Goal: Information Seeking & Learning: Learn about a topic

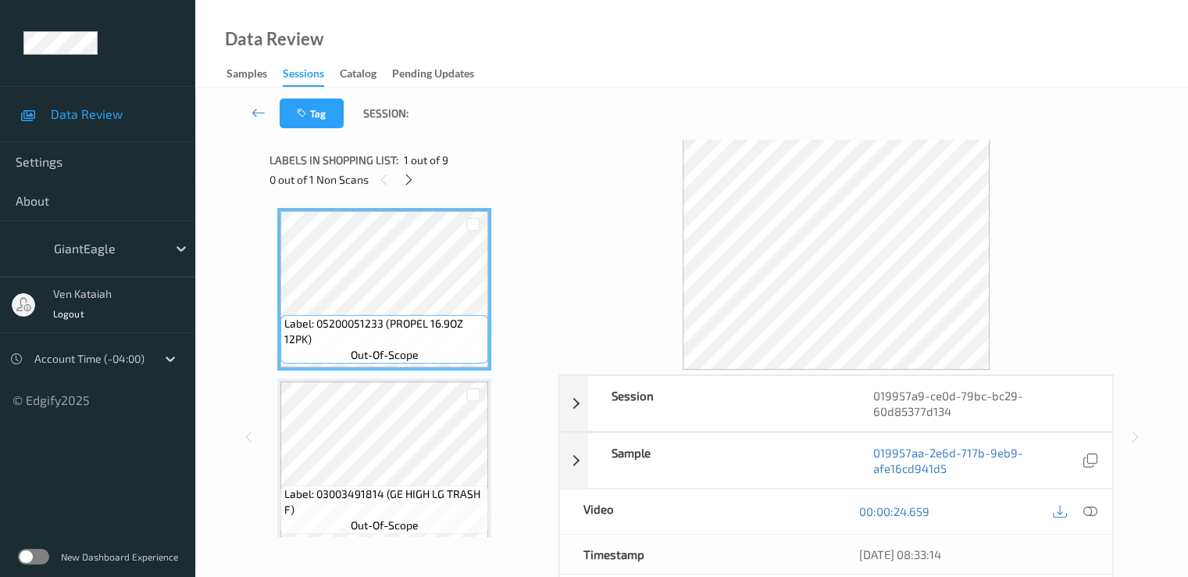
click at [420, 177] on div "0 out of 1 Non Scans" at bounding box center [409, 180] width 278 height 20
click at [419, 182] on div at bounding box center [409, 180] width 20 height 20
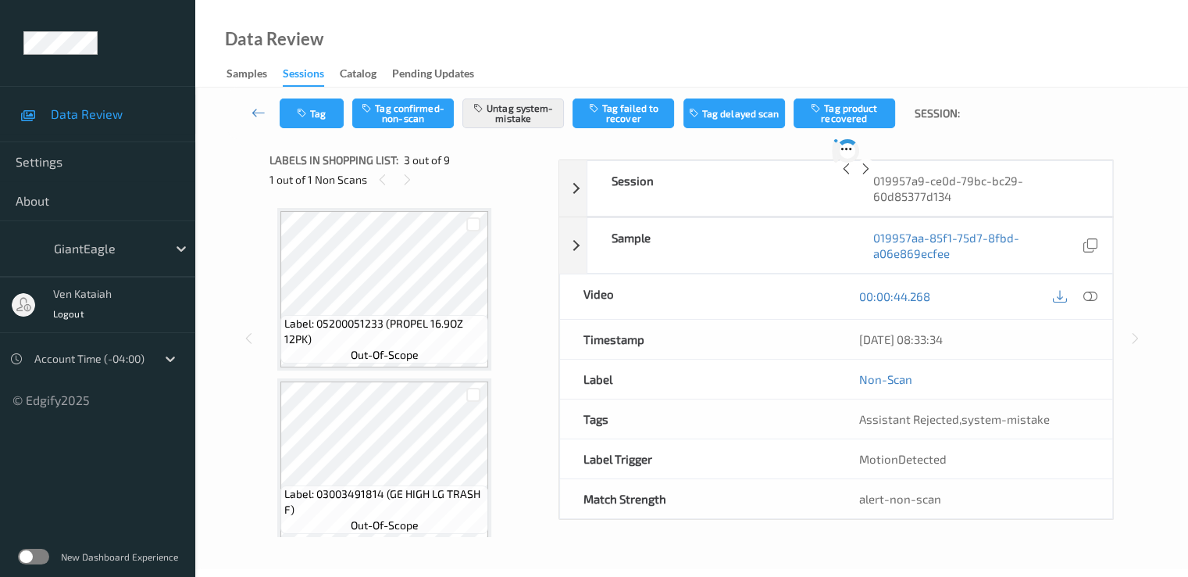
scroll to position [178, 0]
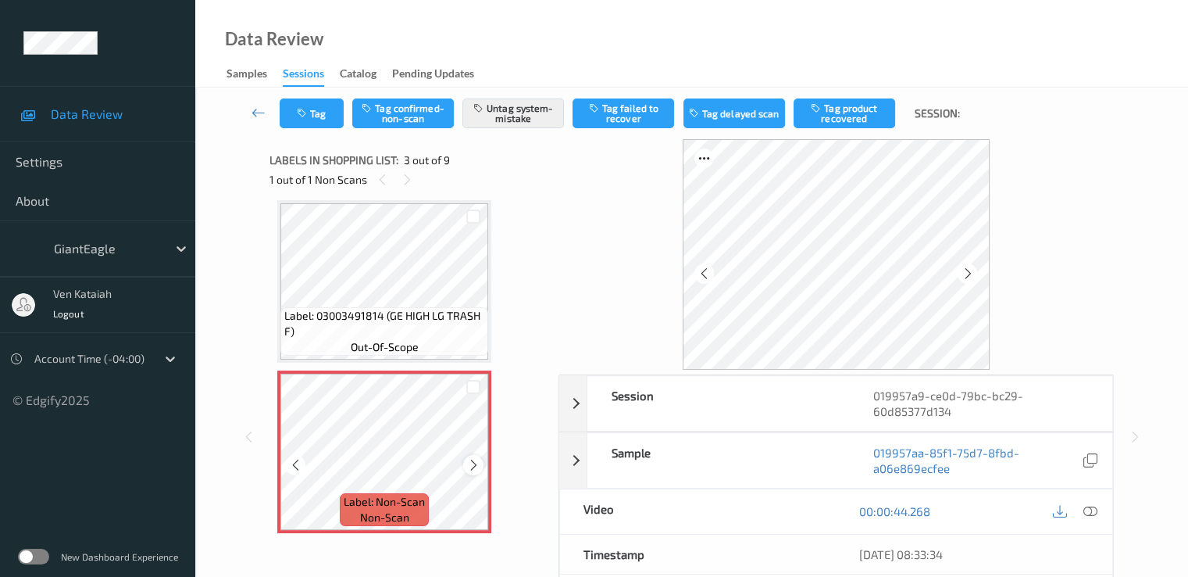
click at [471, 460] on icon at bounding box center [473, 465] width 13 height 14
click at [468, 463] on icon at bounding box center [473, 465] width 13 height 14
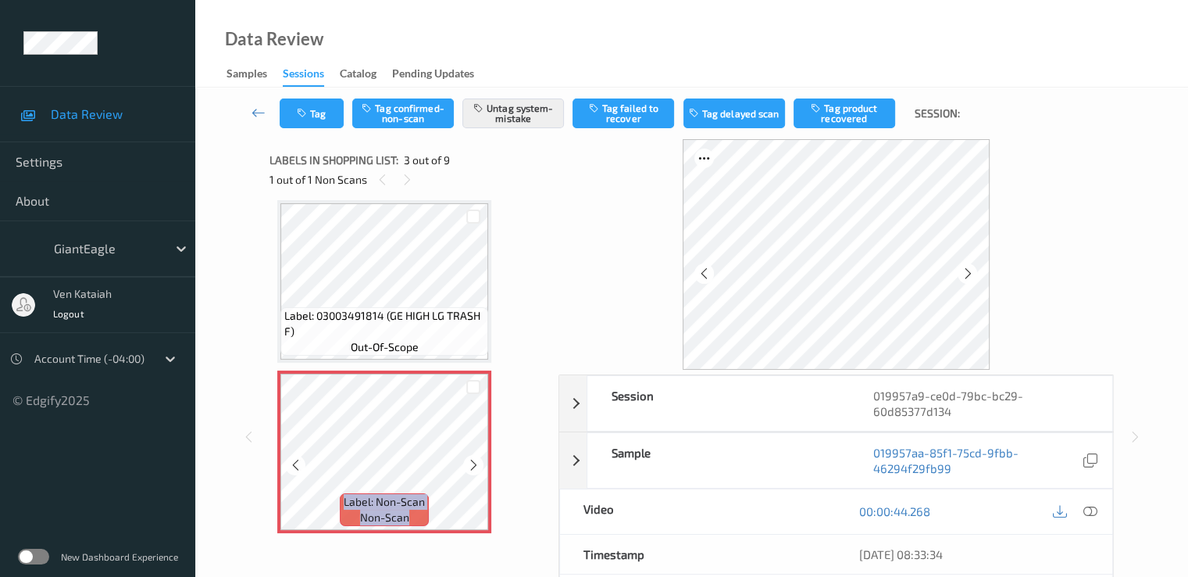
click at [468, 463] on icon at bounding box center [473, 465] width 13 height 14
click at [470, 463] on icon at bounding box center [473, 465] width 13 height 14
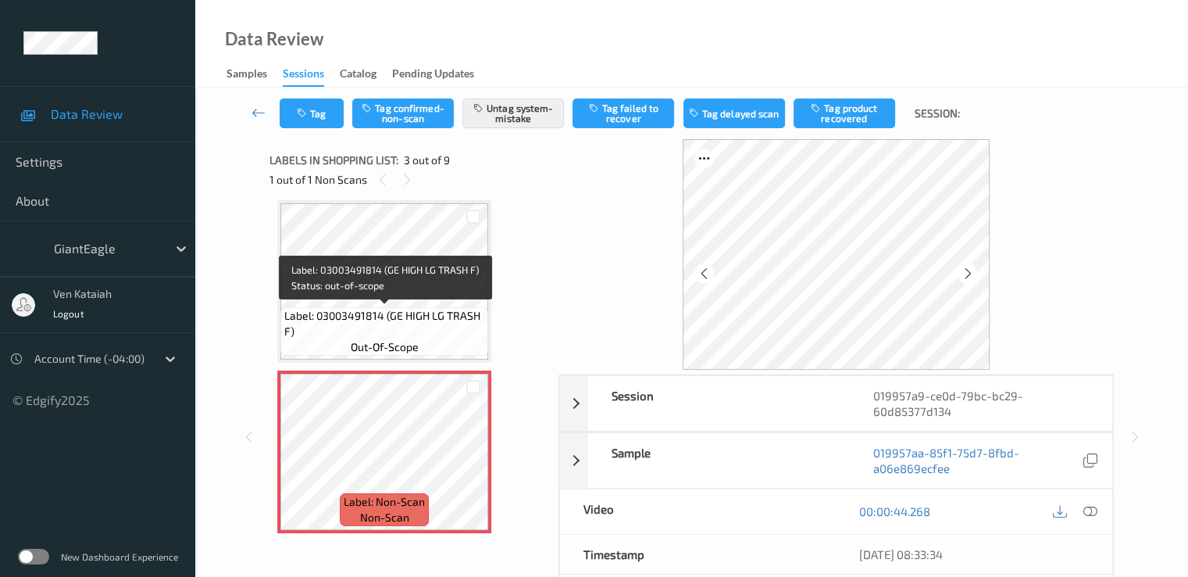
click at [418, 323] on span "Label: 03003491814 (GE HIGH LG TRASH F)" at bounding box center [384, 323] width 200 height 31
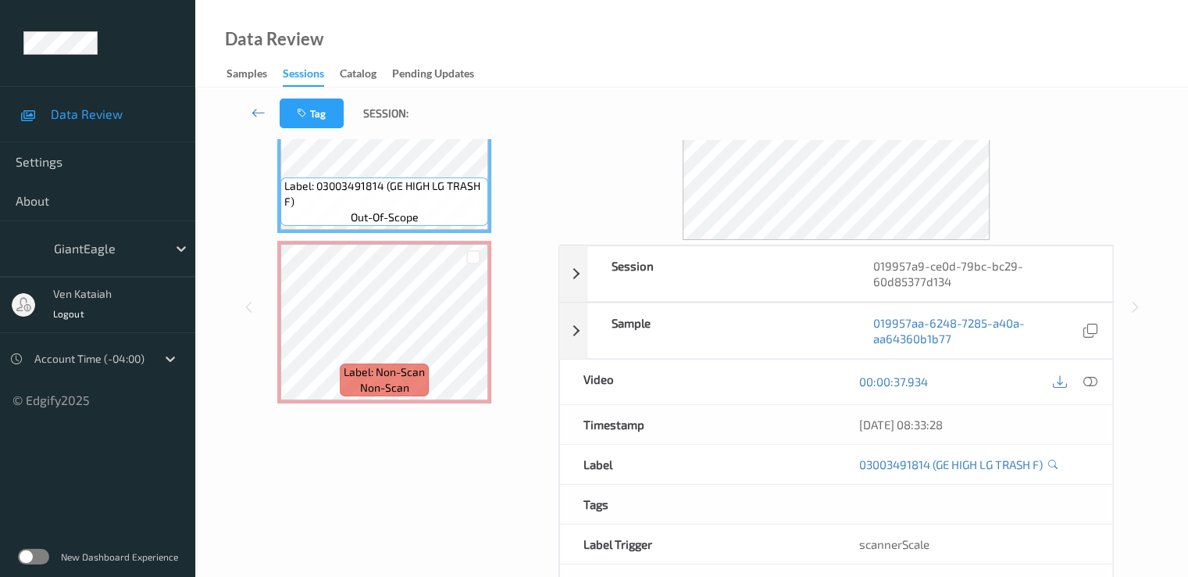
scroll to position [156, 0]
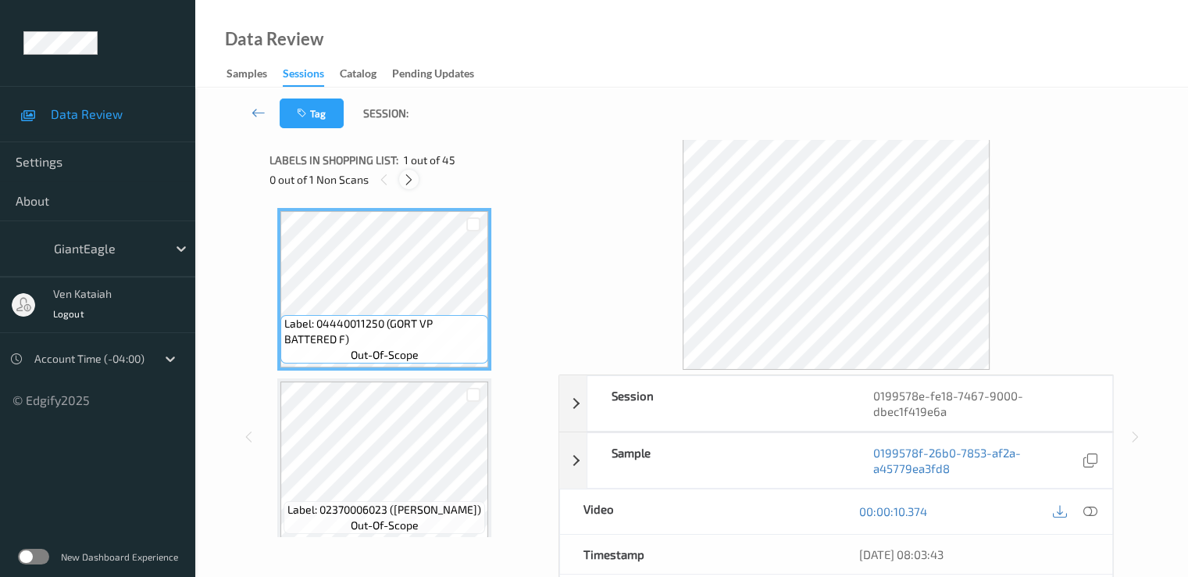
click at [415, 181] on icon at bounding box center [408, 180] width 13 height 14
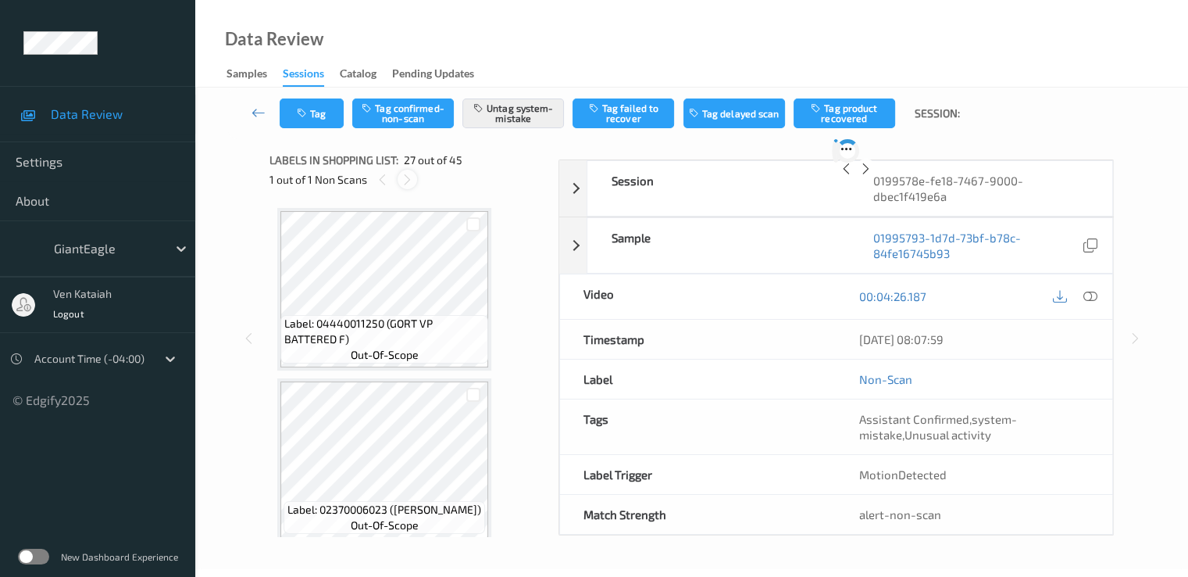
scroll to position [4266, 0]
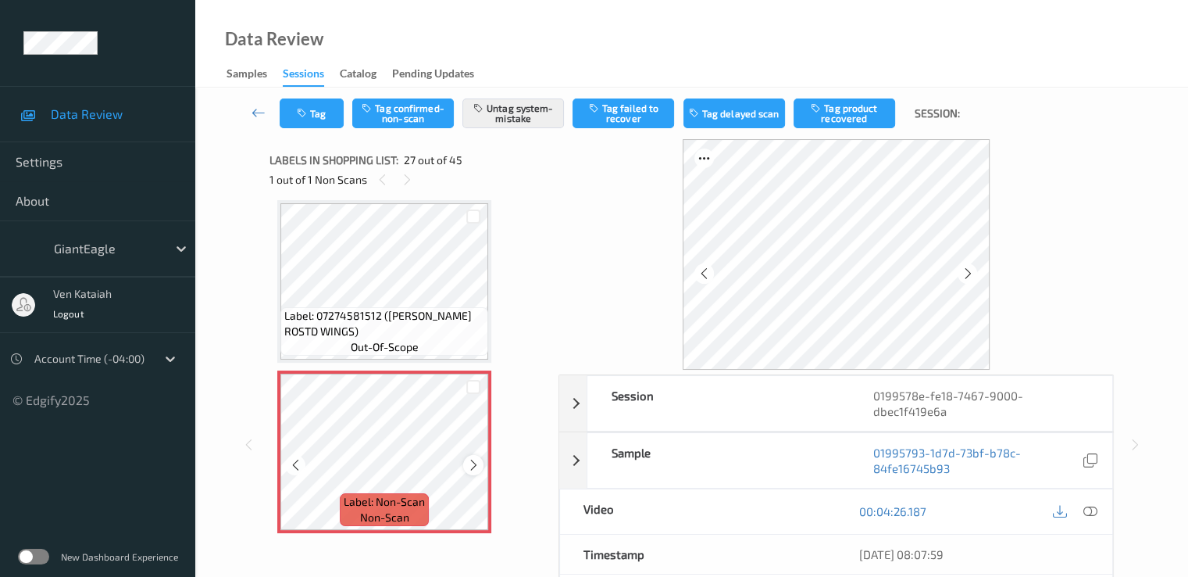
click at [477, 467] on icon at bounding box center [473, 465] width 13 height 14
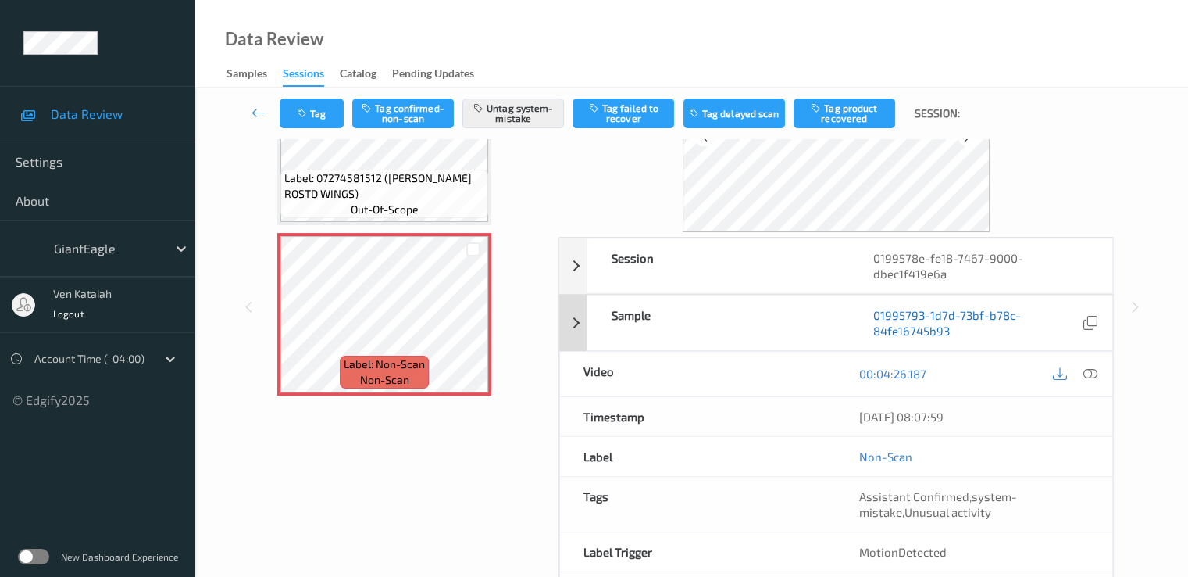
scroll to position [156, 0]
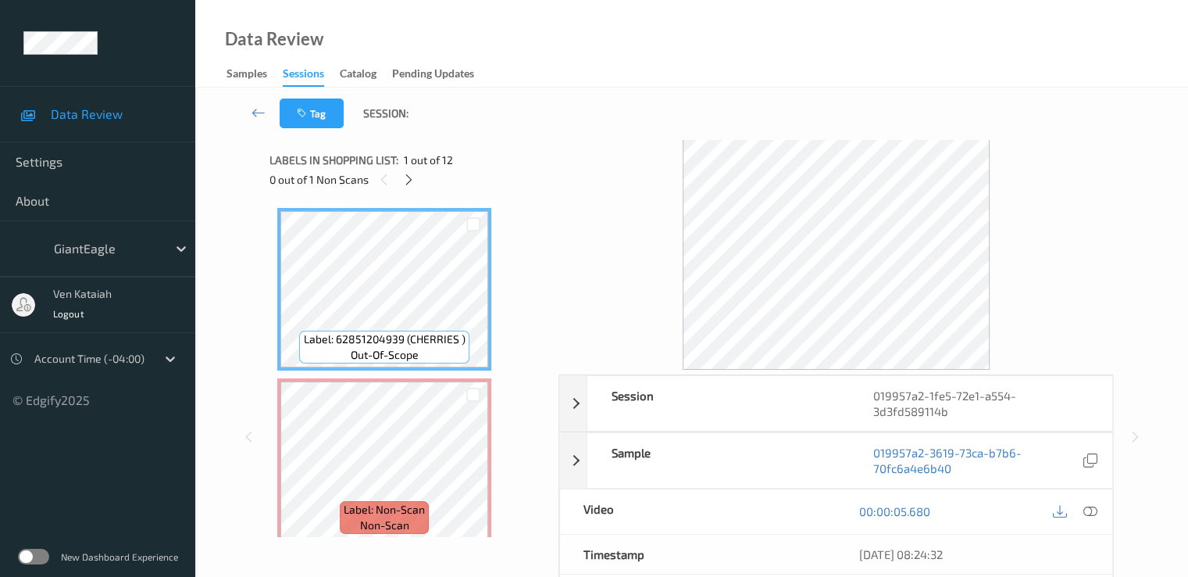
click at [422, 184] on div "0 out of 1 Non Scans" at bounding box center [409, 180] width 278 height 20
click at [412, 184] on icon at bounding box center [408, 180] width 13 height 14
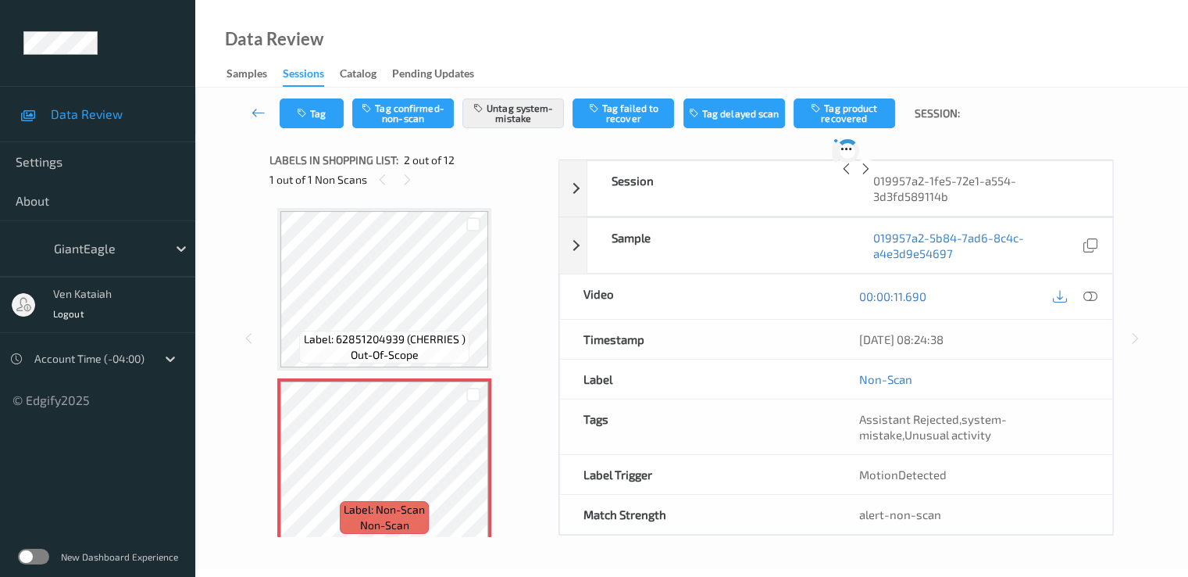
scroll to position [8, 0]
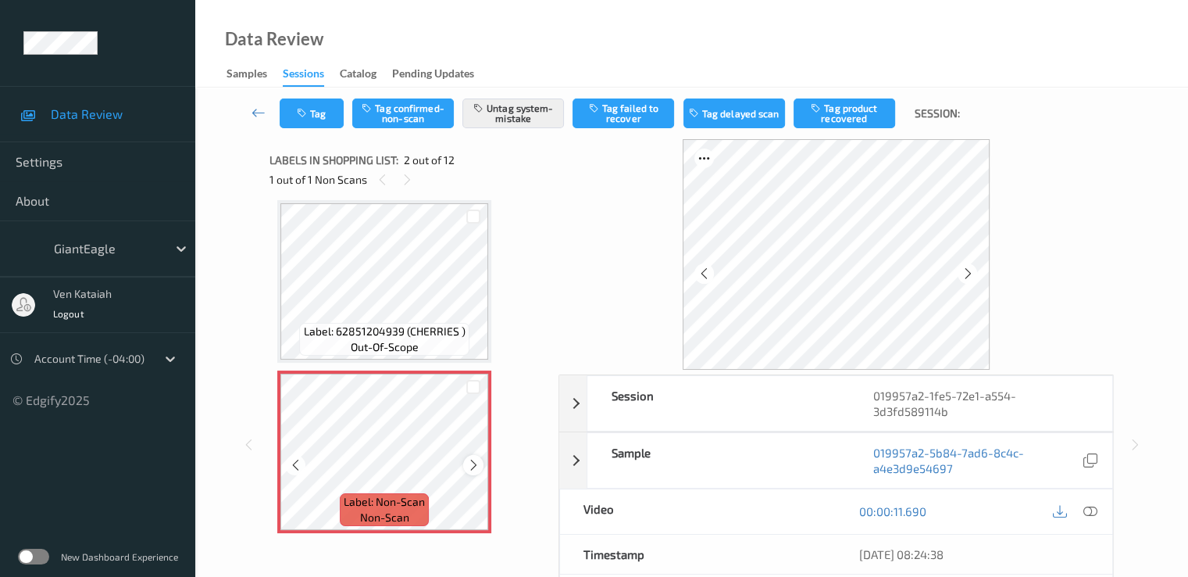
click at [475, 466] on icon at bounding box center [473, 465] width 13 height 14
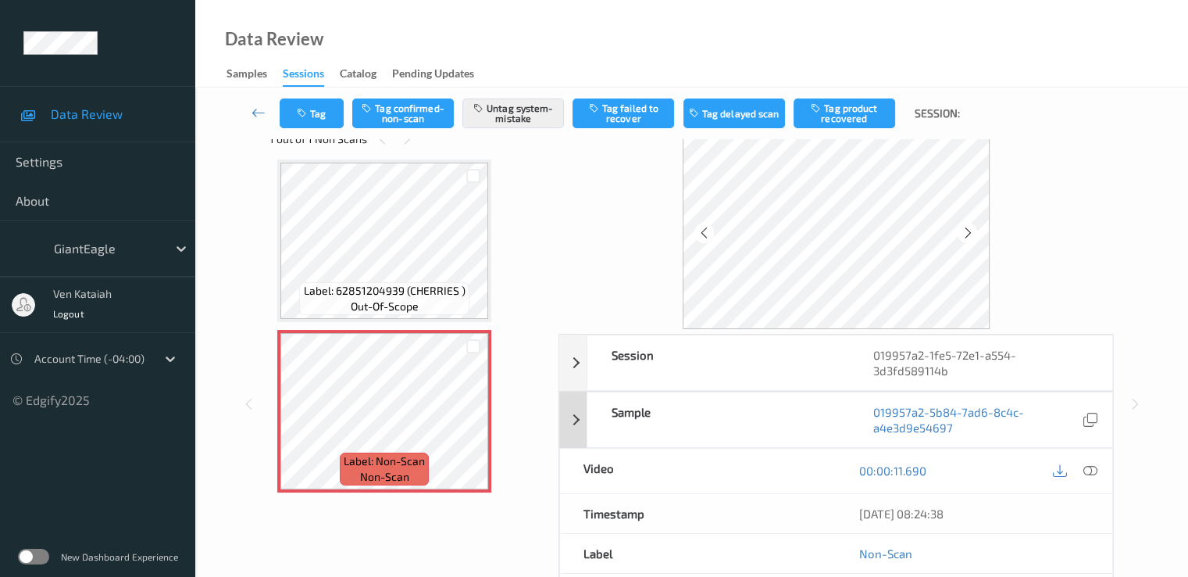
scroll to position [0, 0]
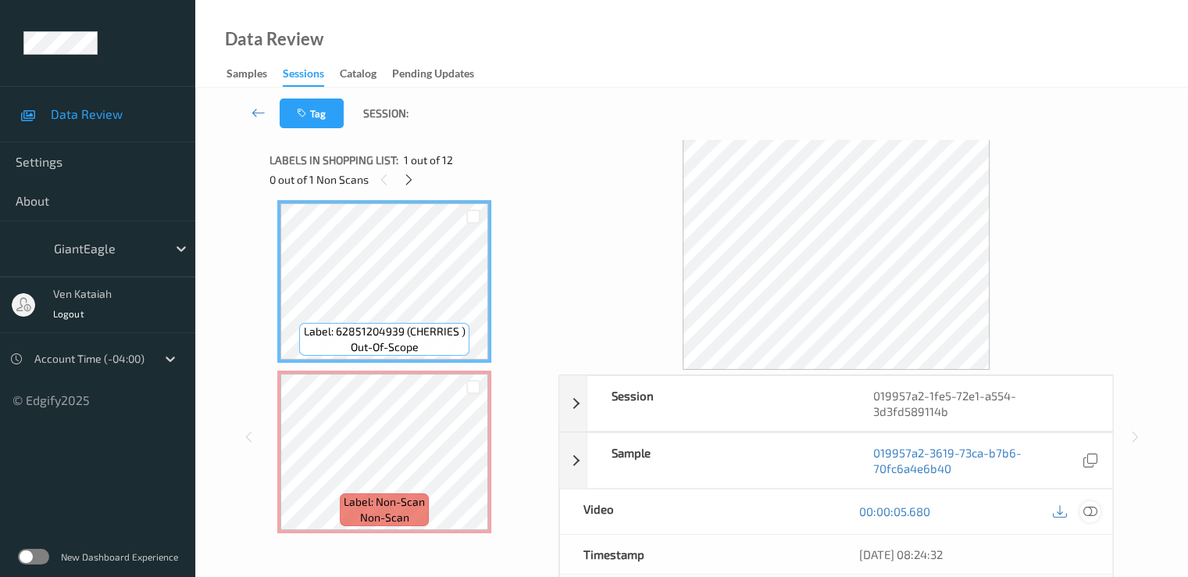
click at [1098, 511] on div at bounding box center [1090, 511] width 21 height 21
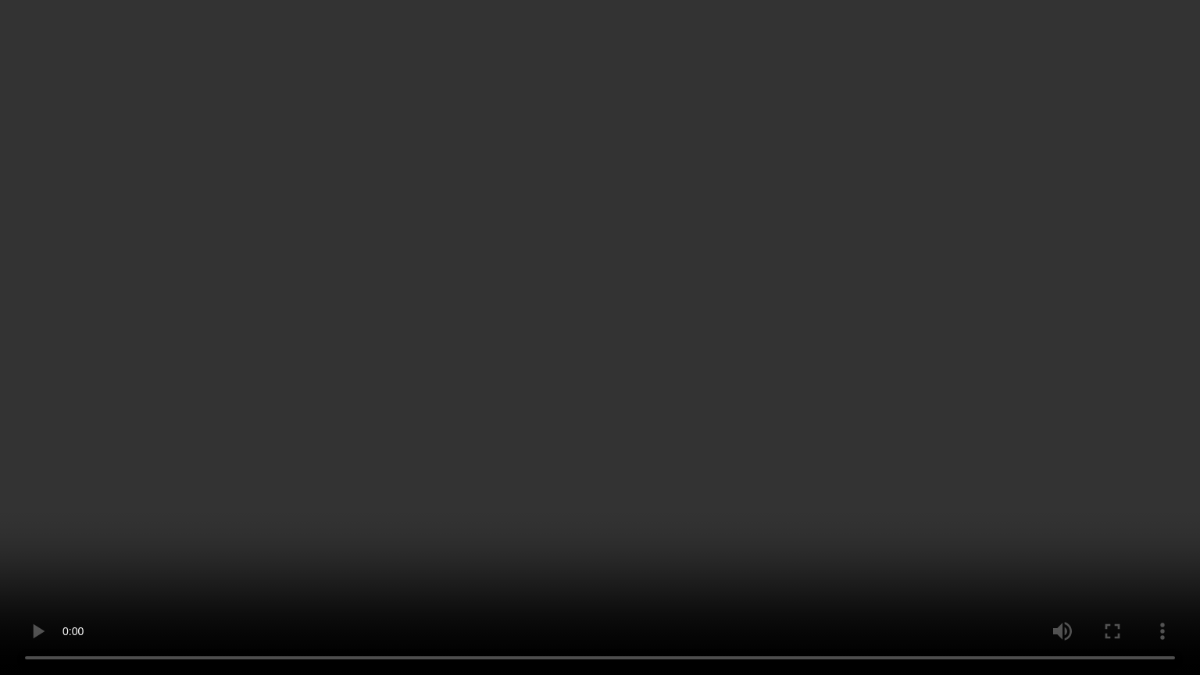
click at [852, 372] on video at bounding box center [600, 337] width 1200 height 675
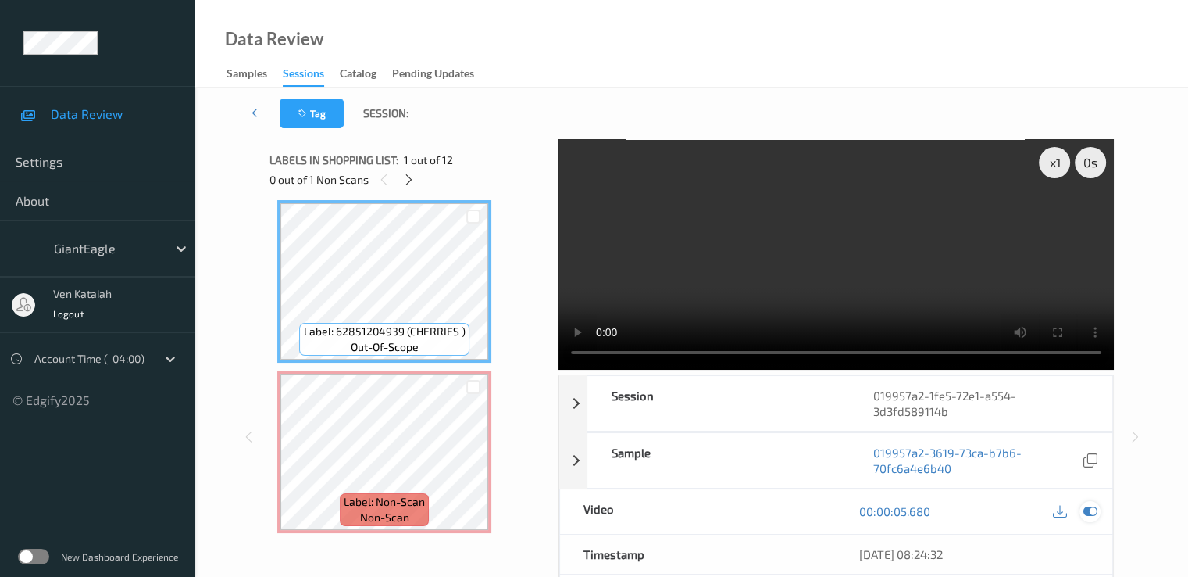
click at [1095, 501] on div at bounding box center [1090, 511] width 21 height 21
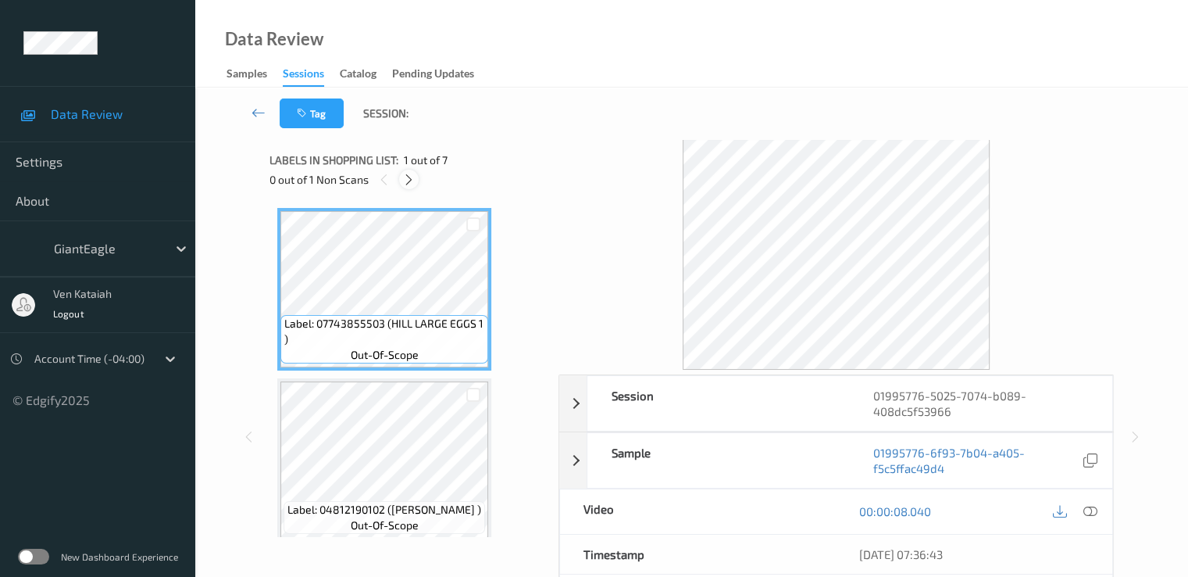
click at [407, 182] on icon at bounding box center [408, 180] width 13 height 14
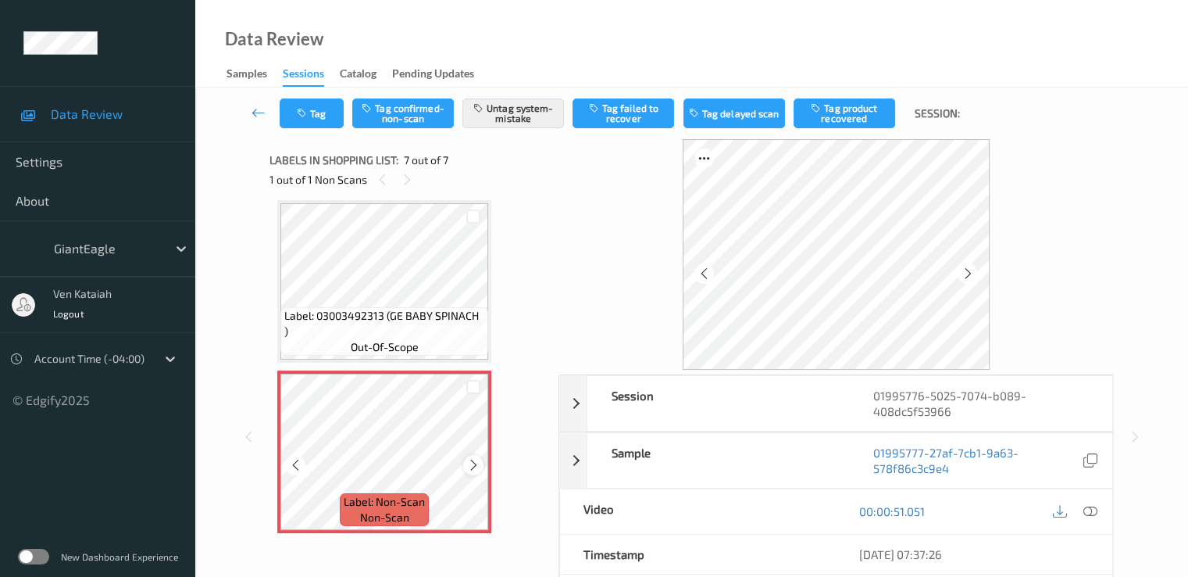
click at [477, 465] on icon at bounding box center [473, 465] width 13 height 14
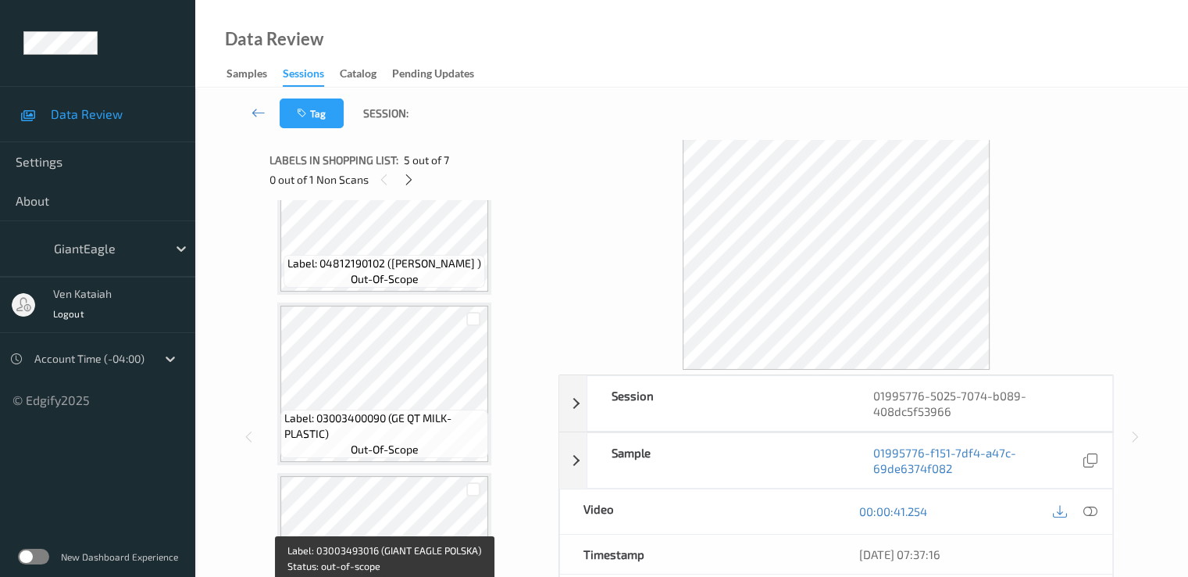
scroll to position [238, 0]
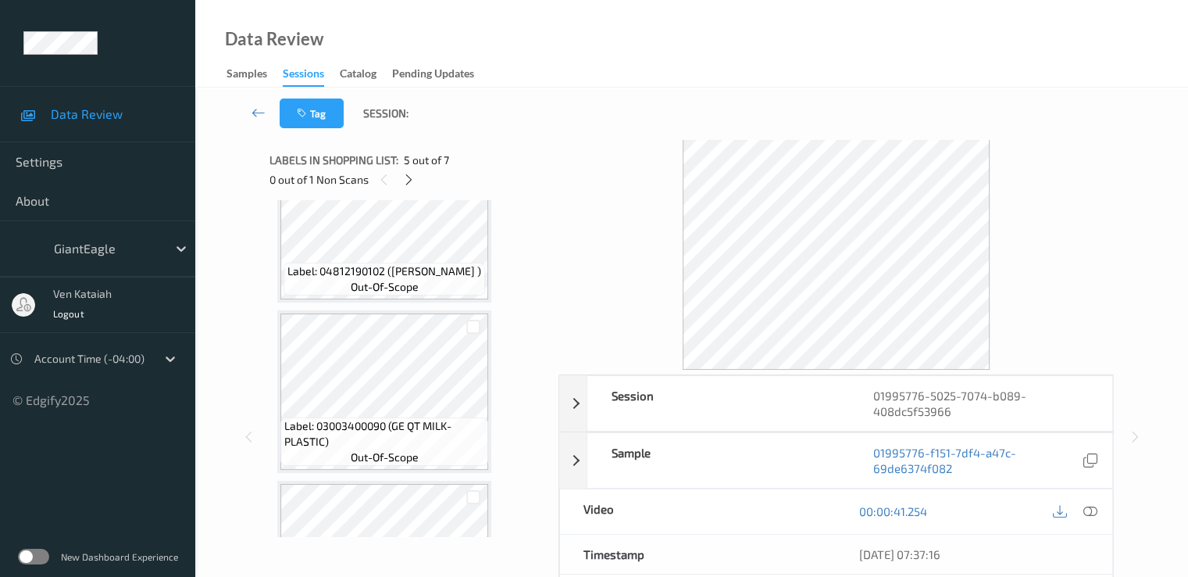
click at [428, 306] on div "Label: 07743855503 (HILL LARGE EGGS 1 ) out-of-scope Label: 04812190102 ([PERSO…" at bounding box center [408, 562] width 263 height 1185
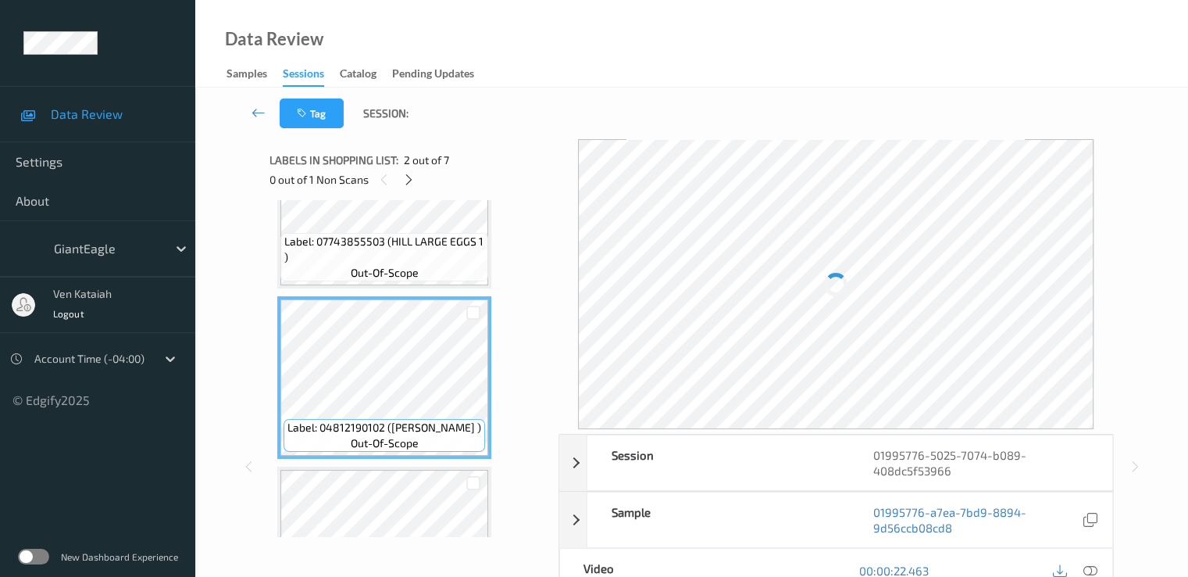
scroll to position [0, 0]
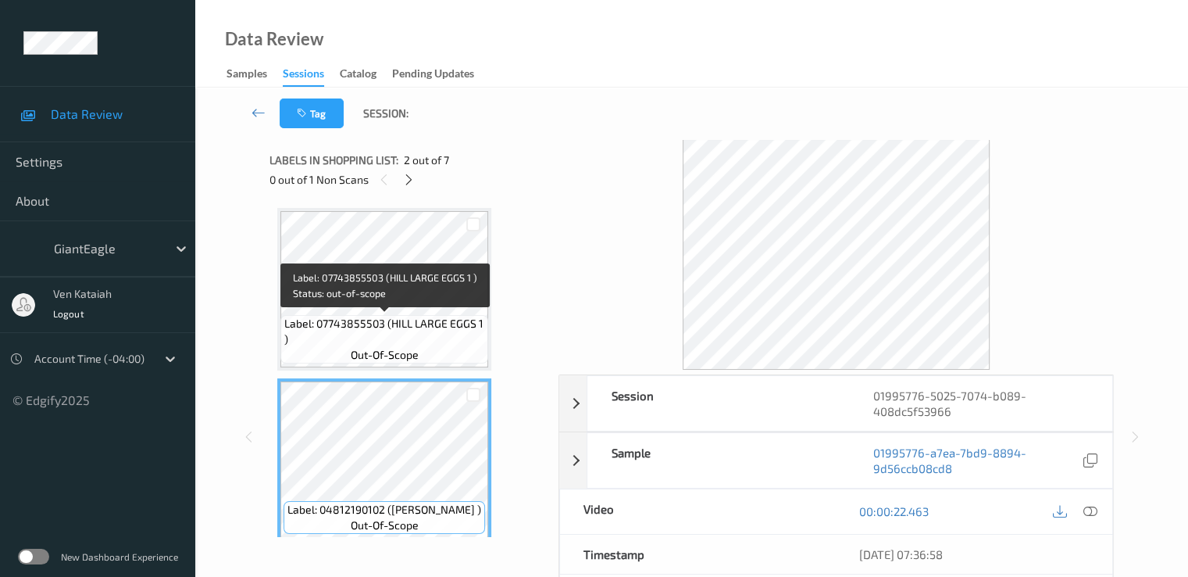
click at [417, 332] on span "Label: 07743855503 (HILL LARGE EGGS 1 )" at bounding box center [384, 331] width 200 height 31
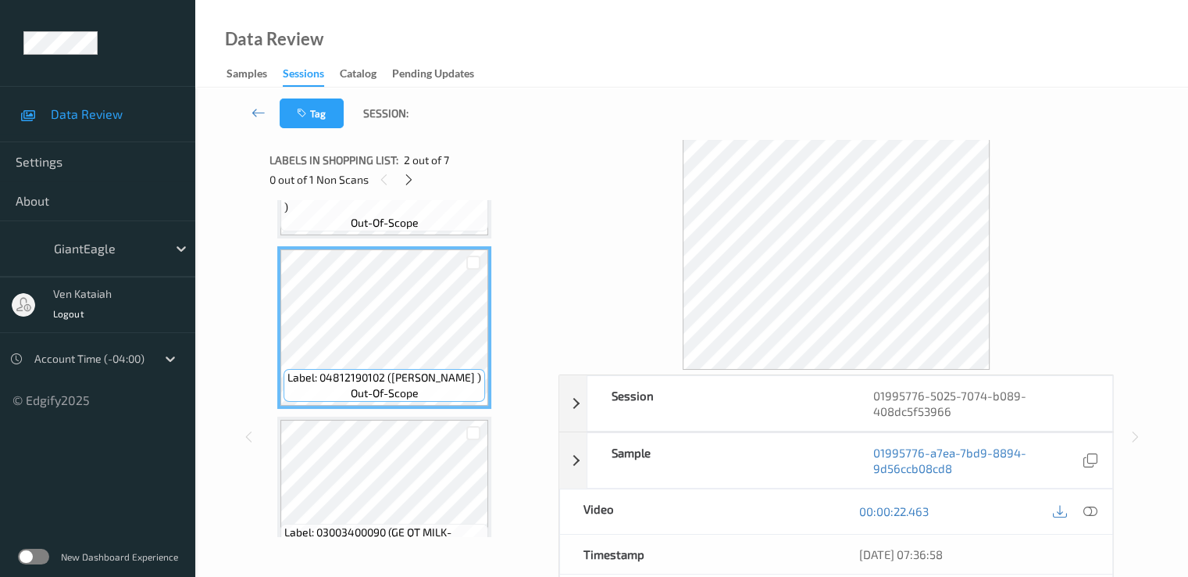
scroll to position [156, 0]
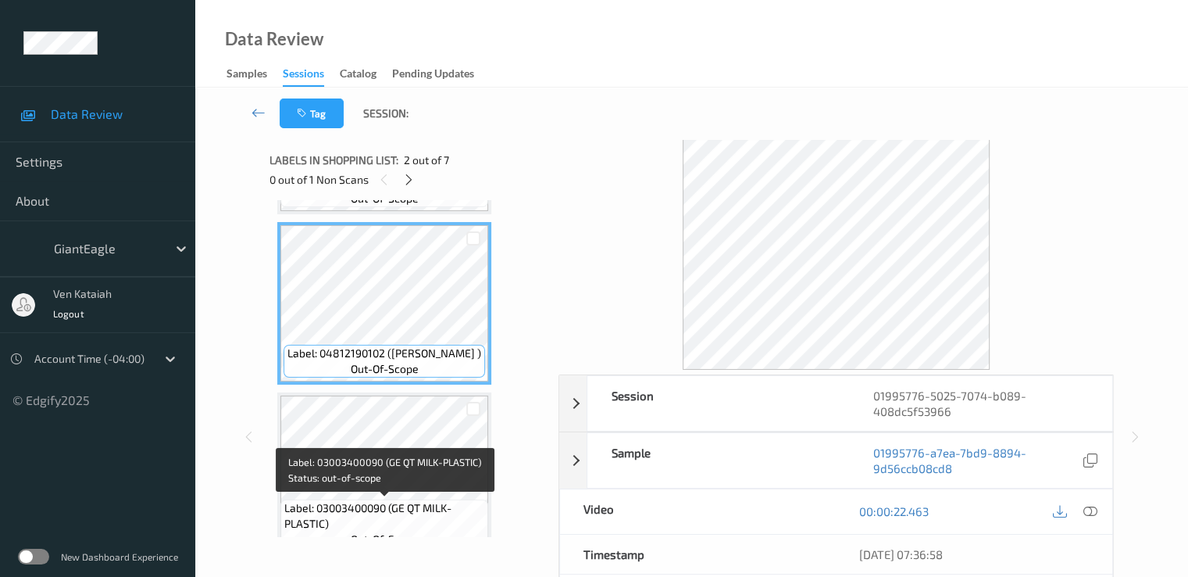
click at [401, 509] on span "Label: 03003400090 (GE QT MILK-PLASTIC)" at bounding box center [384, 515] width 200 height 31
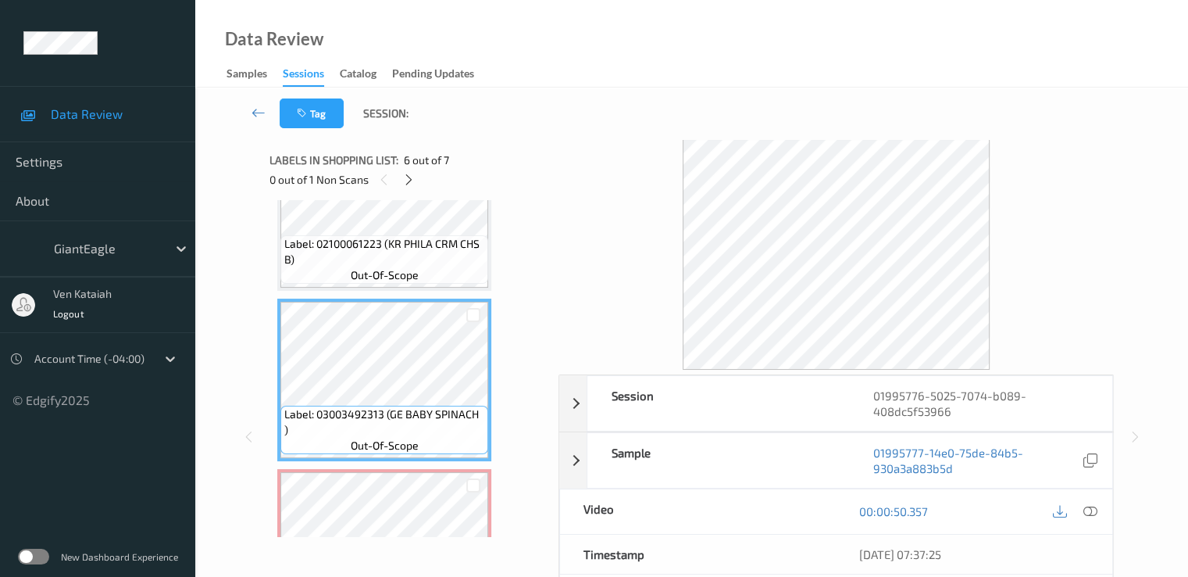
scroll to position [781, 0]
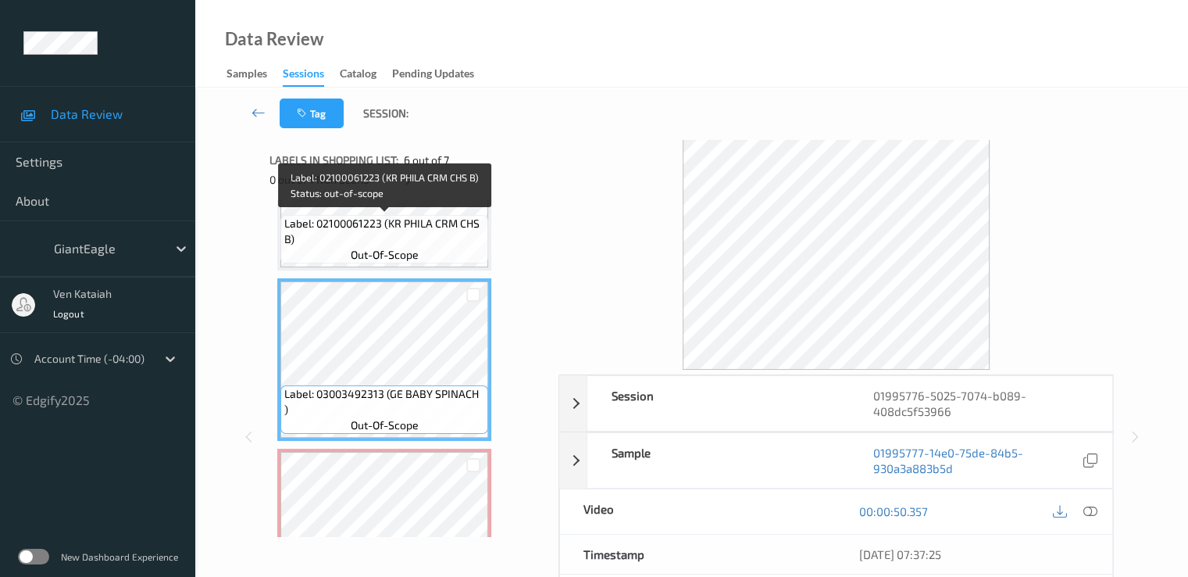
click at [423, 256] on div "Label: 02100061223 (KR PHILA CRM CHS B) out-of-scope" at bounding box center [385, 239] width 208 height 48
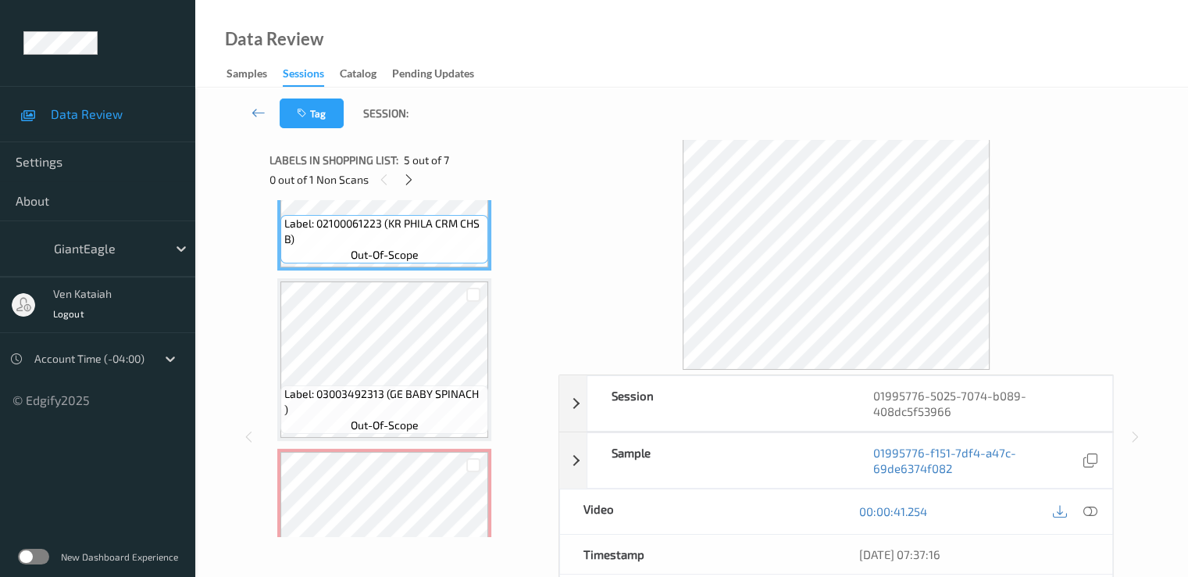
click at [1108, 499] on div "00:00:41.254" at bounding box center [974, 511] width 277 height 45
click at [1097, 504] on icon at bounding box center [1090, 511] width 14 height 14
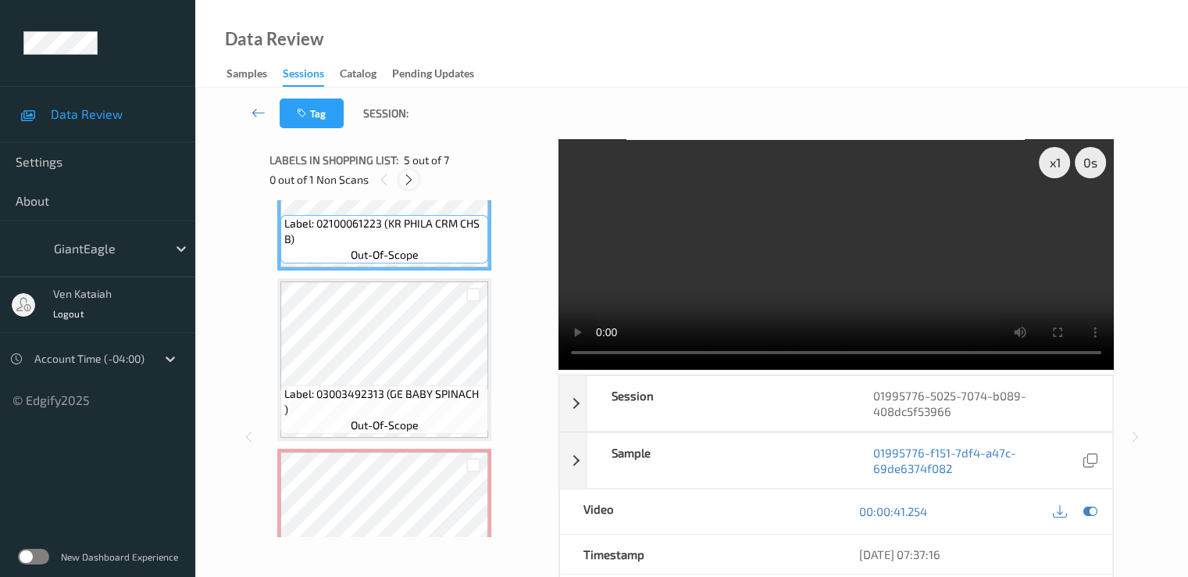
click at [409, 177] on icon at bounding box center [408, 180] width 13 height 14
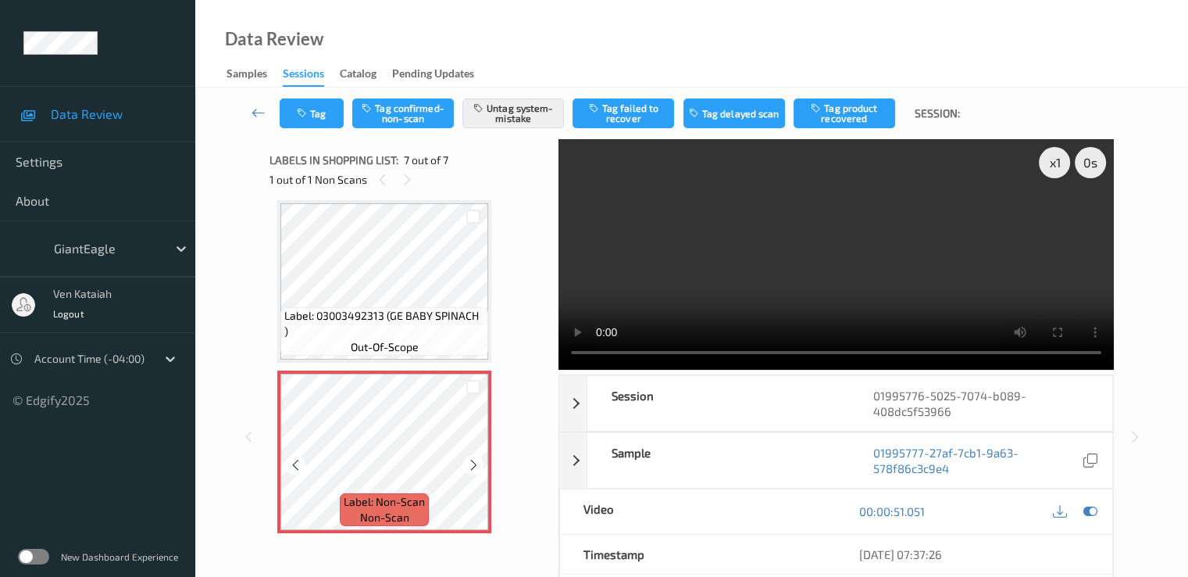
scroll to position [863, 0]
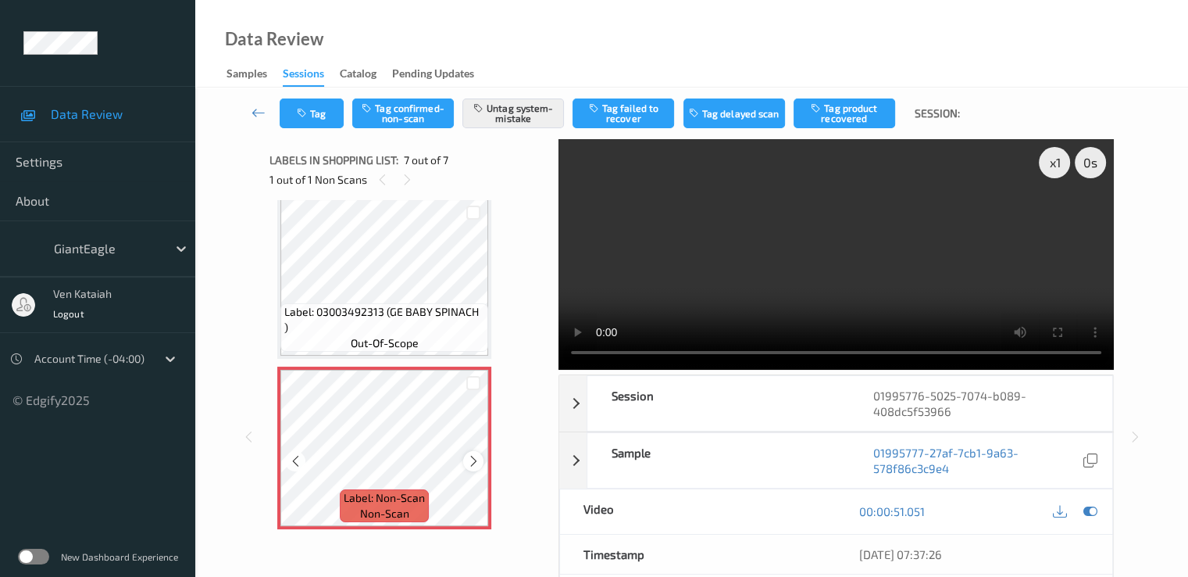
click at [477, 469] on div at bounding box center [473, 461] width 20 height 20
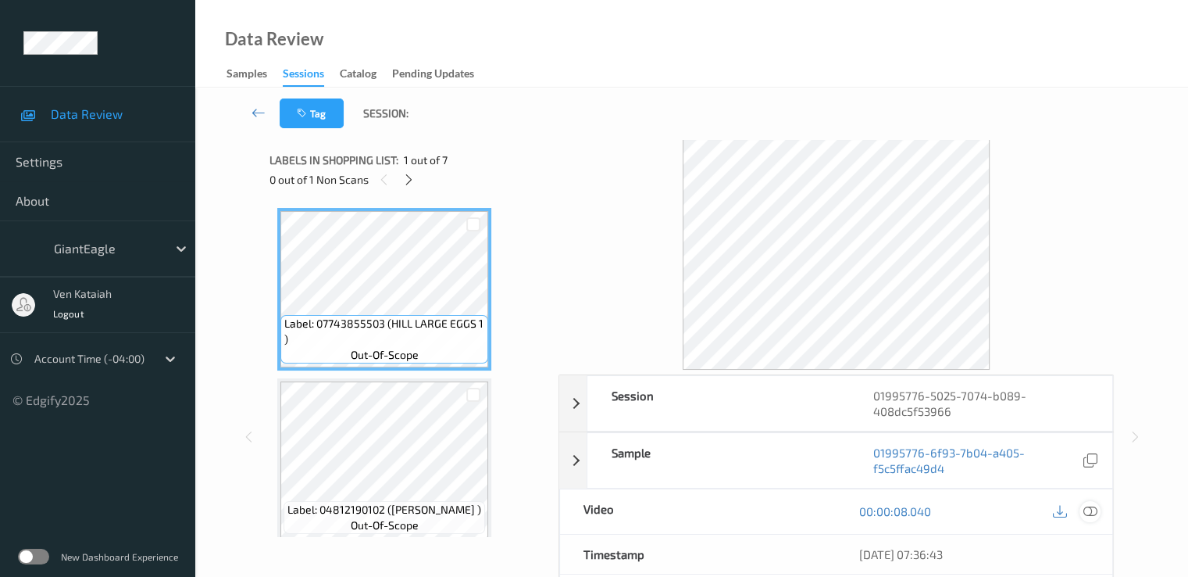
click at [1086, 505] on icon at bounding box center [1090, 511] width 14 height 14
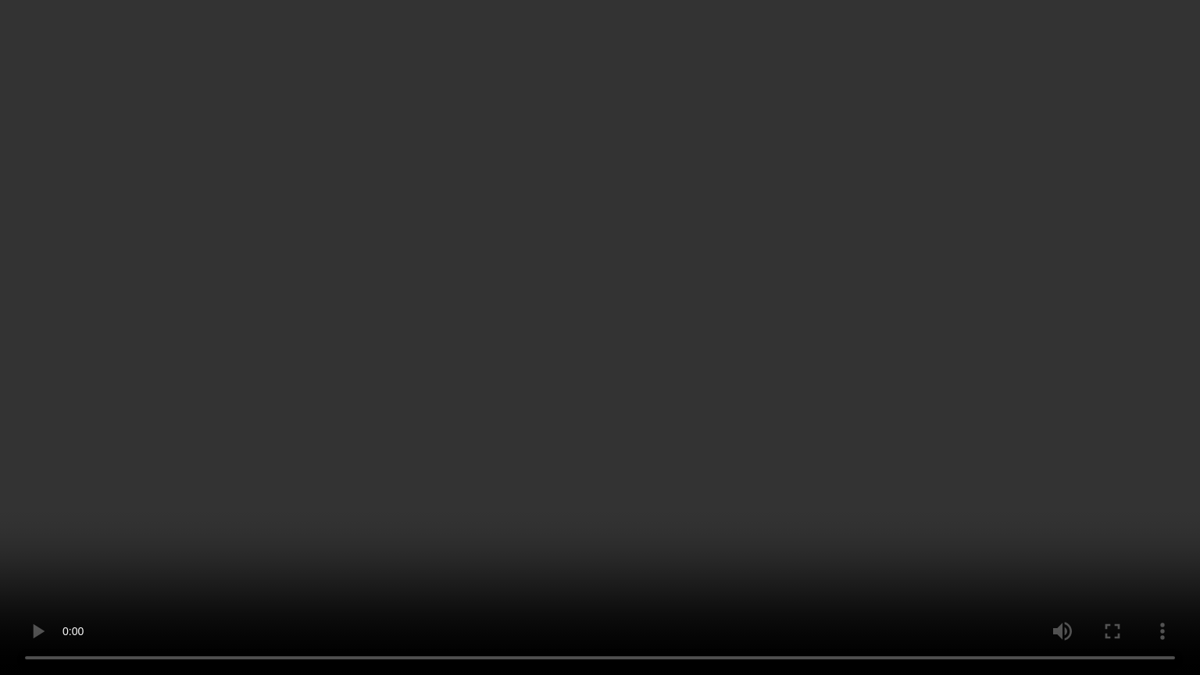
click at [718, 389] on video at bounding box center [600, 337] width 1200 height 675
click at [774, 299] on video at bounding box center [600, 337] width 1200 height 675
click at [770, 299] on video at bounding box center [600, 337] width 1200 height 675
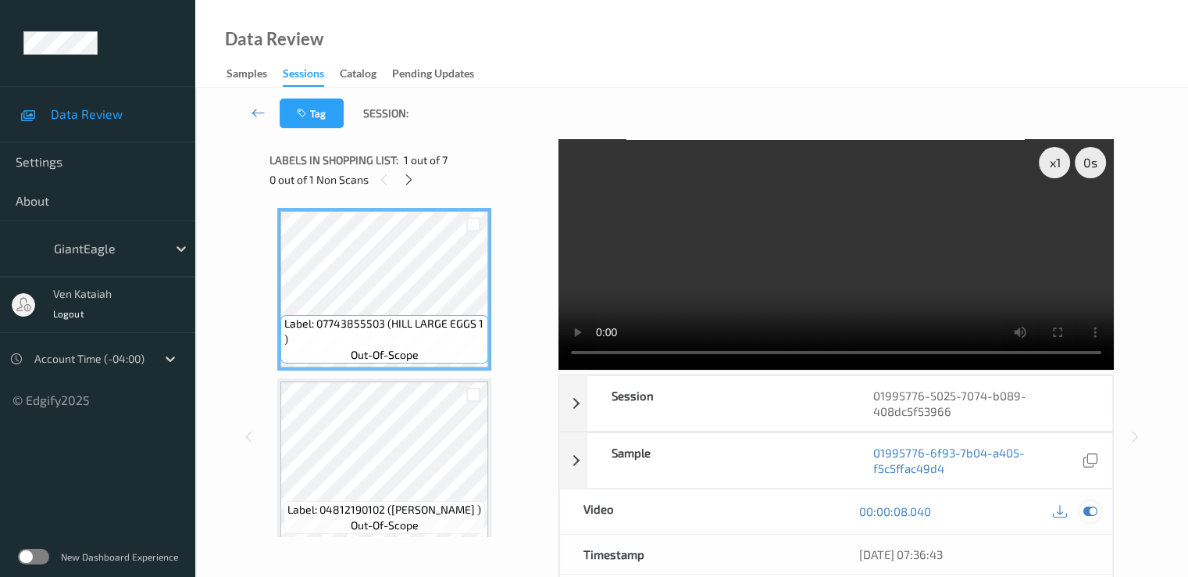
click at [1096, 516] on icon at bounding box center [1090, 511] width 14 height 14
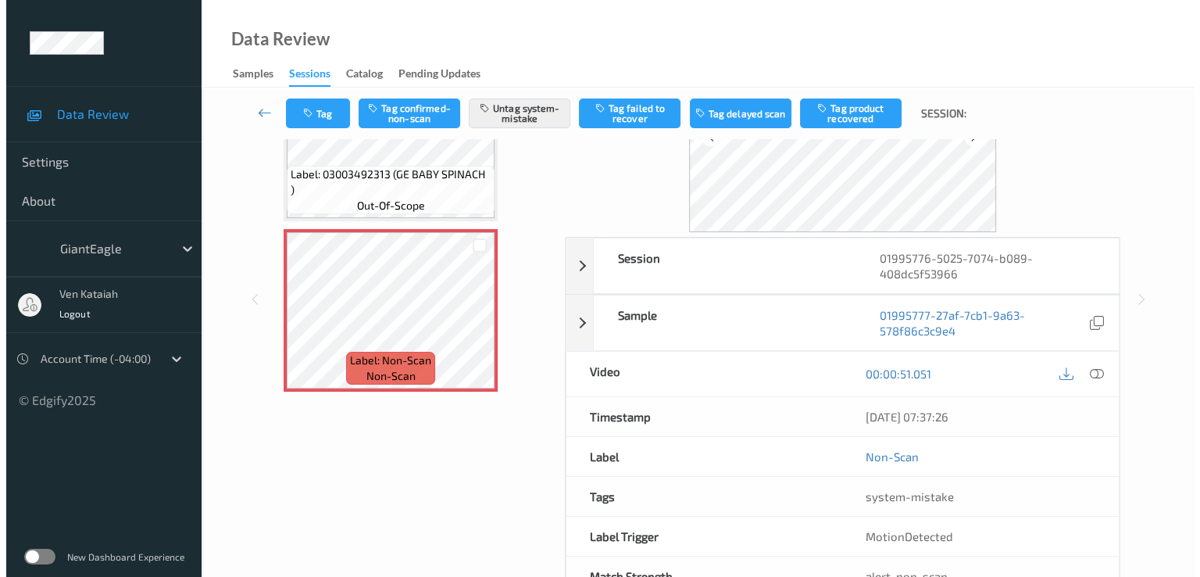
scroll to position [188, 0]
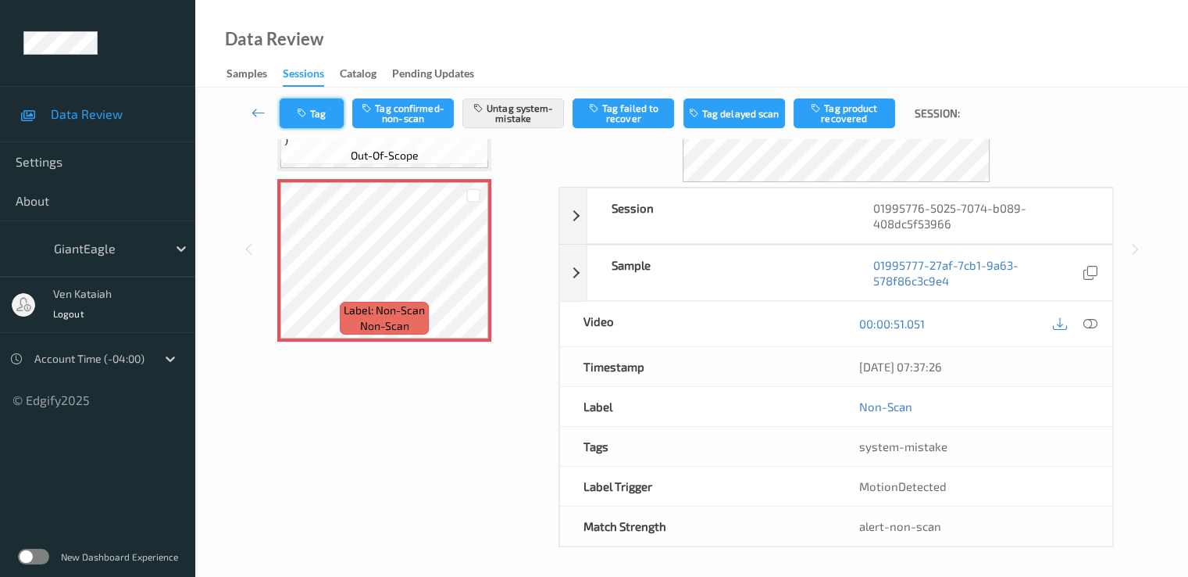
click at [313, 116] on button "Tag" at bounding box center [312, 113] width 64 height 30
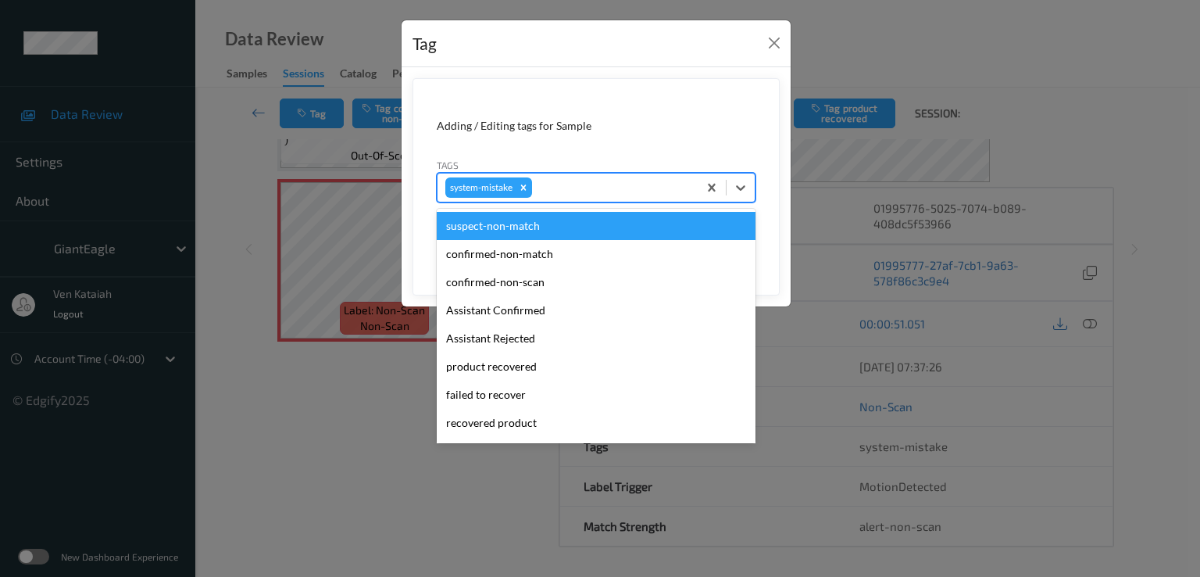
click at [559, 185] on div at bounding box center [612, 187] width 155 height 19
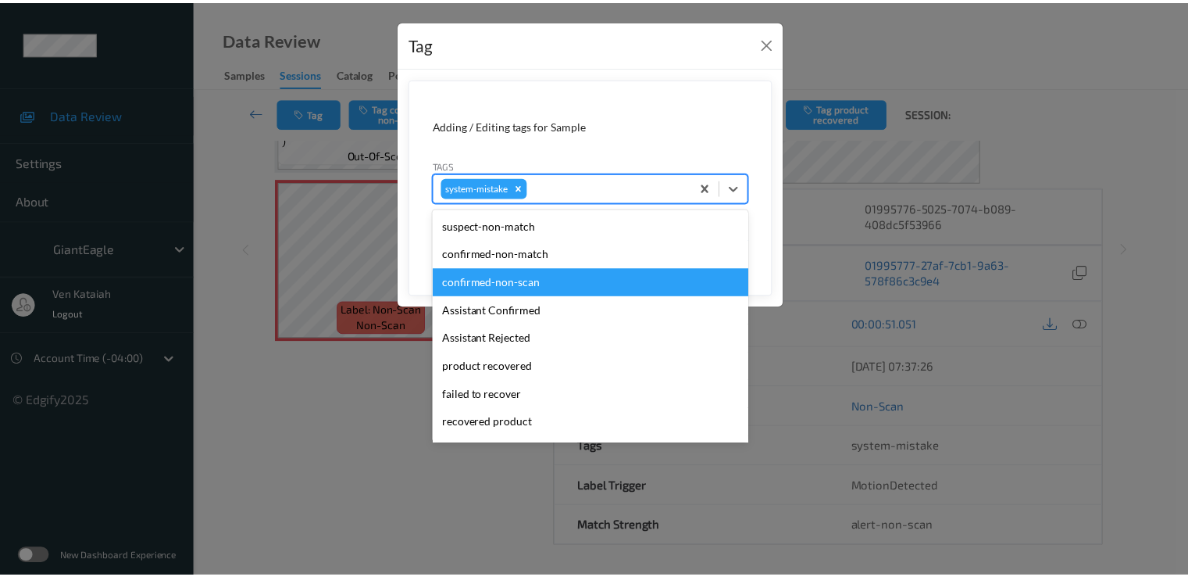
scroll to position [194, 0]
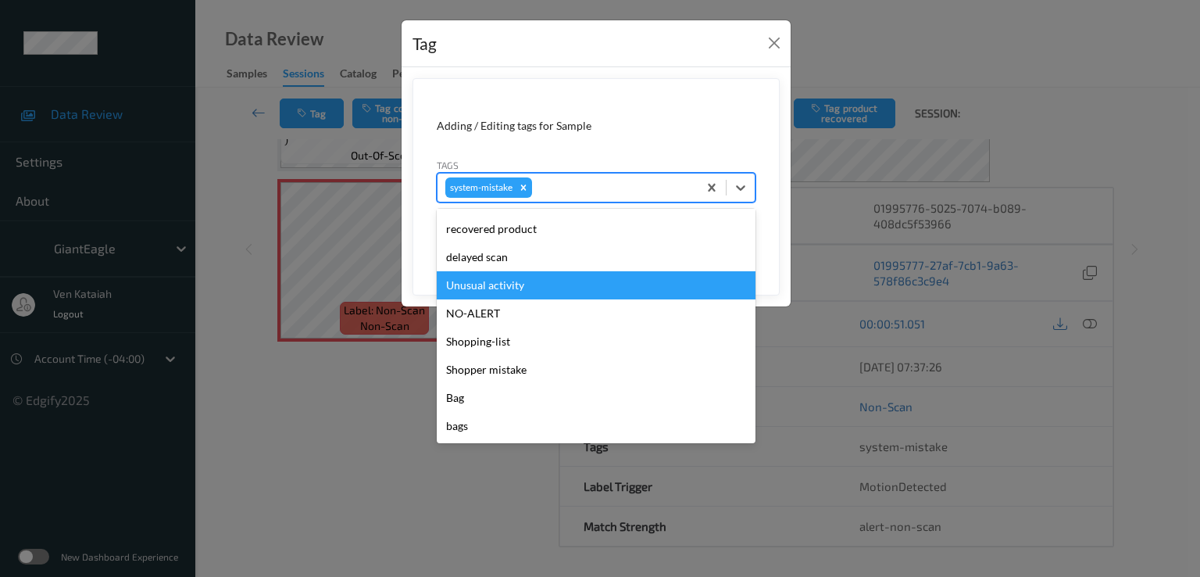
click at [507, 290] on div "Unusual activity" at bounding box center [596, 285] width 319 height 28
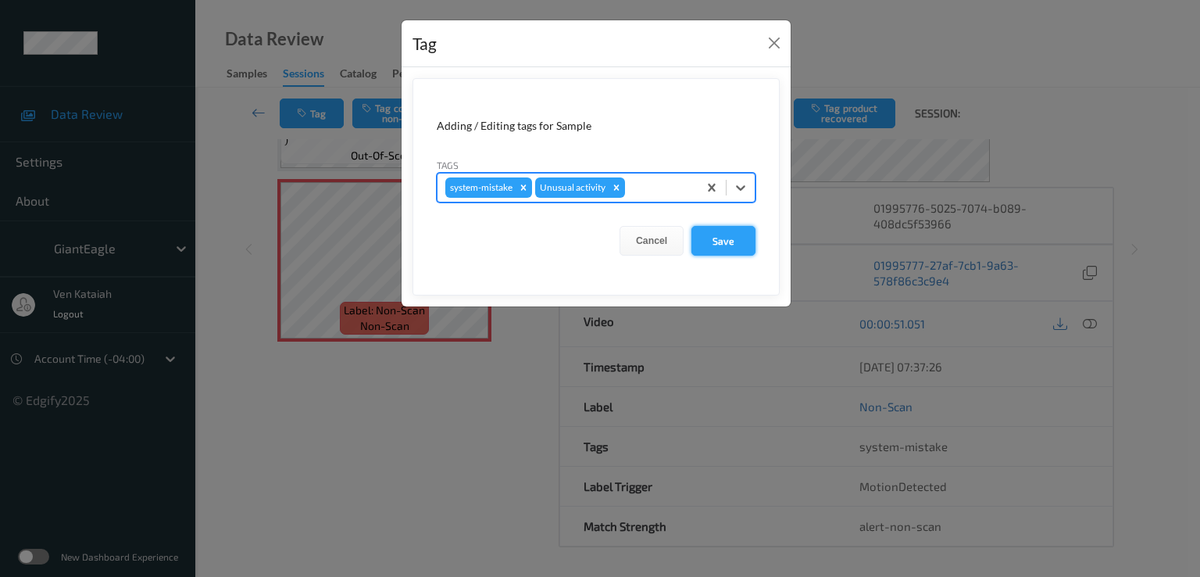
click at [700, 231] on button "Save" at bounding box center [724, 241] width 64 height 30
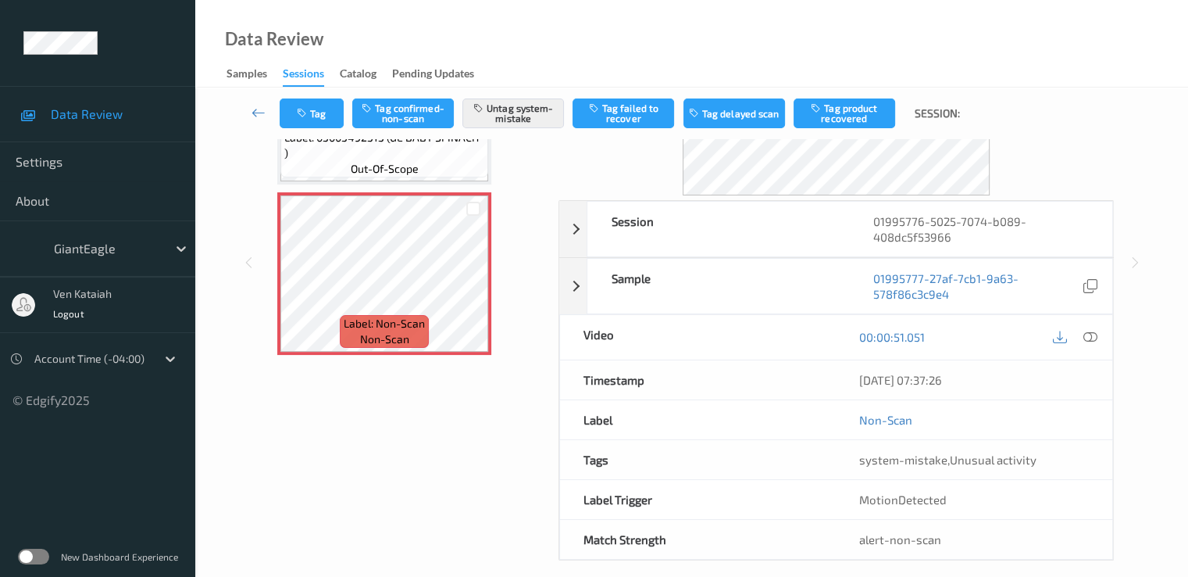
scroll to position [31, 0]
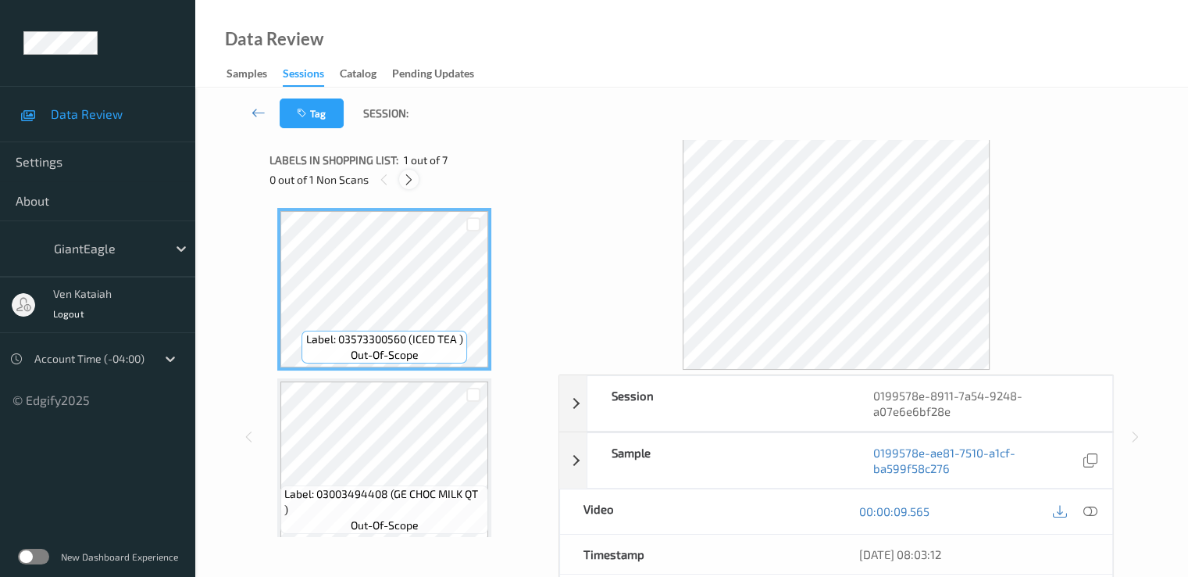
click at [412, 176] on icon at bounding box center [408, 180] width 13 height 14
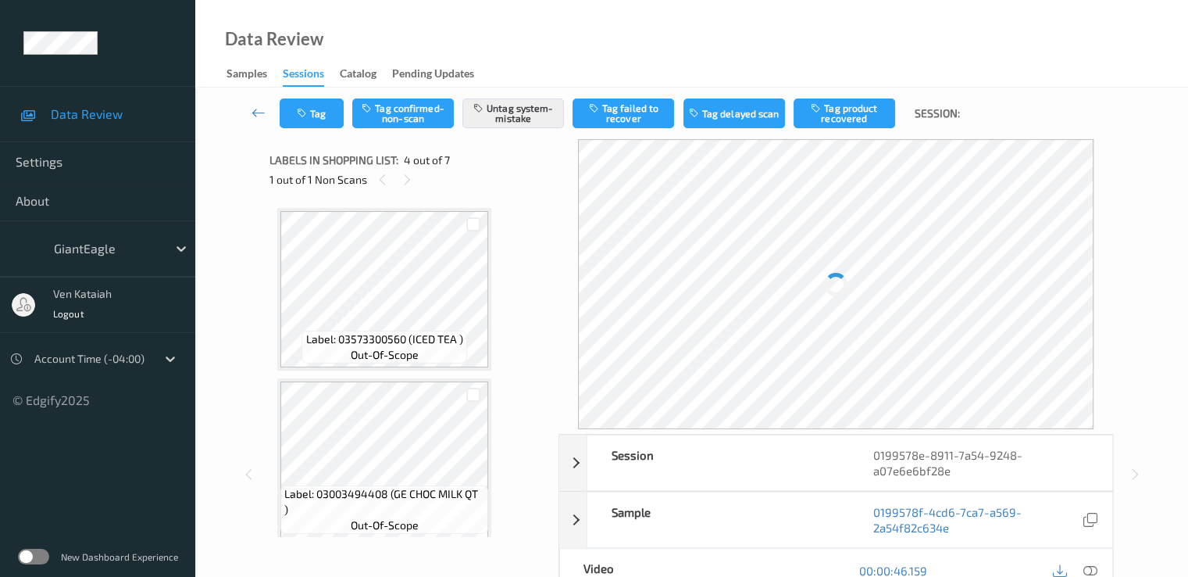
scroll to position [348, 0]
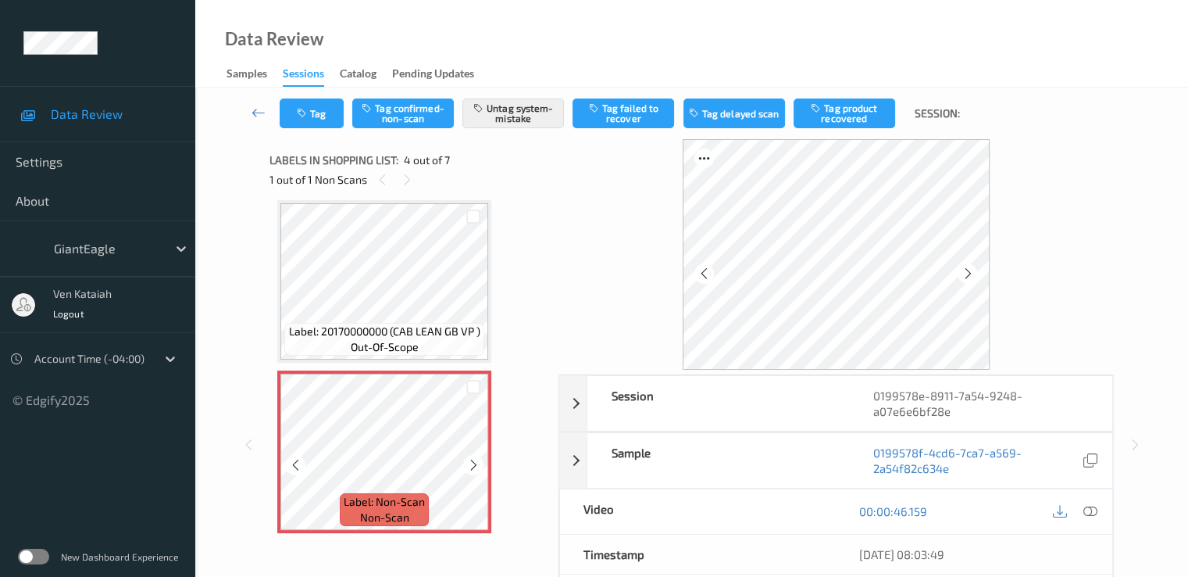
click at [472, 472] on div at bounding box center [473, 465] width 20 height 20
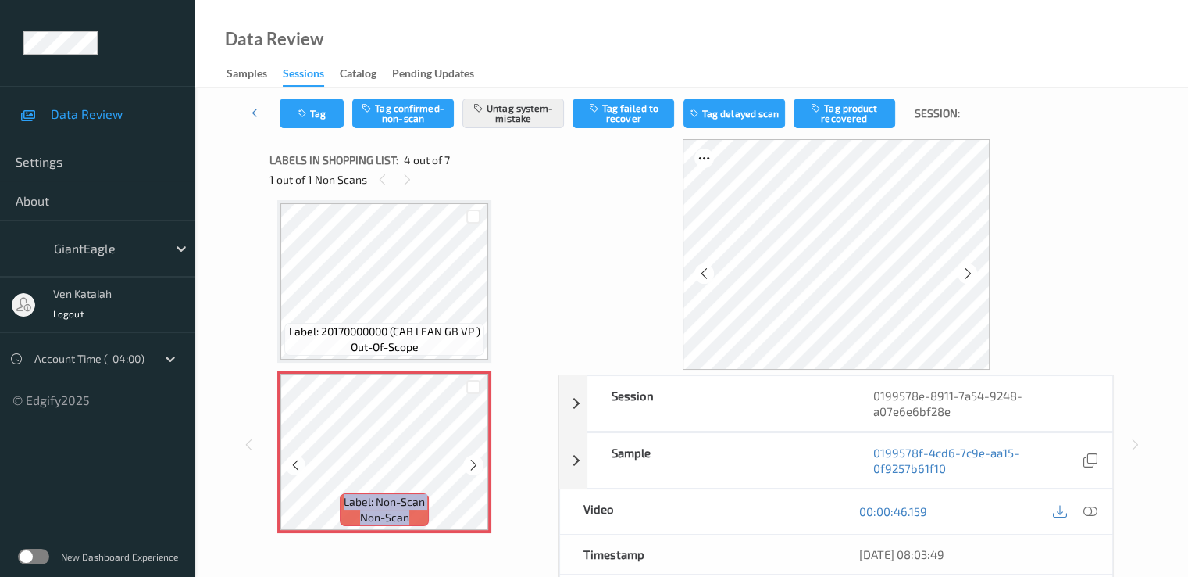
click at [472, 472] on div at bounding box center [473, 465] width 20 height 20
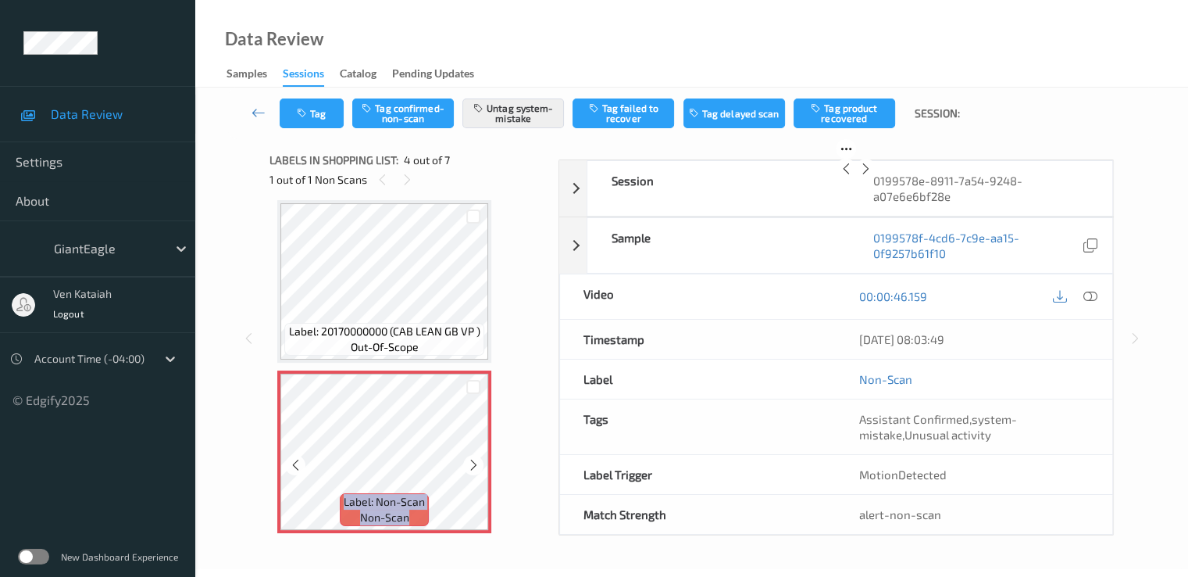
click at [472, 472] on div at bounding box center [473, 465] width 20 height 20
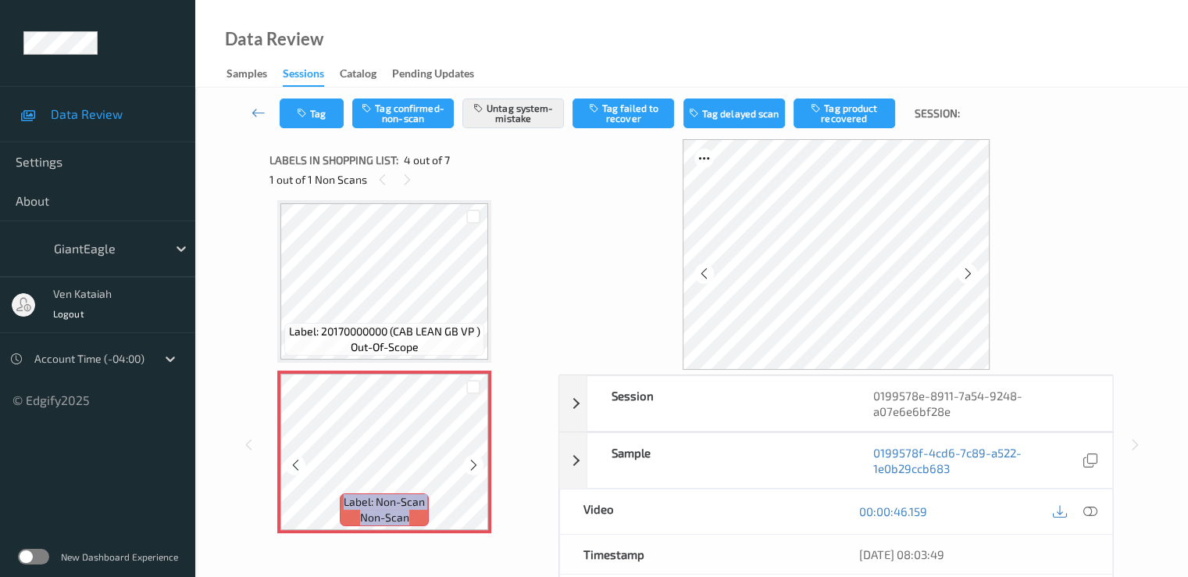
click at [472, 472] on div at bounding box center [473, 465] width 20 height 20
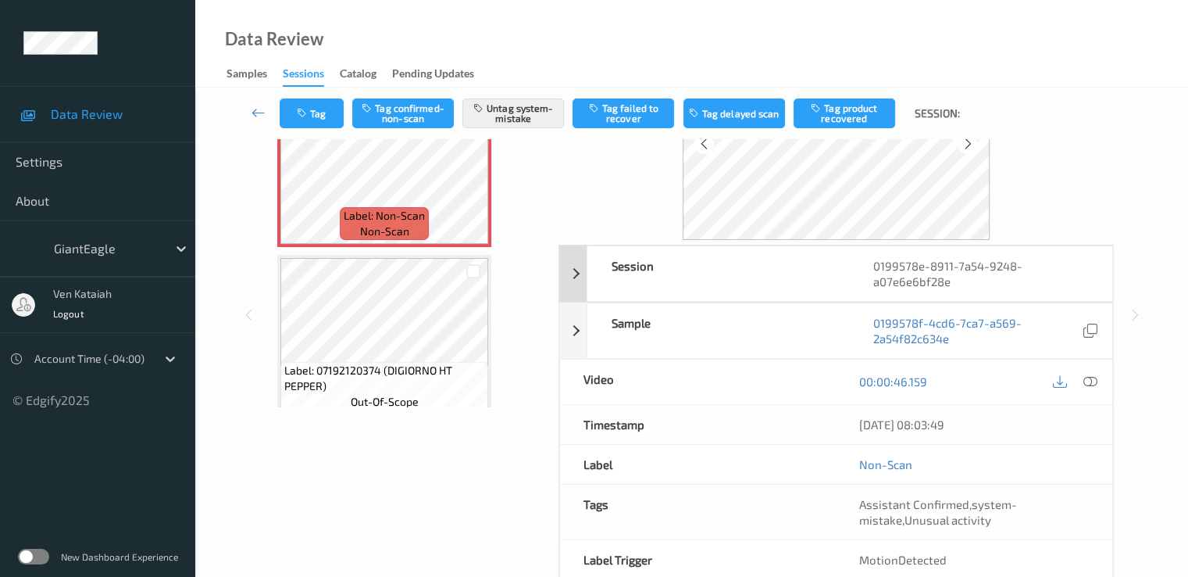
scroll to position [156, 0]
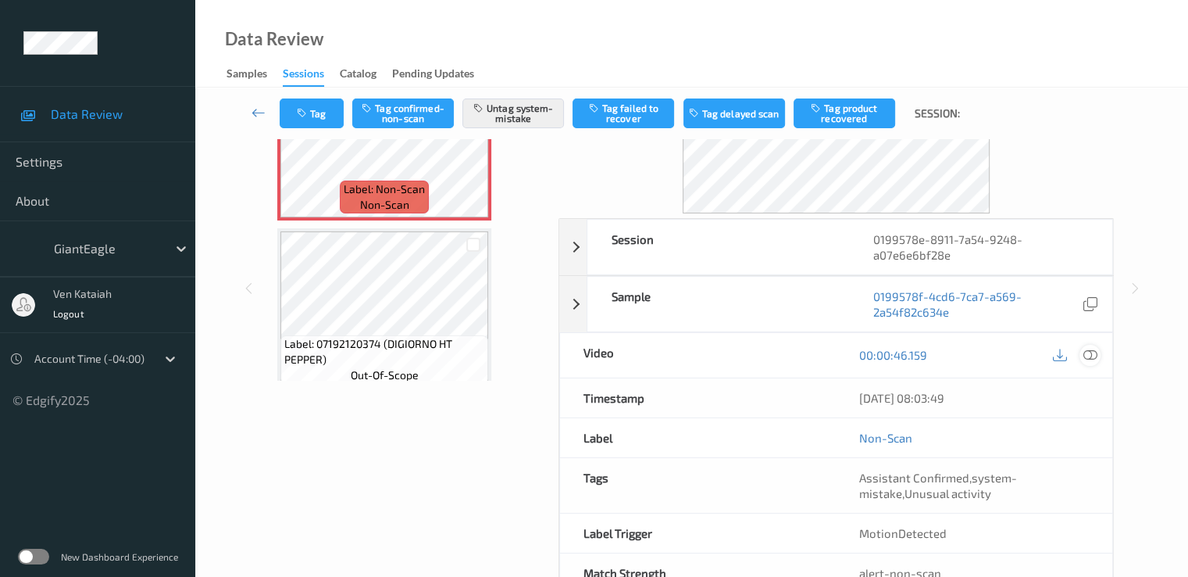
click at [1092, 352] on icon at bounding box center [1090, 355] width 14 height 14
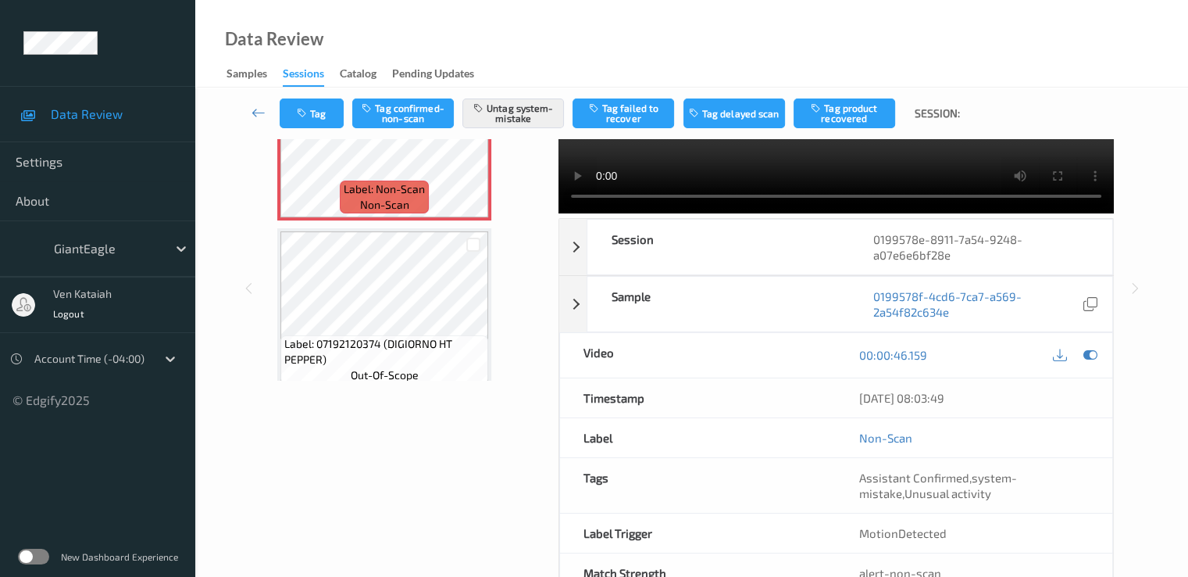
scroll to position [0, 0]
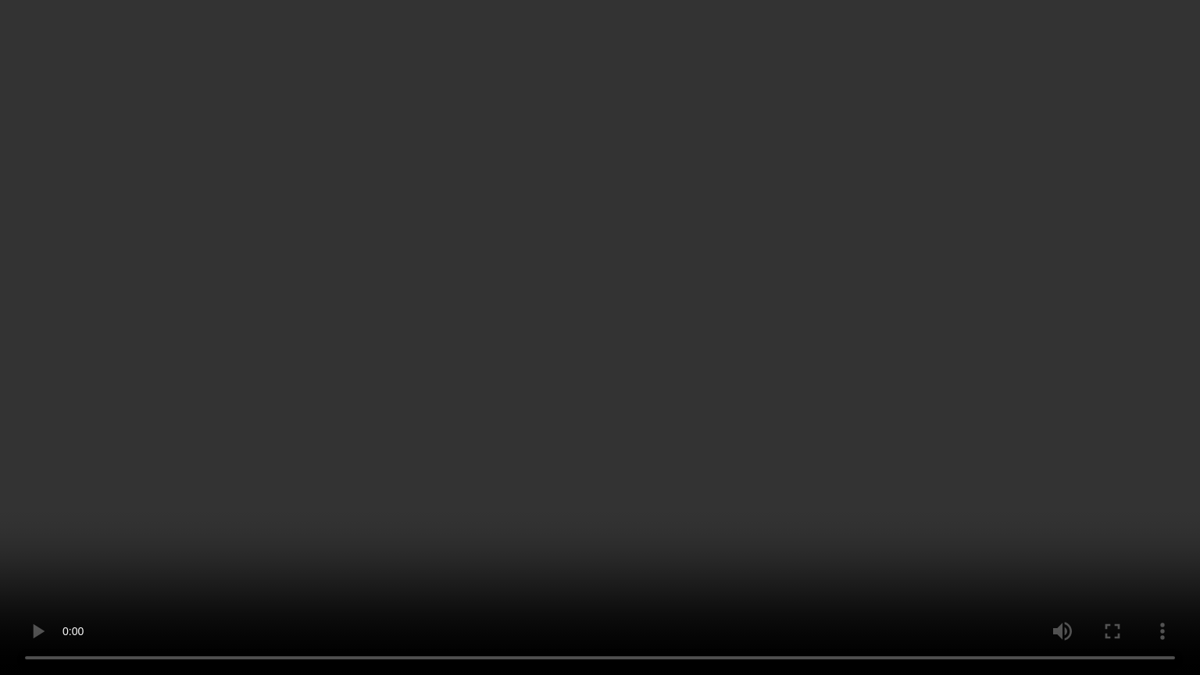
click at [792, 298] on video at bounding box center [600, 337] width 1200 height 675
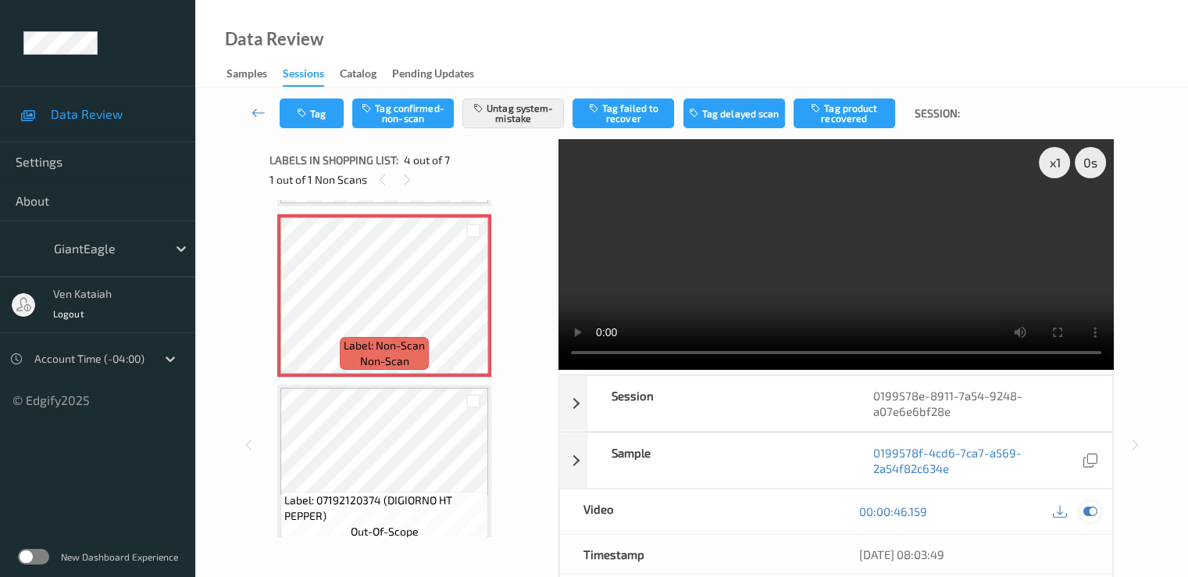
click at [1094, 516] on icon at bounding box center [1090, 511] width 14 height 14
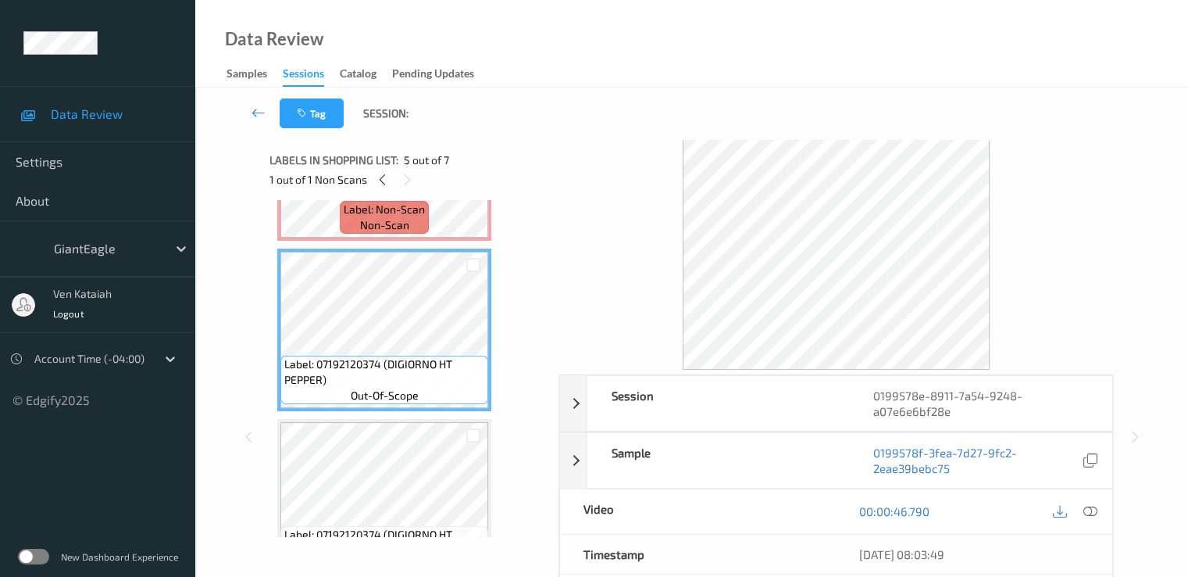
scroll to position [661, 0]
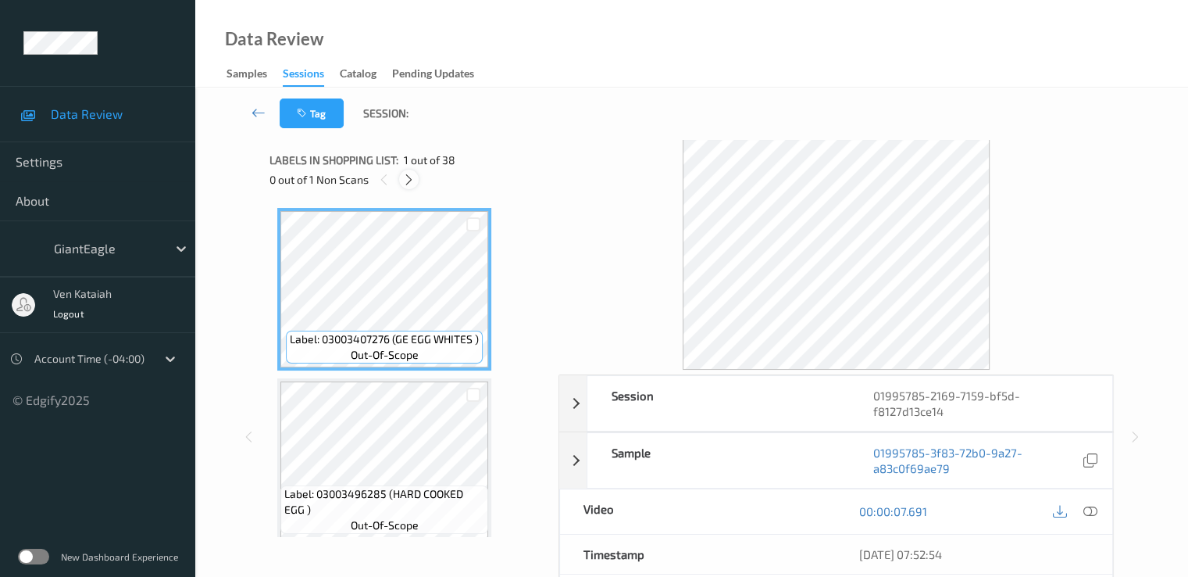
click at [406, 180] on icon at bounding box center [408, 180] width 13 height 14
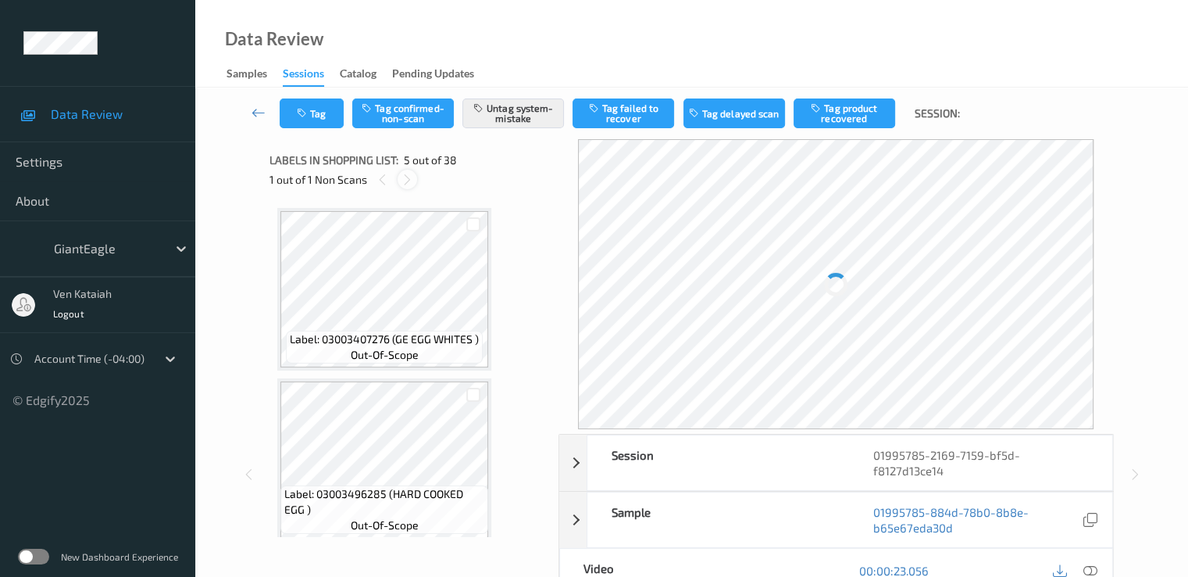
scroll to position [519, 0]
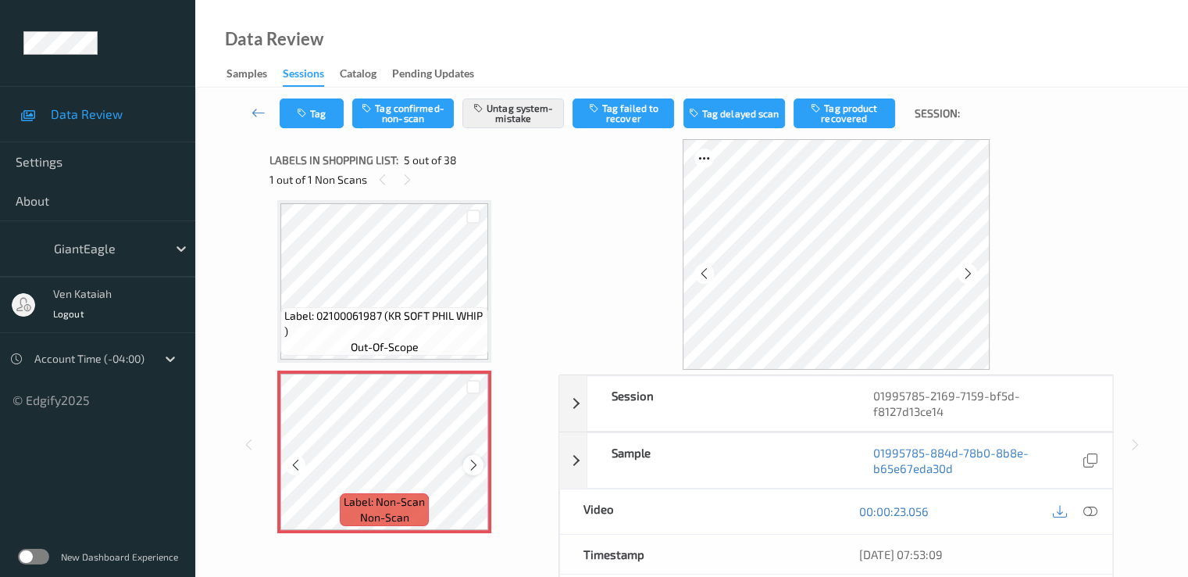
click at [469, 466] on icon at bounding box center [473, 465] width 13 height 14
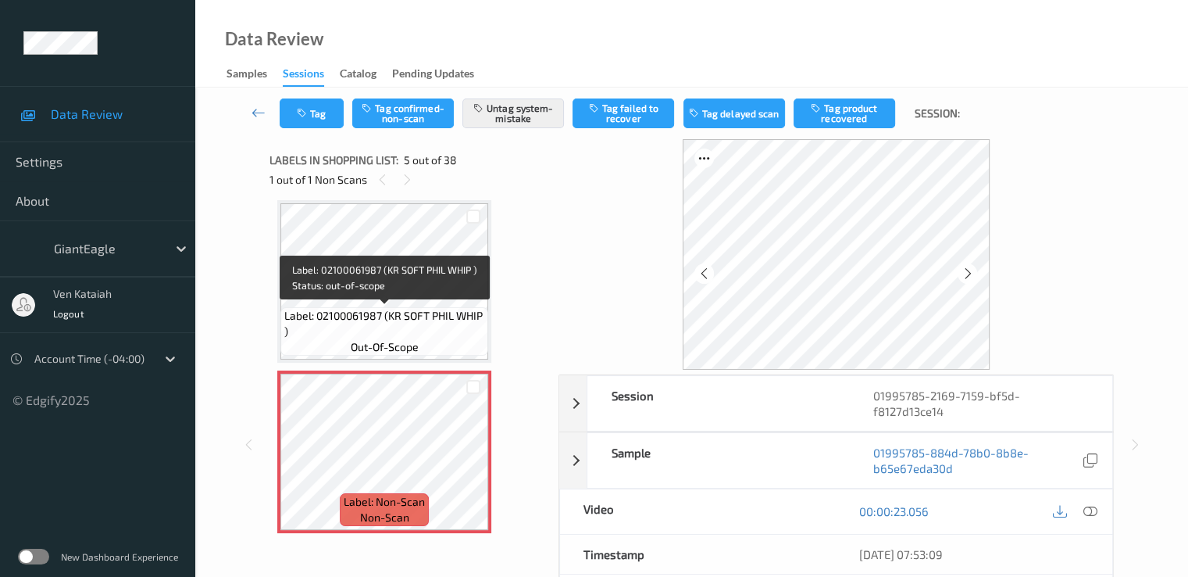
click at [443, 340] on div "Label: 02100061987 (KR SOFT PHIL WHIP ) out-of-scope" at bounding box center [385, 331] width 208 height 48
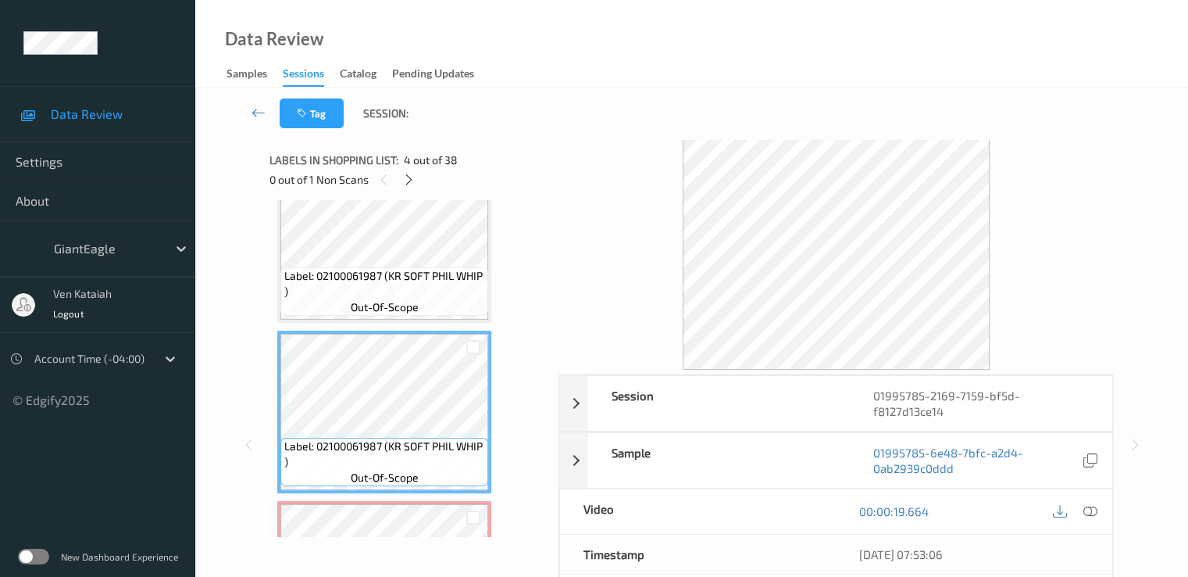
scroll to position [363, 0]
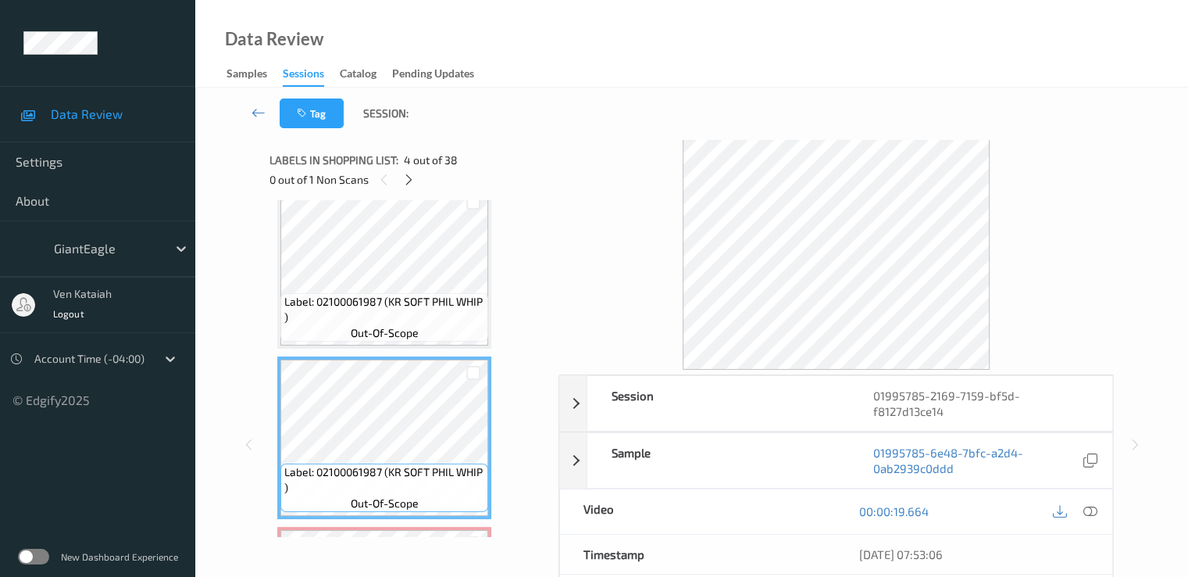
click at [447, 302] on span "Label: 02100061987 (KR SOFT PHIL WHIP )" at bounding box center [384, 309] width 200 height 31
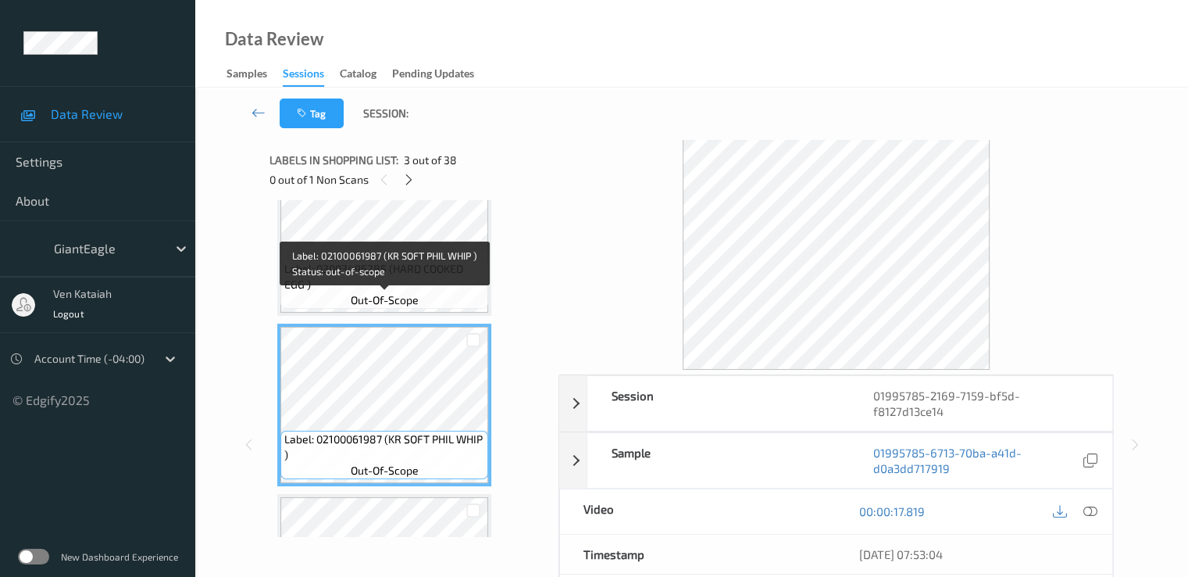
scroll to position [206, 0]
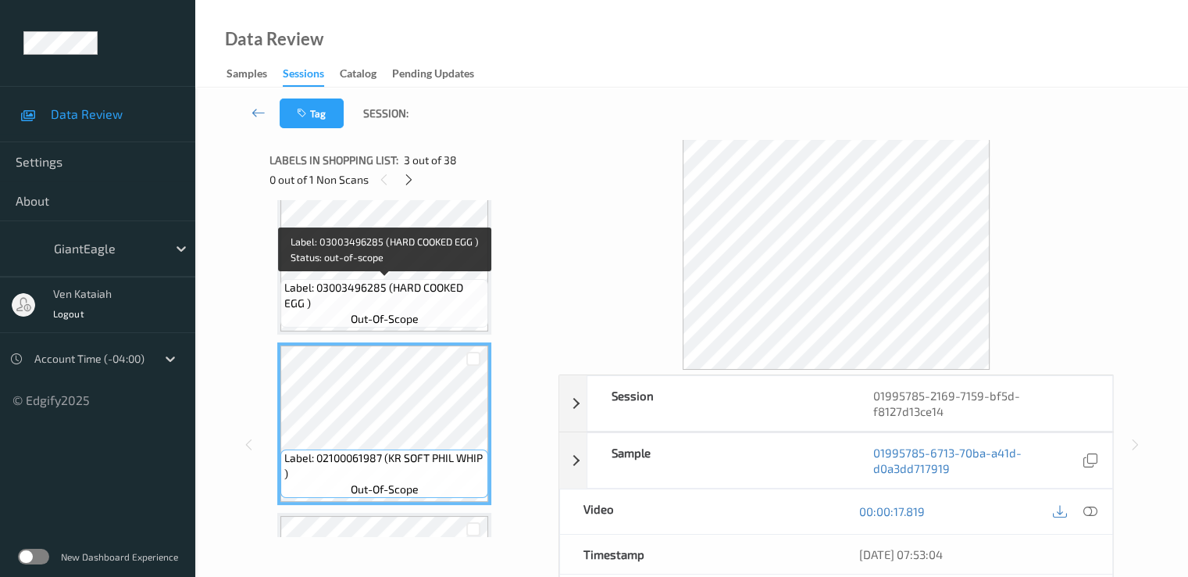
click at [432, 297] on span "Label: 03003496285 (HARD COOKED EGG )" at bounding box center [384, 295] width 200 height 31
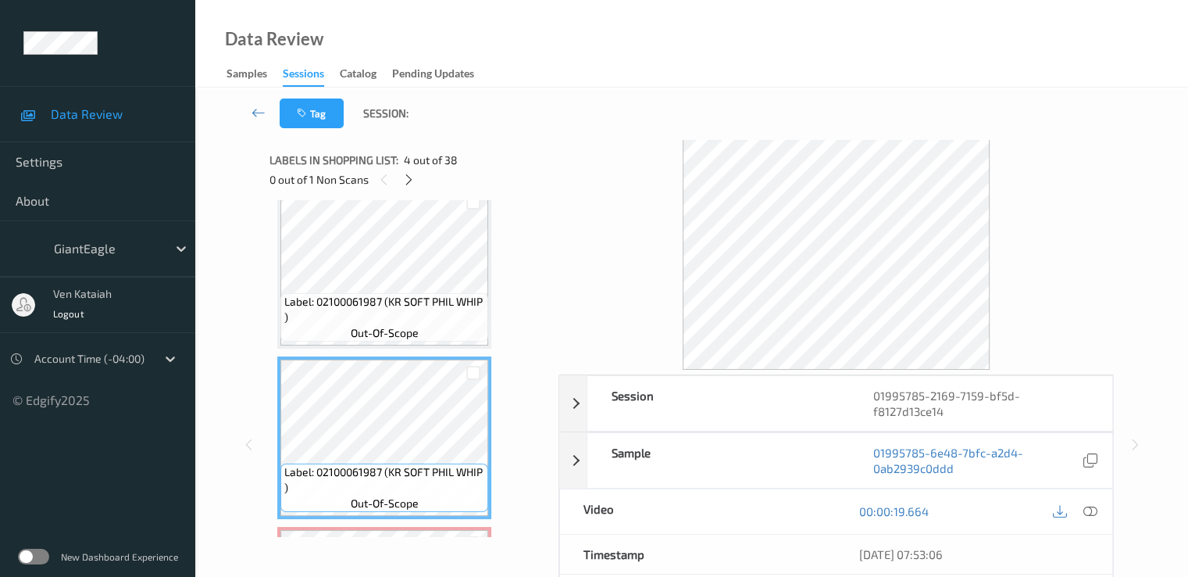
scroll to position [519, 0]
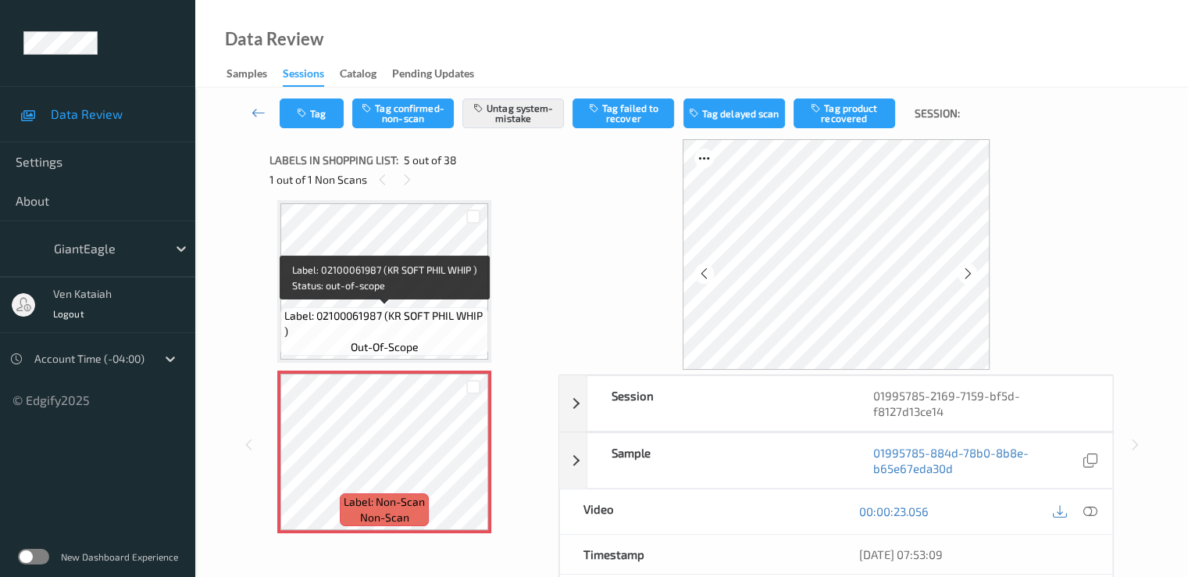
click at [469, 354] on div "Label: 02100061987 (KR SOFT PHIL WHIP ) out-of-scope" at bounding box center [385, 331] width 208 height 48
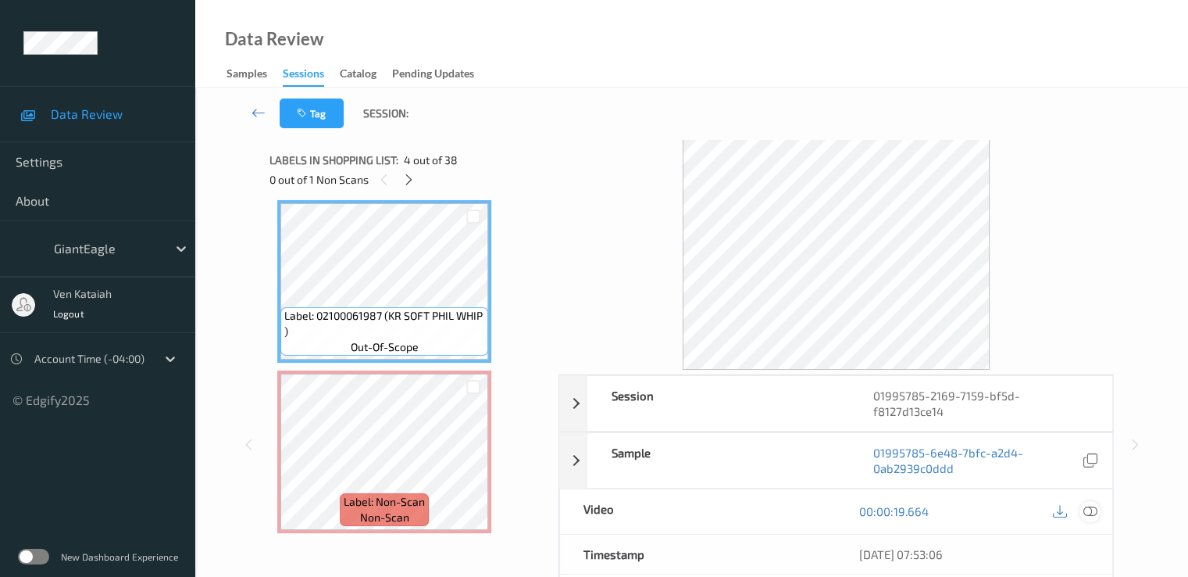
click at [1090, 504] on icon at bounding box center [1090, 511] width 14 height 14
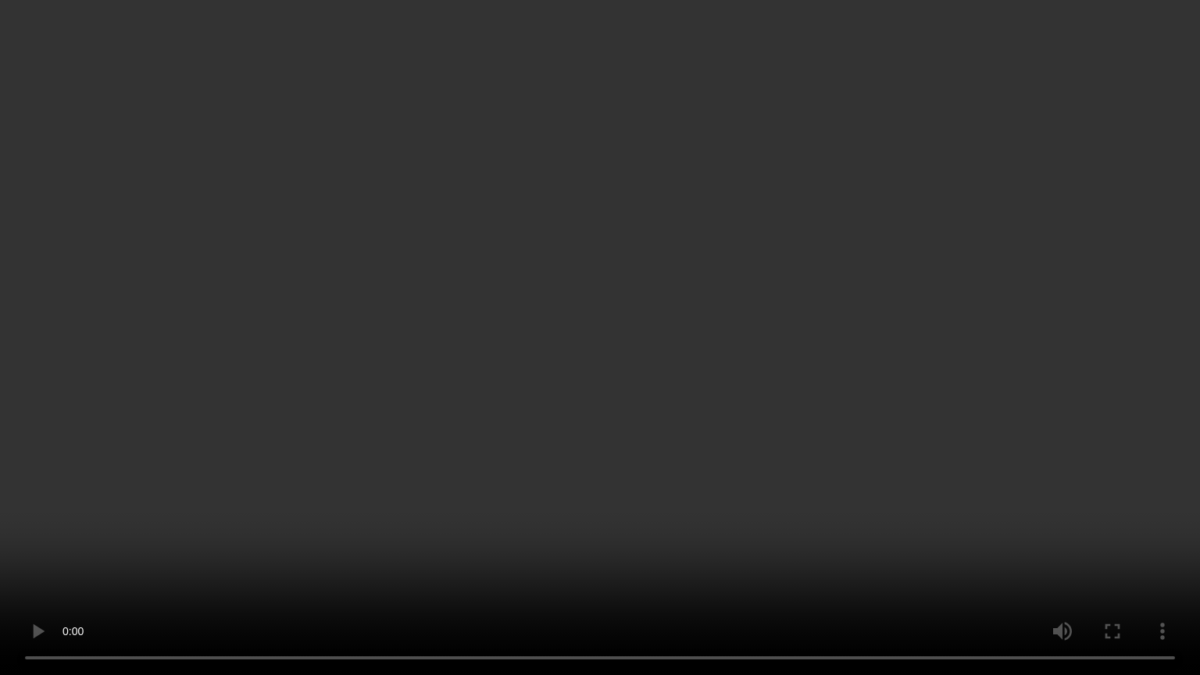
click at [849, 315] on video at bounding box center [600, 337] width 1200 height 675
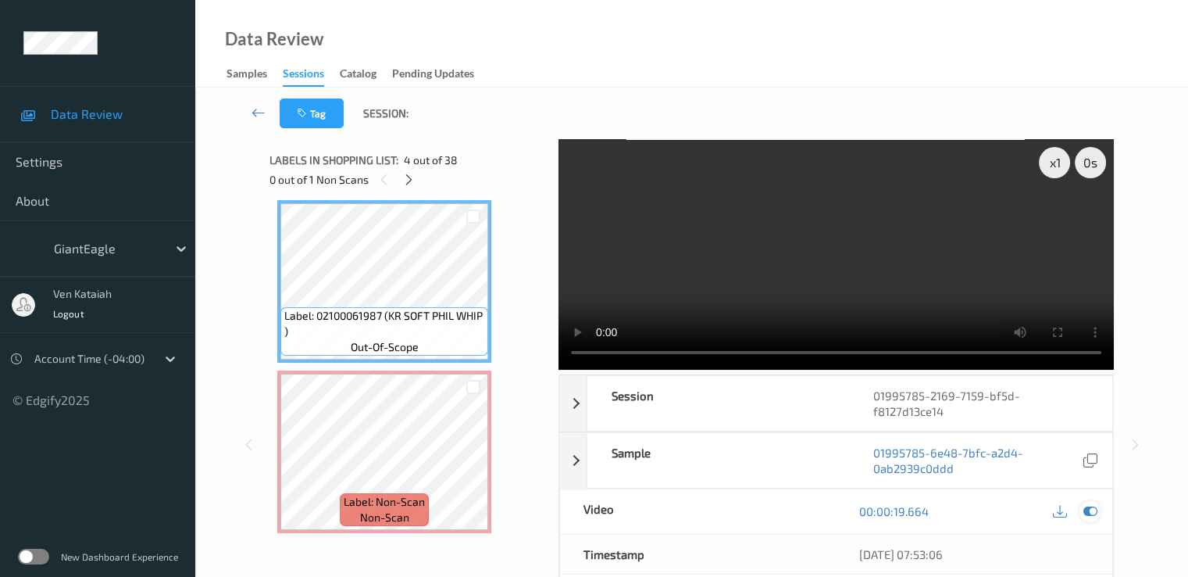
click at [1088, 504] on icon at bounding box center [1090, 511] width 14 height 14
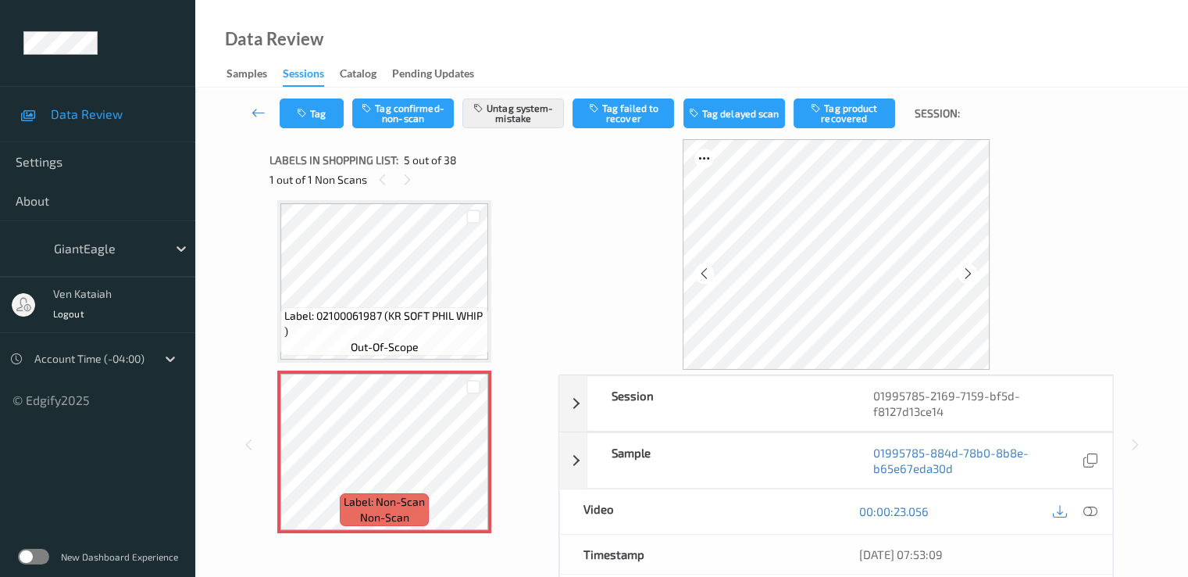
scroll to position [156, 0]
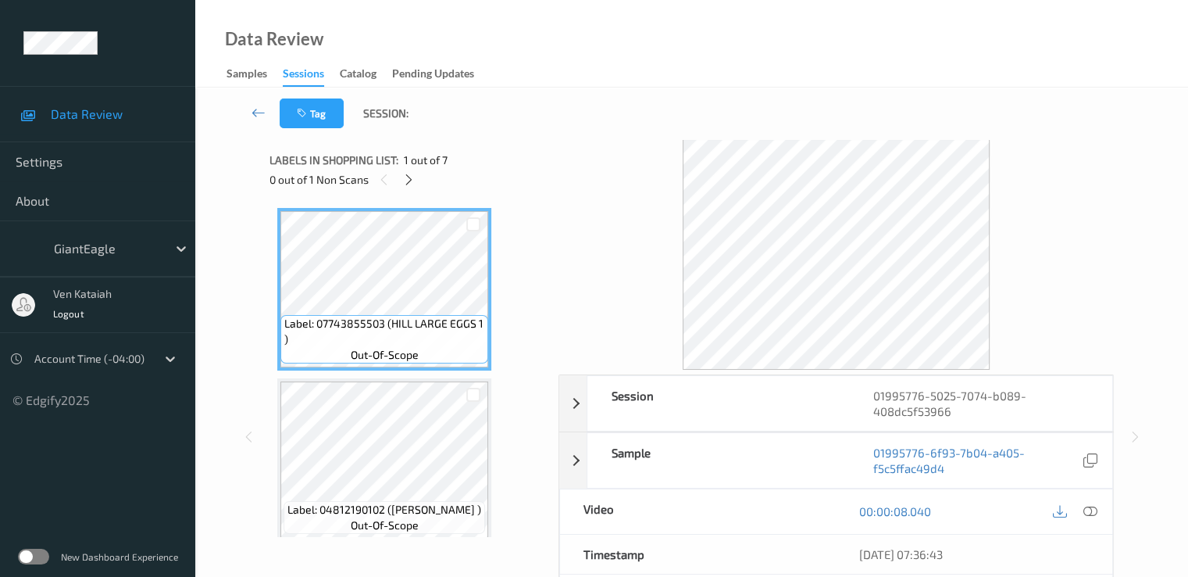
click at [420, 182] on div "0 out of 1 Non Scans" at bounding box center [409, 180] width 278 height 20
click at [408, 175] on icon at bounding box center [408, 180] width 13 height 14
click at [406, 182] on icon at bounding box center [408, 180] width 13 height 14
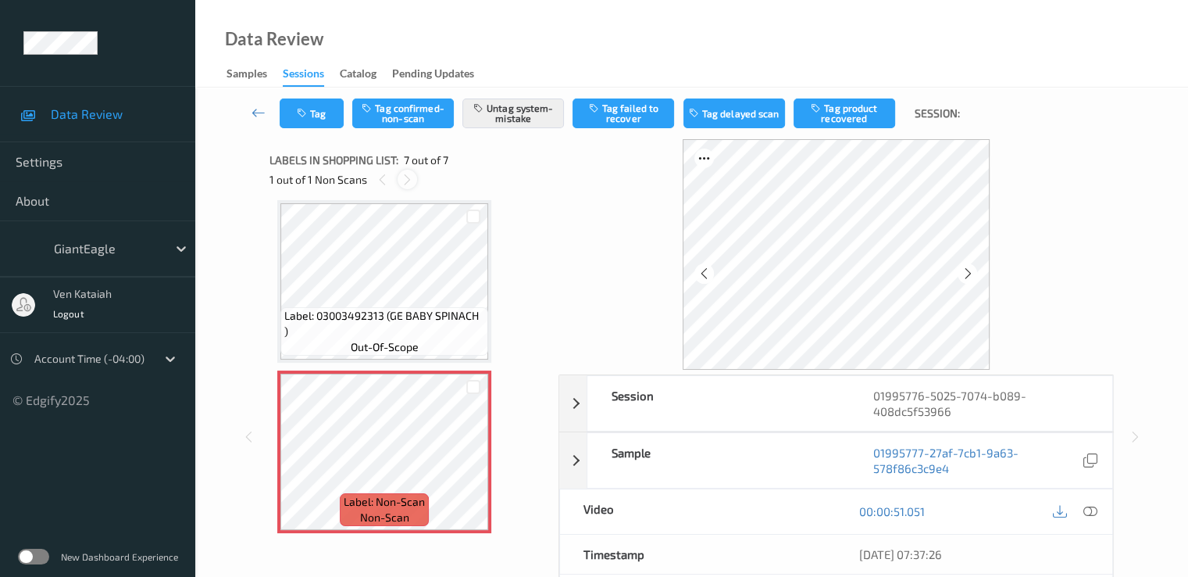
click at [413, 180] on icon at bounding box center [407, 180] width 13 height 14
click at [375, 185] on div at bounding box center [383, 180] width 20 height 20
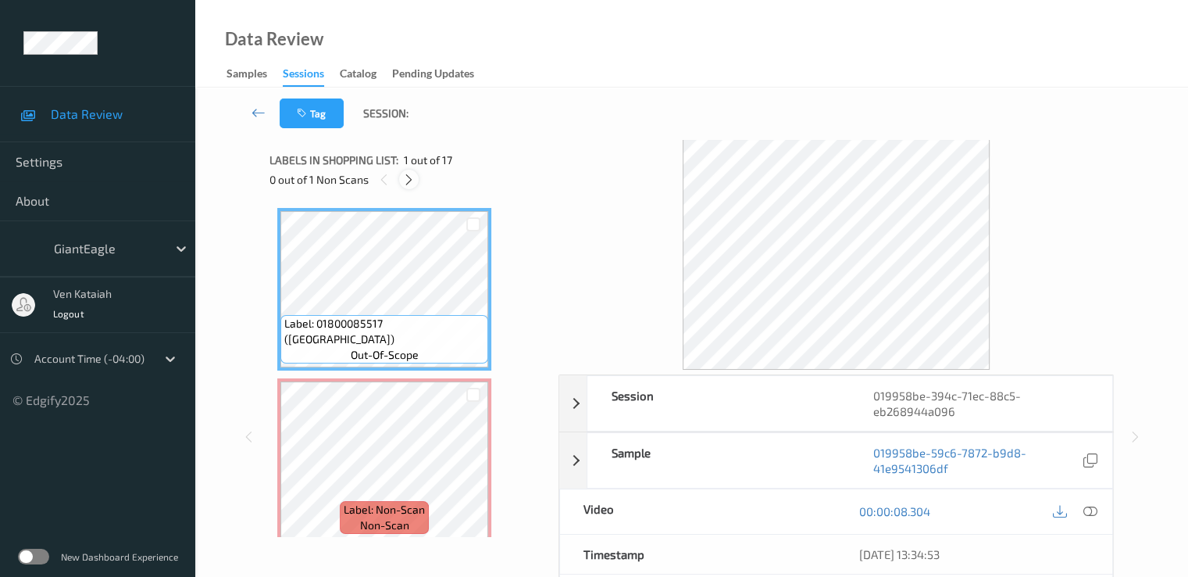
click at [413, 177] on icon at bounding box center [408, 180] width 13 height 14
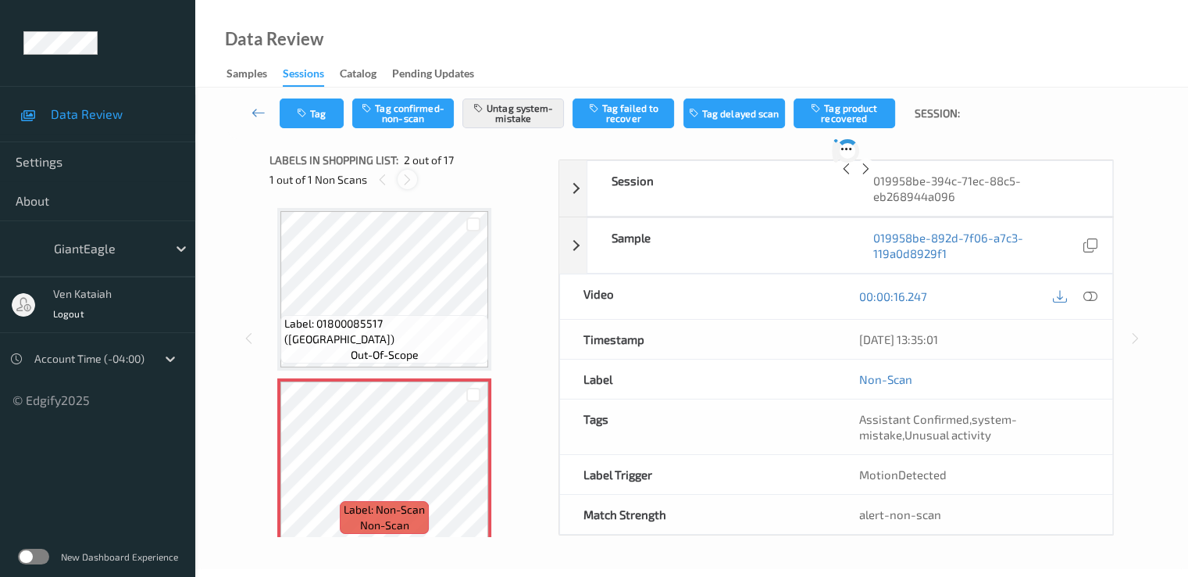
scroll to position [8, 0]
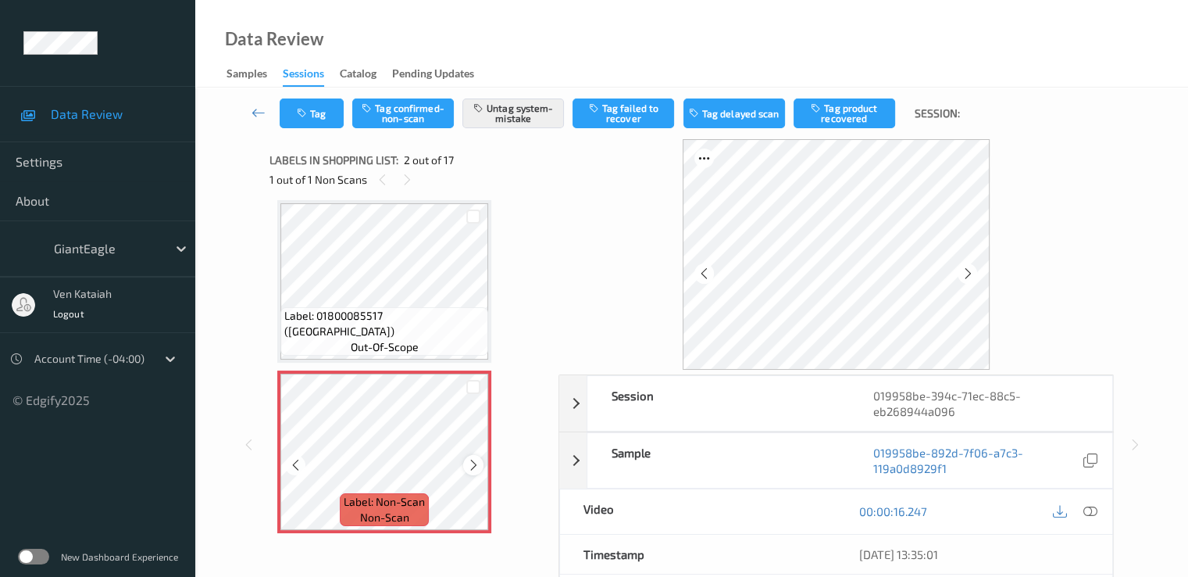
click at [466, 461] on div at bounding box center [473, 465] width 20 height 20
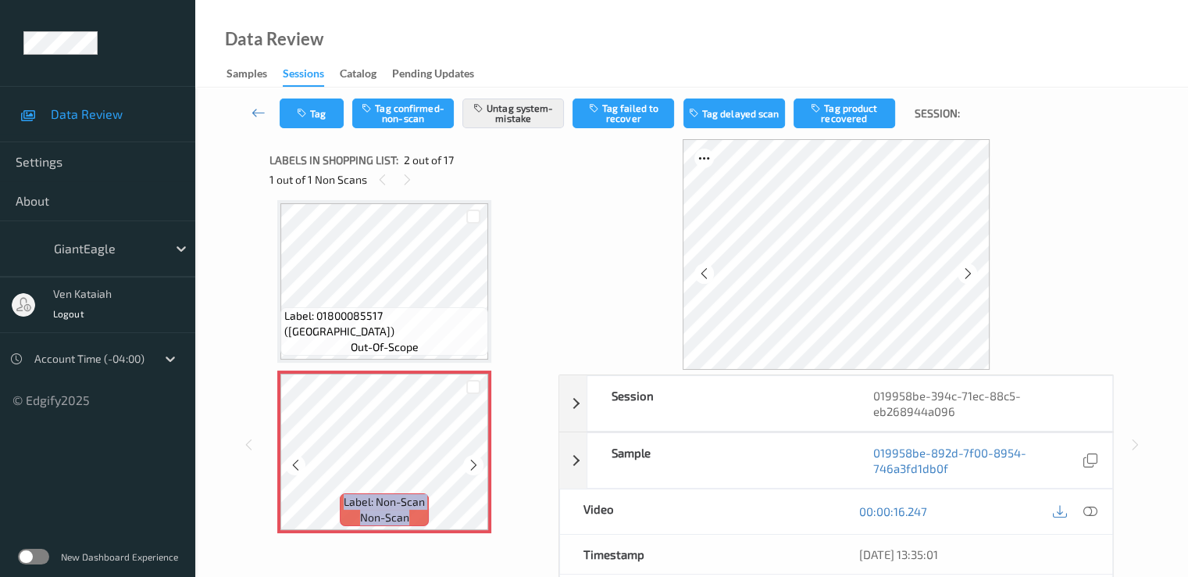
click at [466, 461] on div at bounding box center [473, 465] width 20 height 20
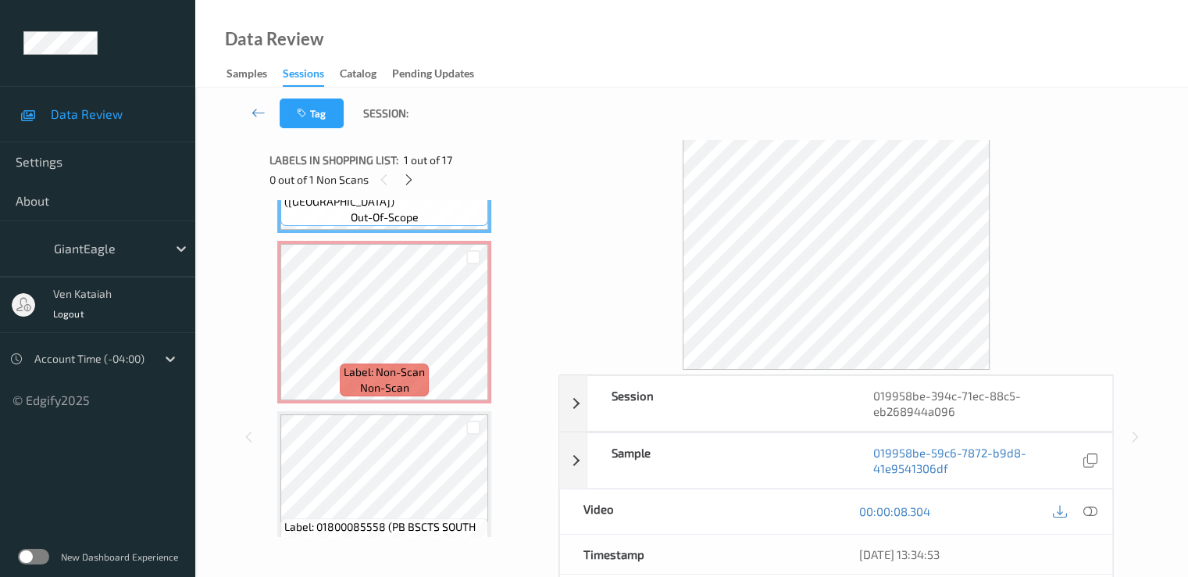
scroll to position [156, 0]
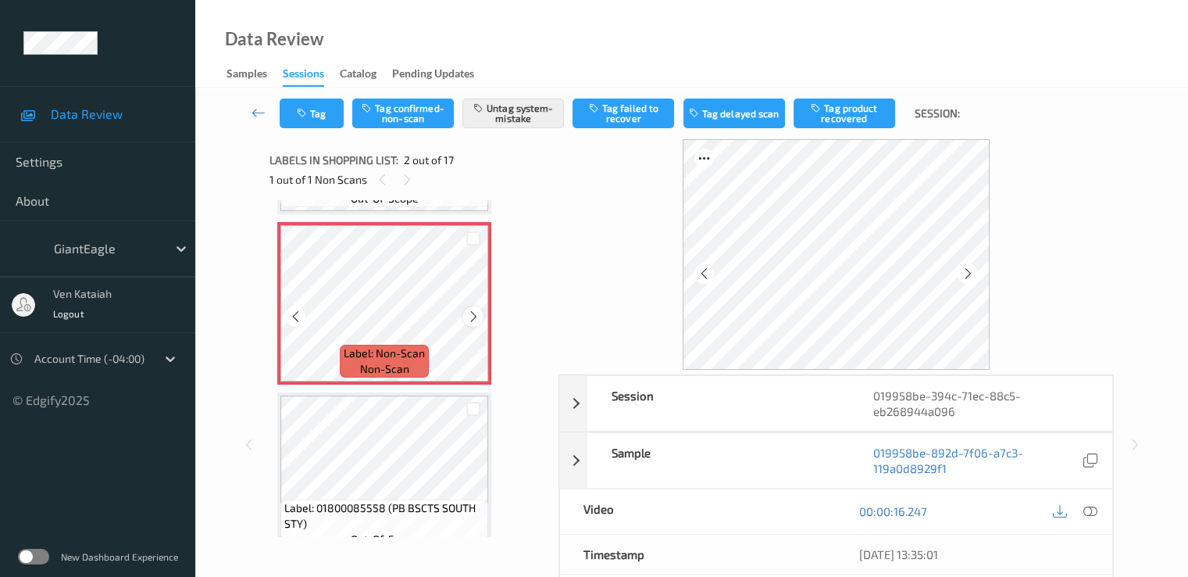
click at [466, 311] on div at bounding box center [473, 316] width 20 height 20
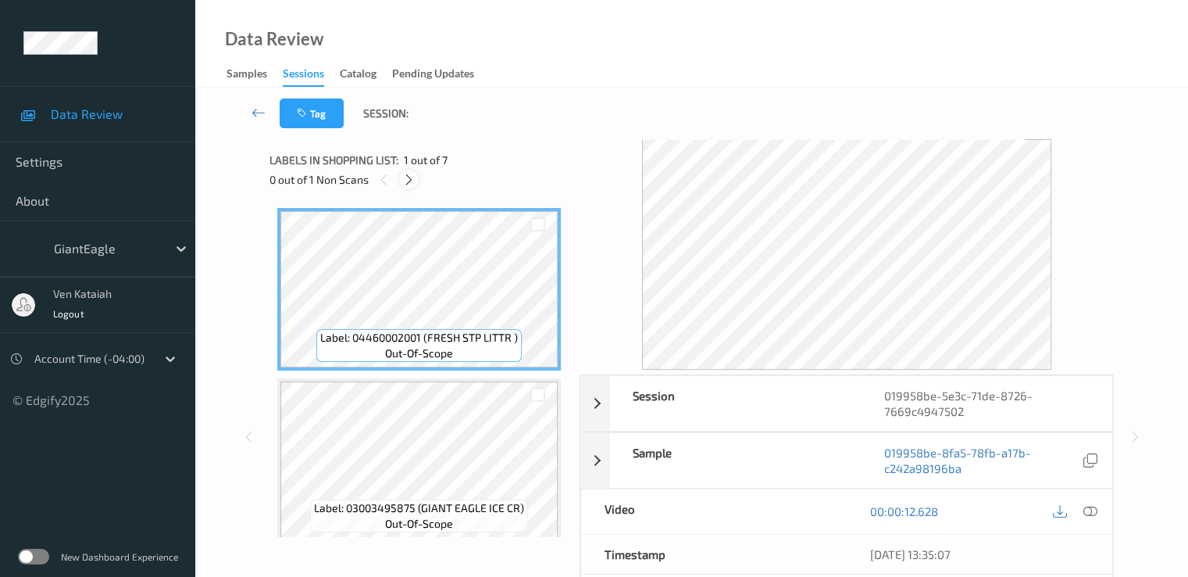
click at [403, 181] on icon at bounding box center [408, 180] width 13 height 14
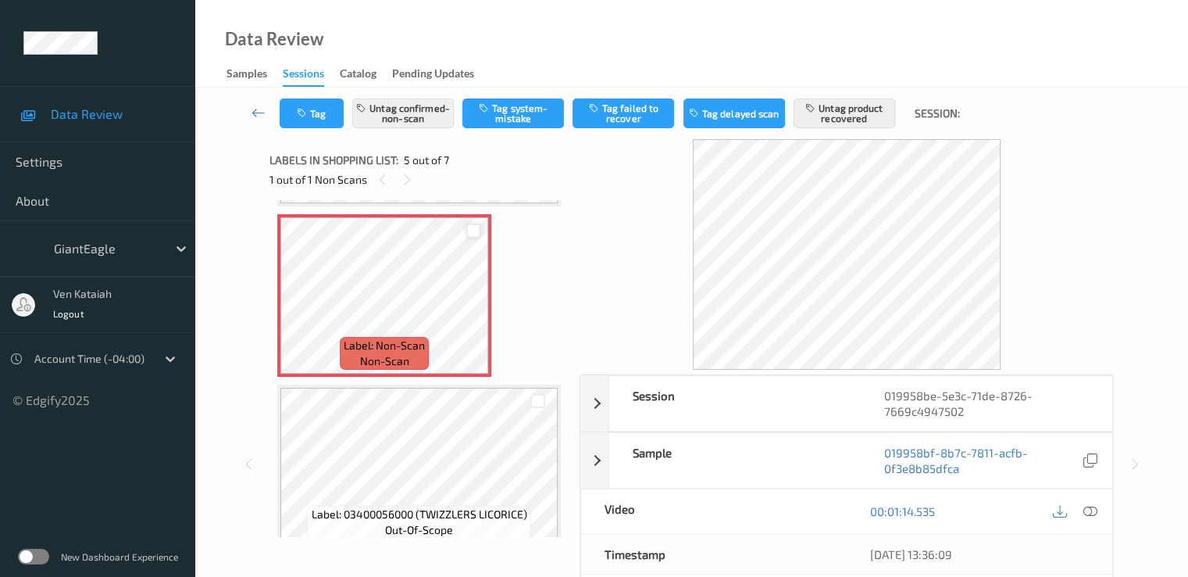
scroll to position [519, 0]
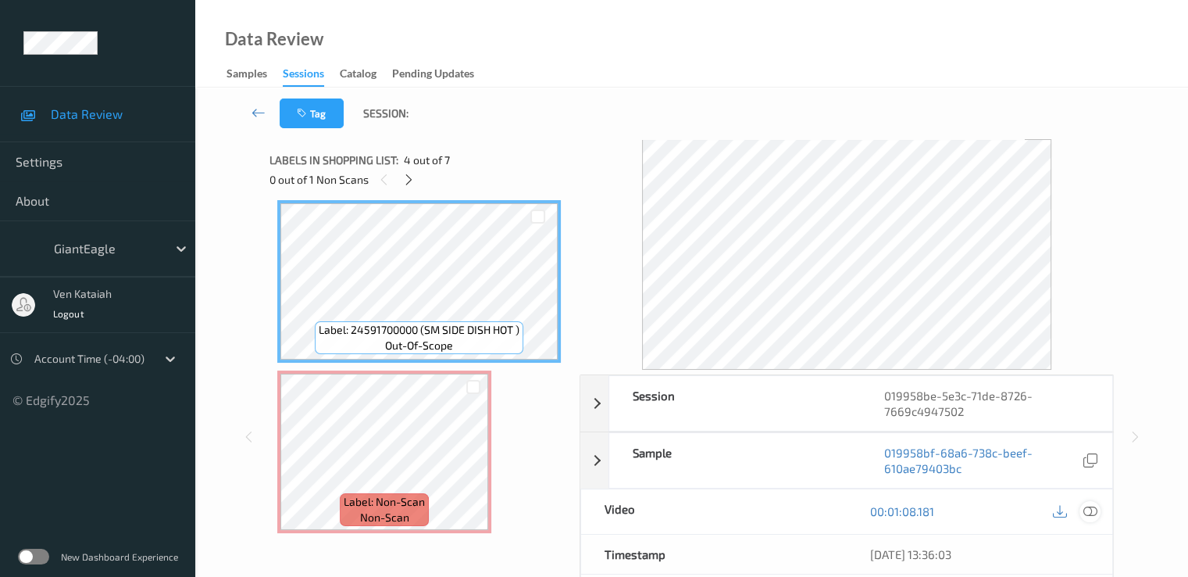
click at [1096, 516] on icon at bounding box center [1090, 511] width 14 height 14
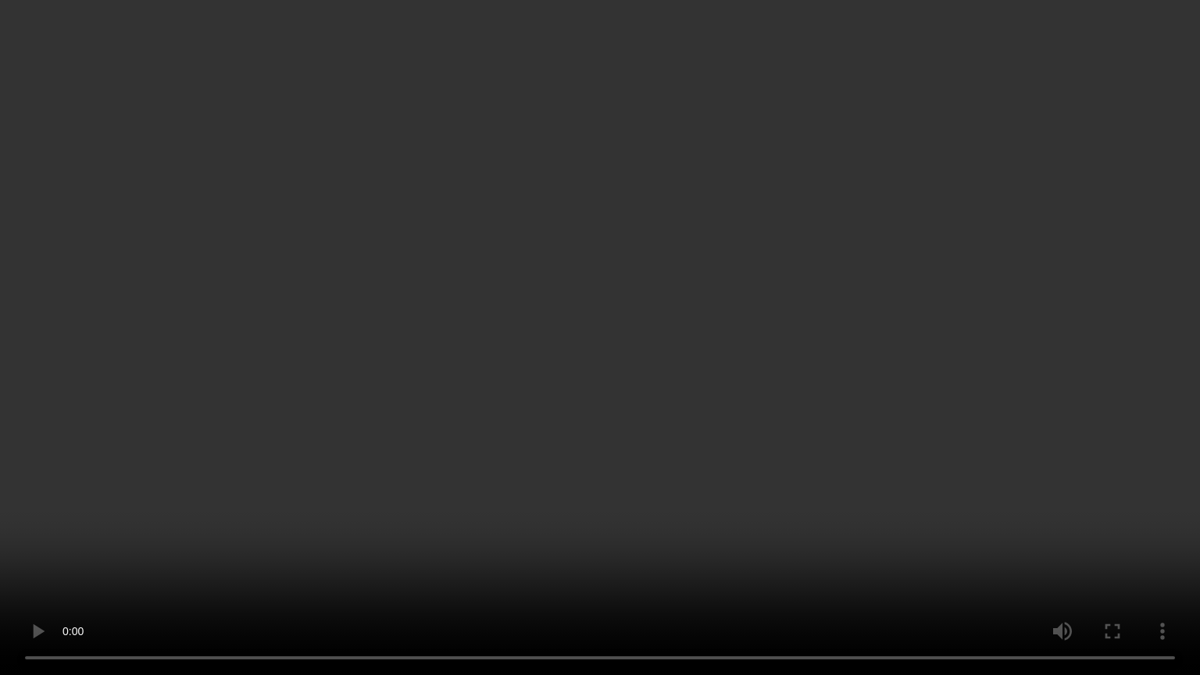
click at [829, 384] on video at bounding box center [600, 337] width 1200 height 675
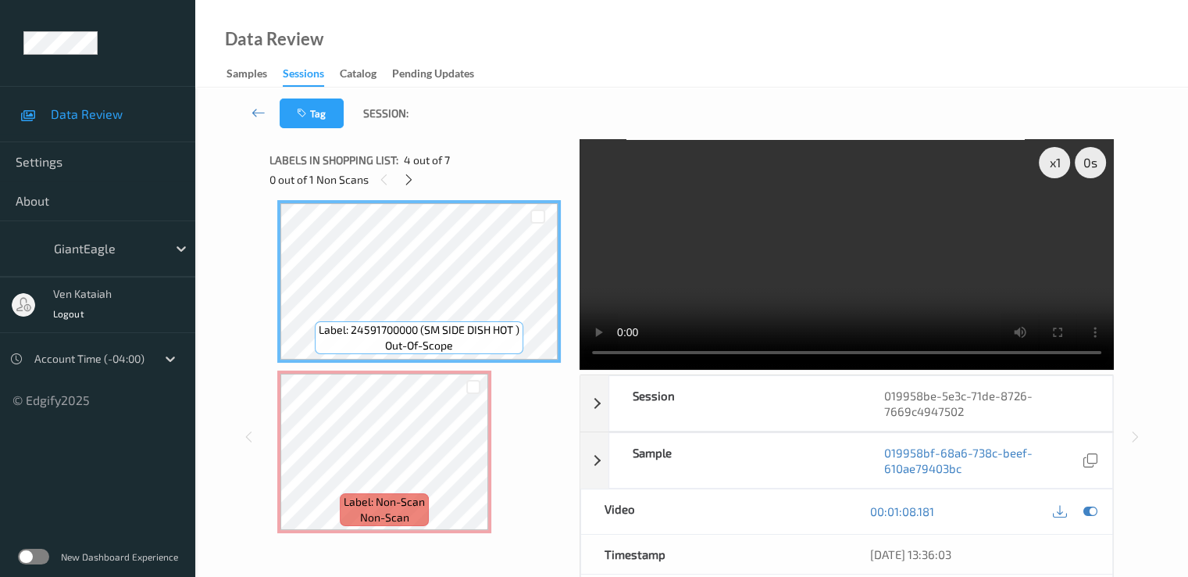
click at [1088, 498] on div "00:01:08.181" at bounding box center [980, 511] width 266 height 45
click at [1091, 507] on icon at bounding box center [1090, 511] width 14 height 14
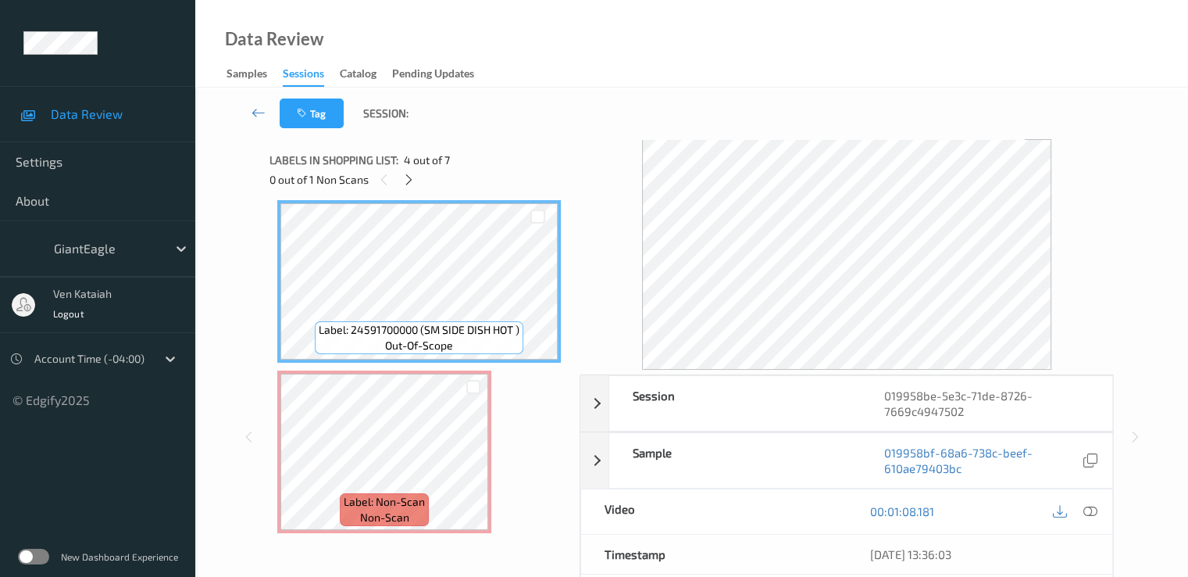
click at [423, 507] on span "Label: Non-Scan" at bounding box center [384, 502] width 81 height 16
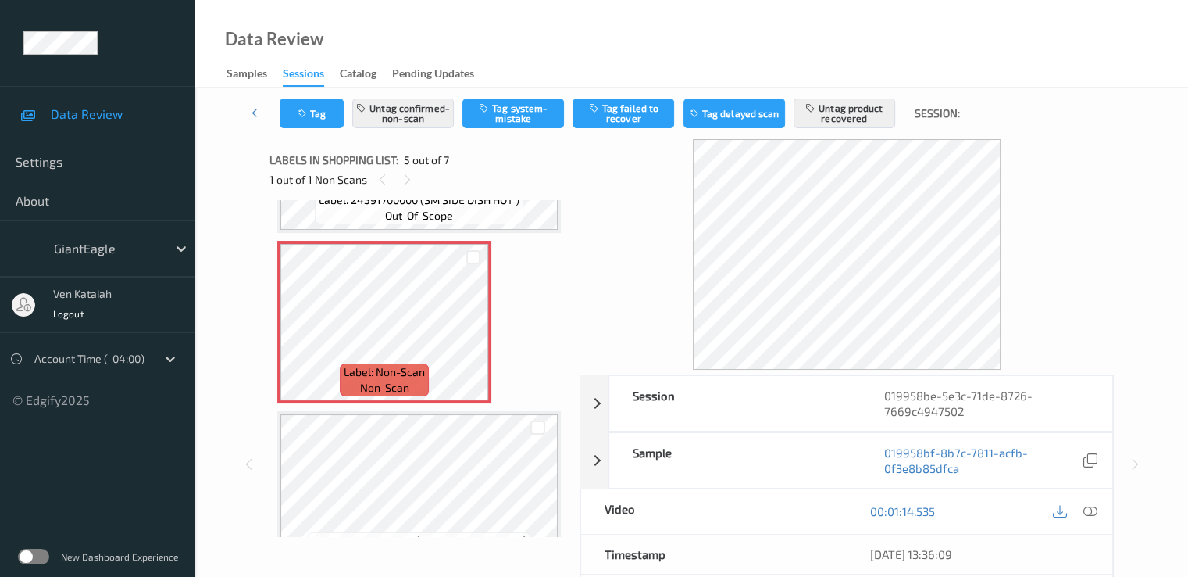
scroll to position [675, 0]
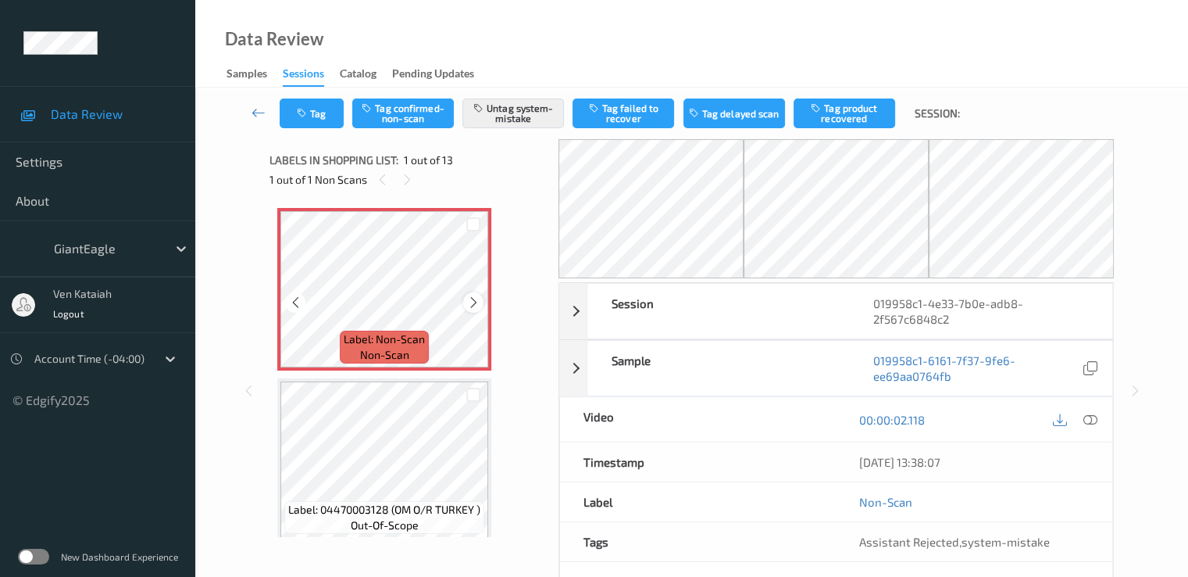
click at [469, 298] on icon at bounding box center [473, 302] width 13 height 14
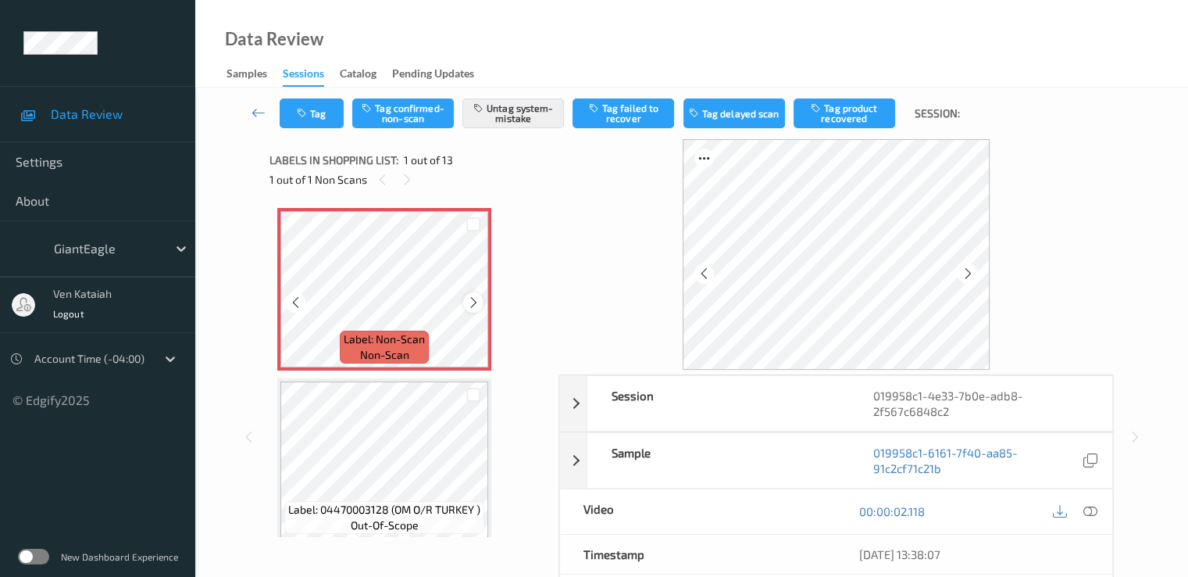
click at [471, 301] on icon at bounding box center [473, 302] width 13 height 14
click at [466, 301] on div at bounding box center [473, 302] width 20 height 20
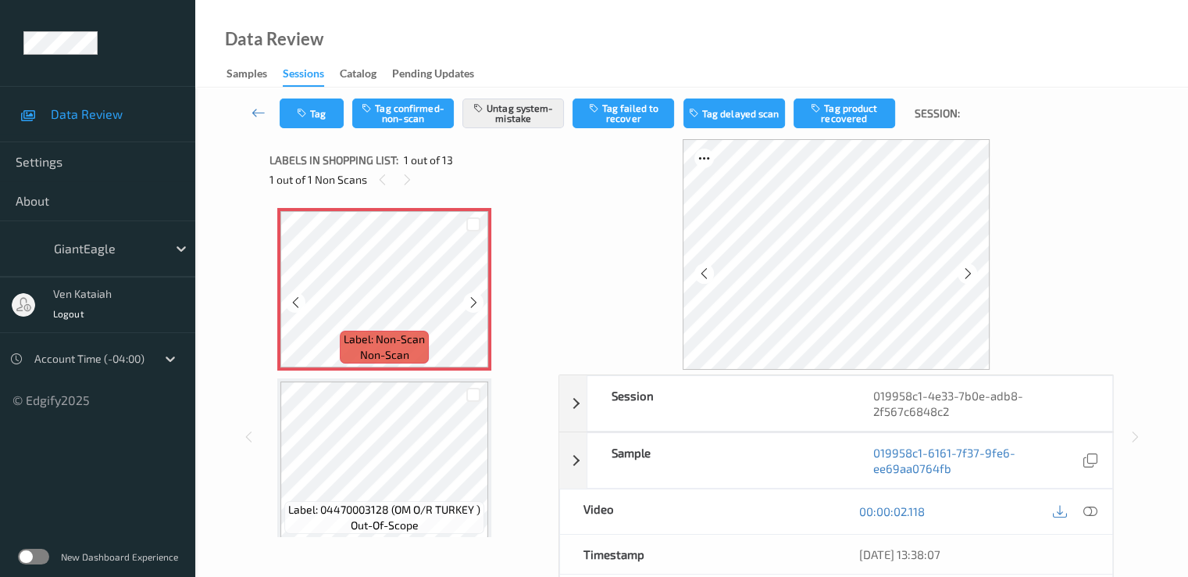
click at [466, 301] on div at bounding box center [473, 302] width 20 height 20
click at [475, 302] on icon at bounding box center [473, 302] width 13 height 14
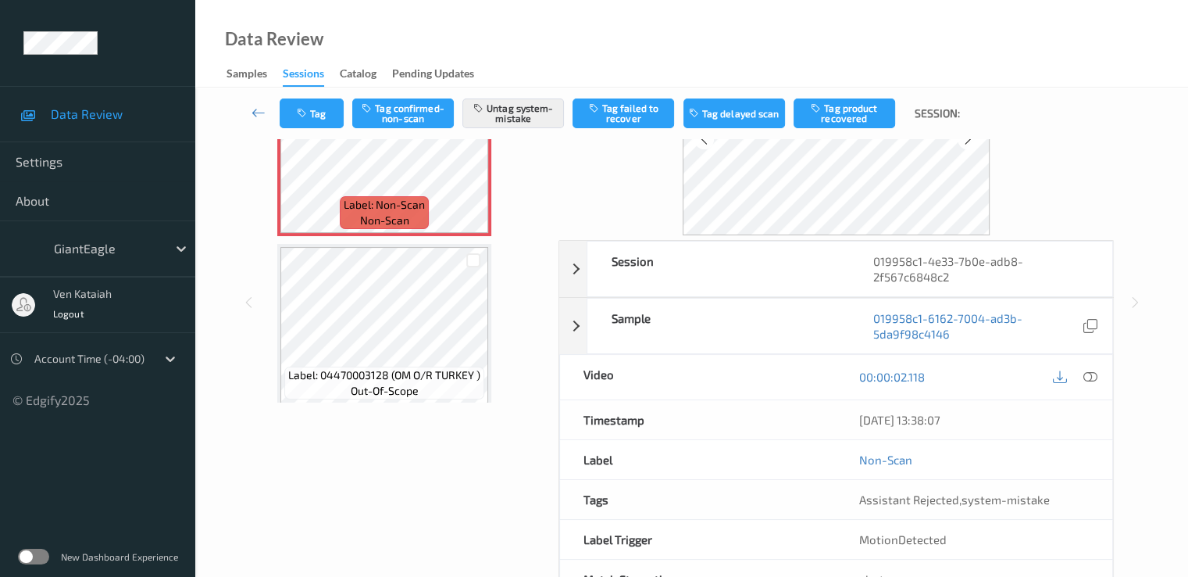
scroll to position [156, 0]
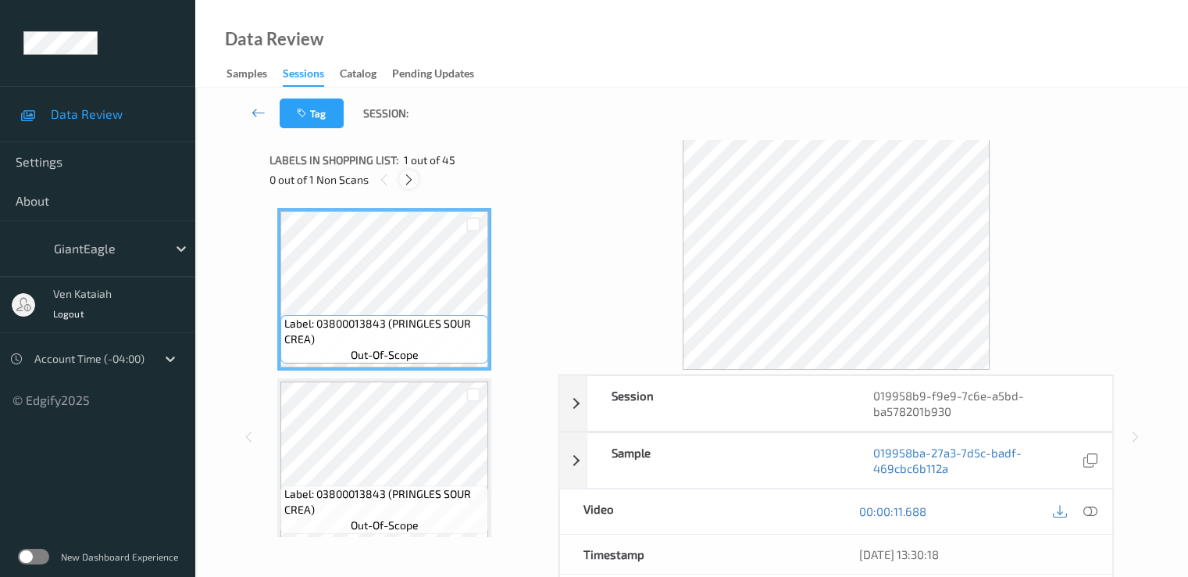
click at [406, 177] on icon at bounding box center [408, 180] width 13 height 14
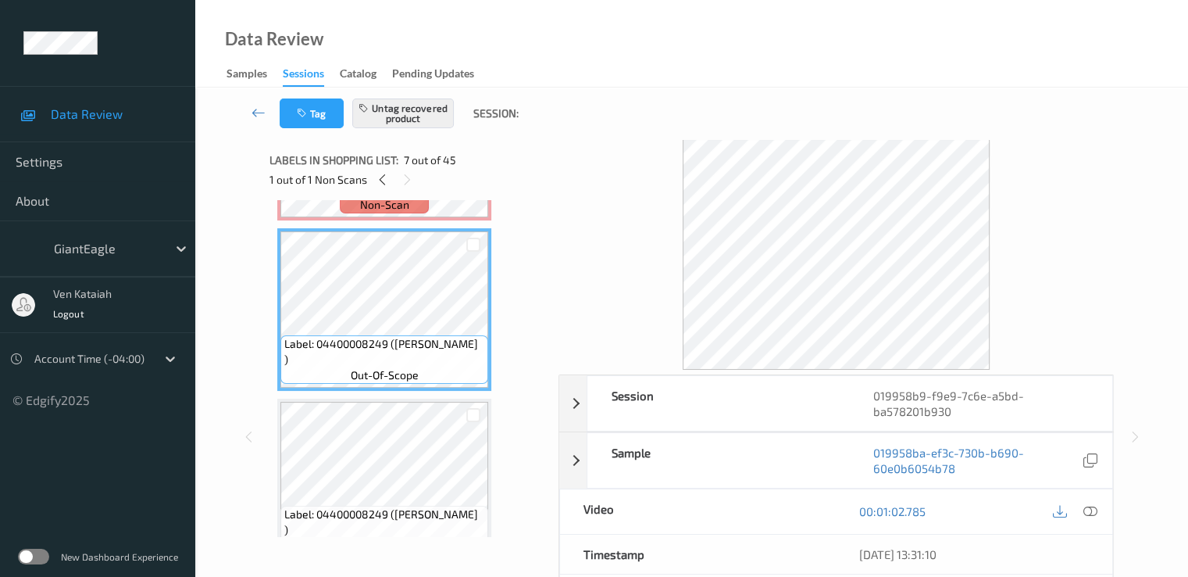
scroll to position [845, 0]
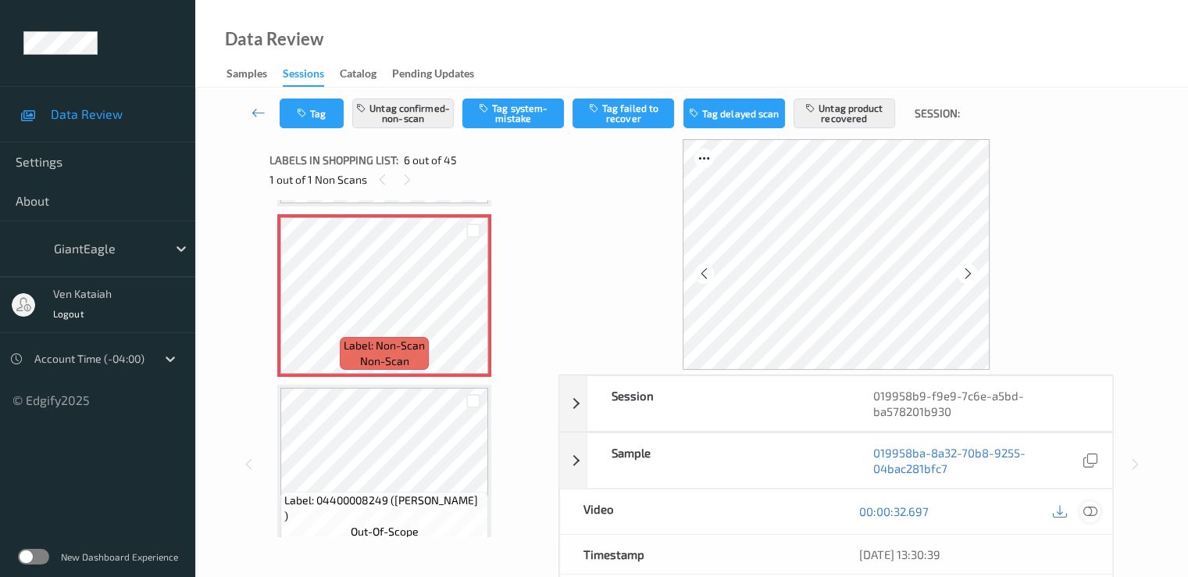
click at [1089, 509] on icon at bounding box center [1090, 511] width 14 height 14
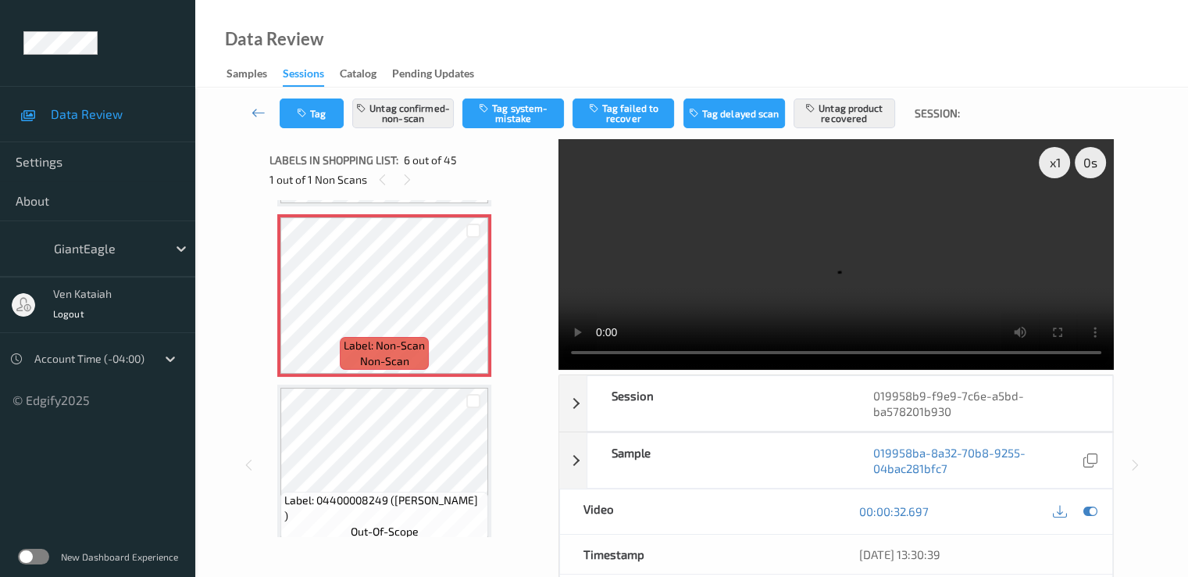
drag, startPoint x: 985, startPoint y: 291, endPoint x: 1039, endPoint y: 315, distance: 59.5
click at [987, 290] on video at bounding box center [837, 254] width 556 height 231
click at [1093, 507] on icon at bounding box center [1090, 511] width 14 height 14
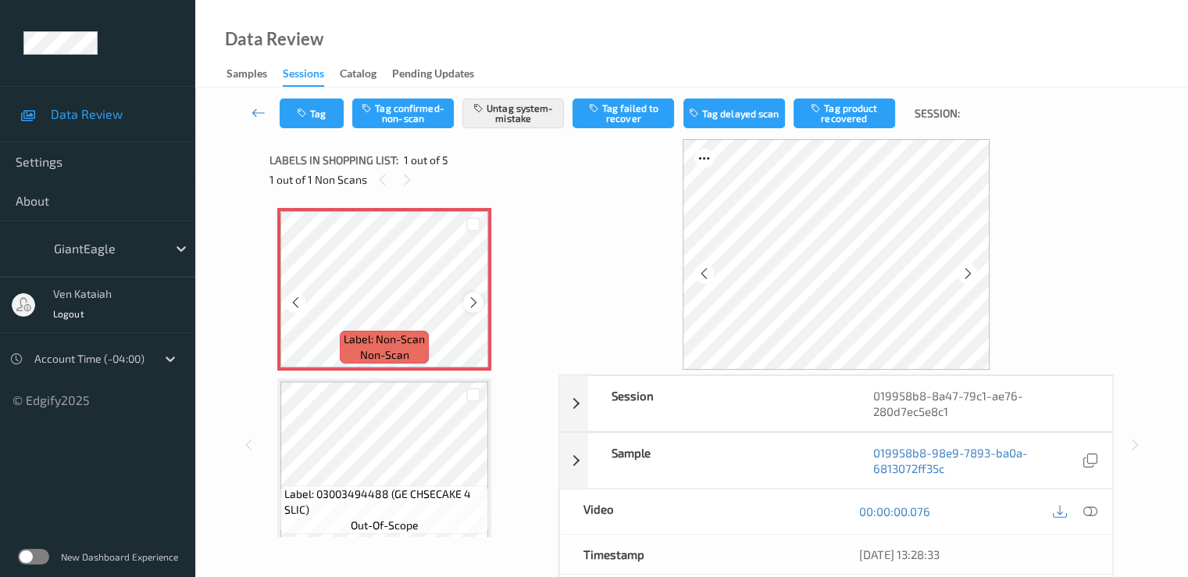
click at [472, 296] on icon at bounding box center [473, 302] width 13 height 14
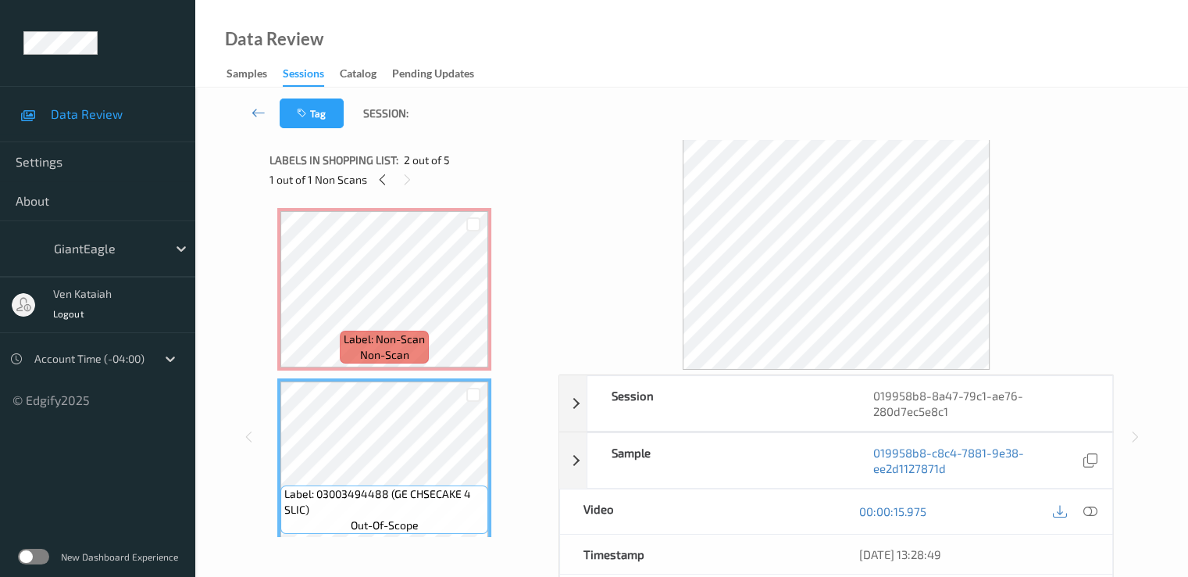
click at [427, 356] on div "Label: Non-Scan non-scan" at bounding box center [384, 347] width 89 height 33
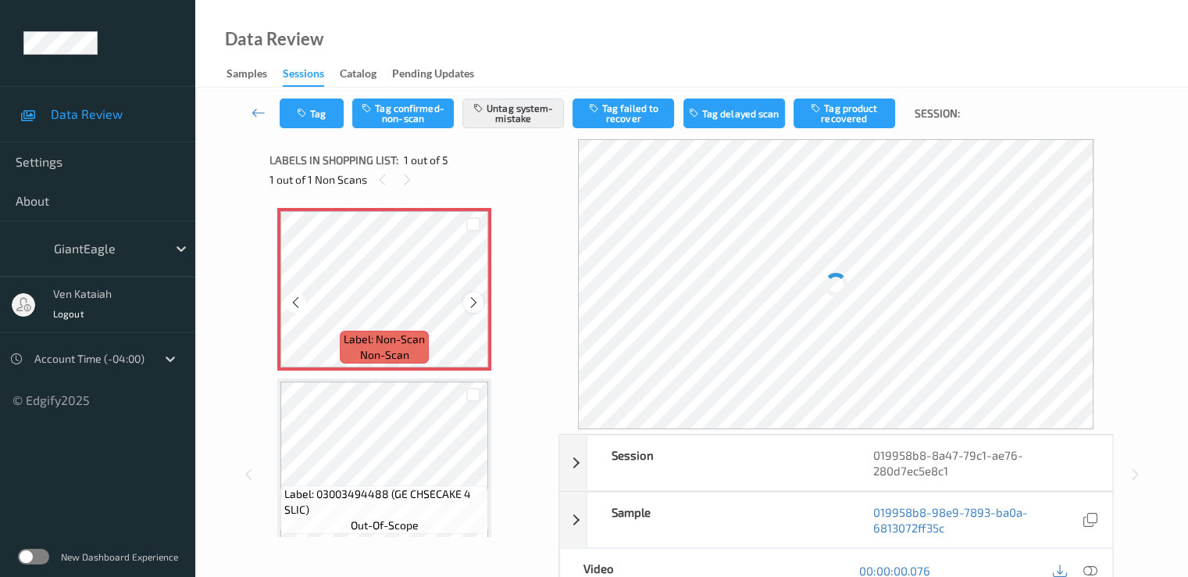
click at [467, 308] on icon at bounding box center [473, 302] width 13 height 14
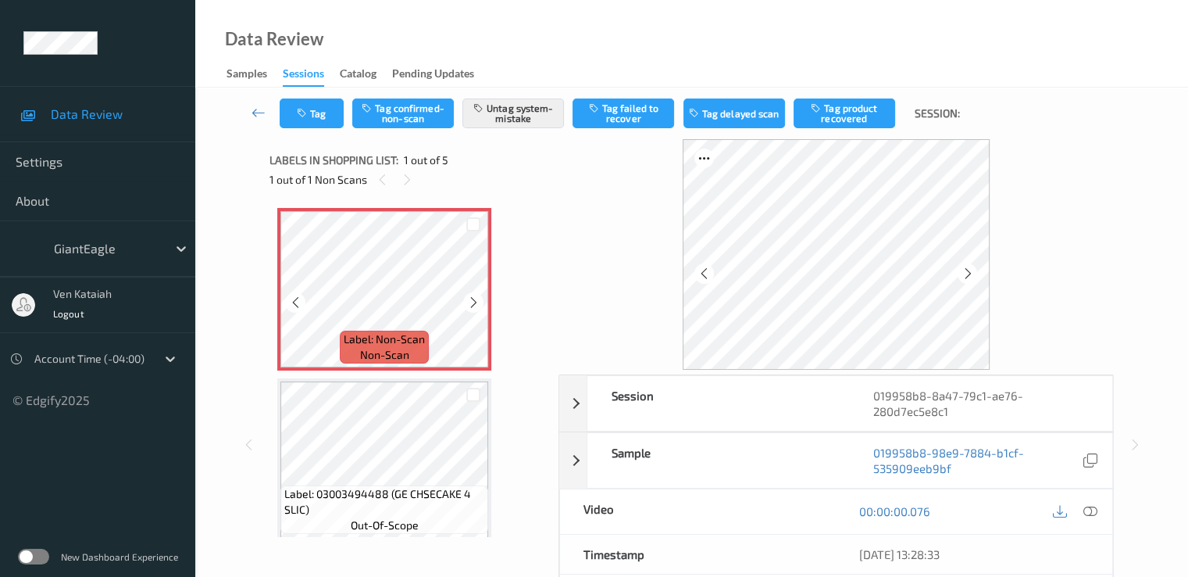
click at [467, 308] on icon at bounding box center [473, 302] width 13 height 14
click at [1094, 510] on icon at bounding box center [1090, 511] width 14 height 14
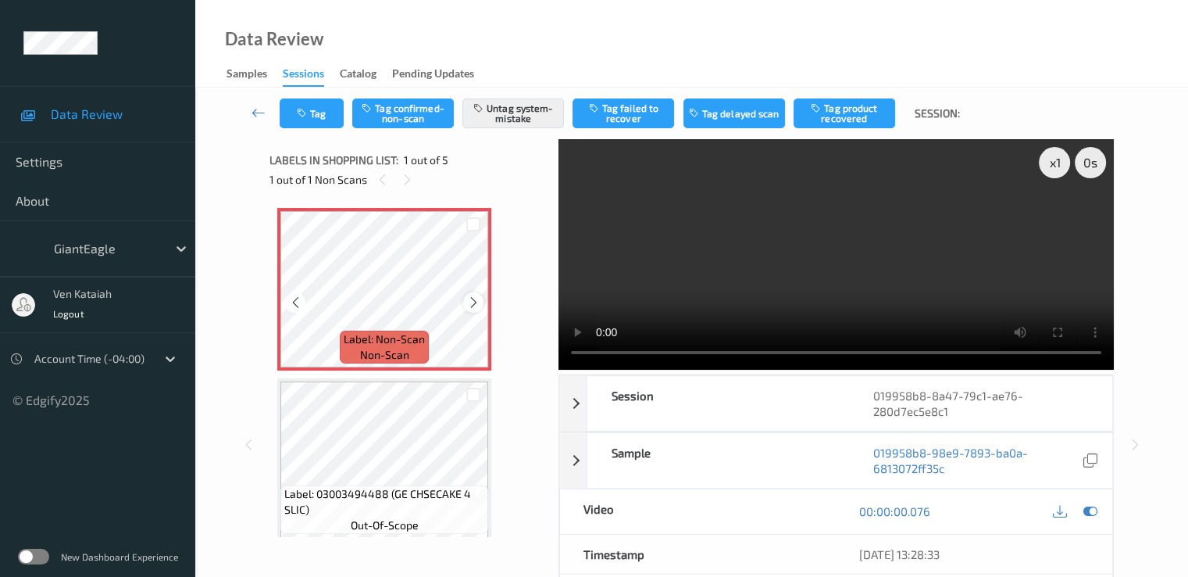
click at [479, 302] on icon at bounding box center [473, 302] width 13 height 14
click at [478, 301] on icon at bounding box center [473, 302] width 13 height 14
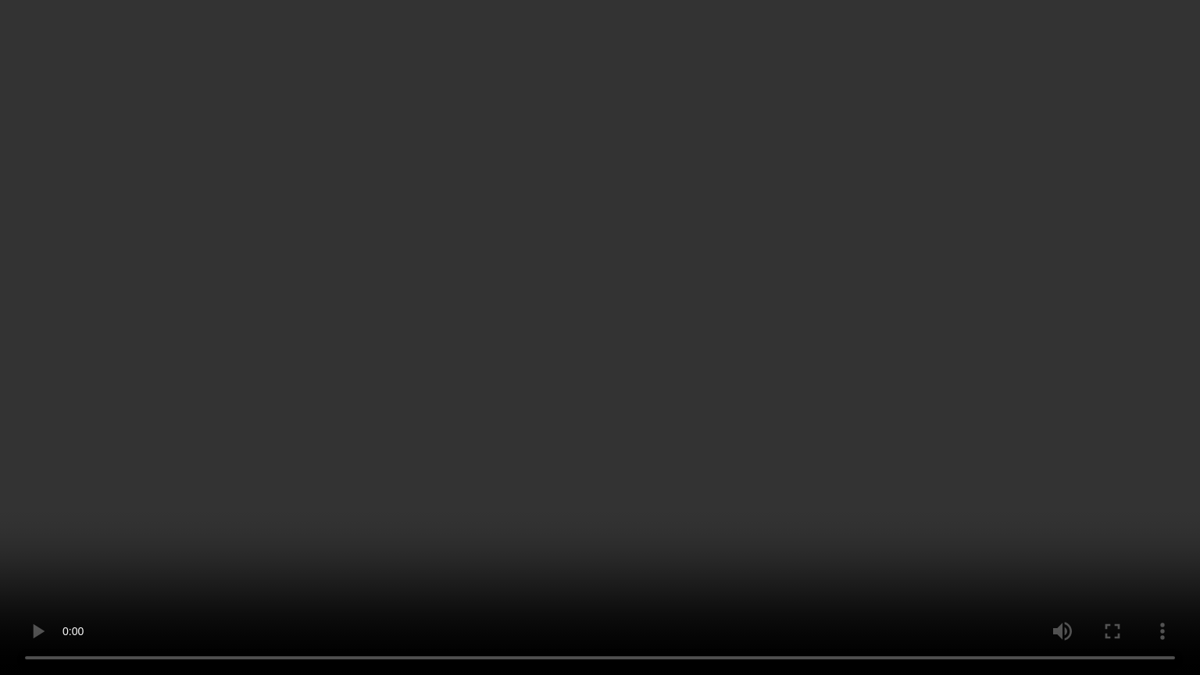
click at [828, 327] on video at bounding box center [600, 337] width 1200 height 675
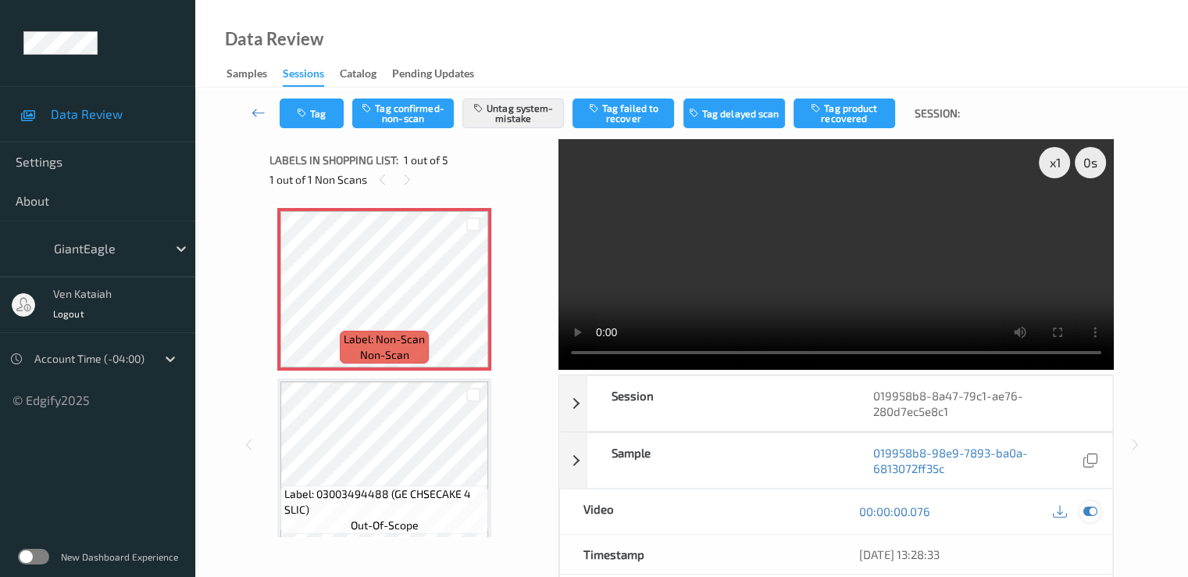
click at [1098, 514] on div at bounding box center [1090, 511] width 21 height 21
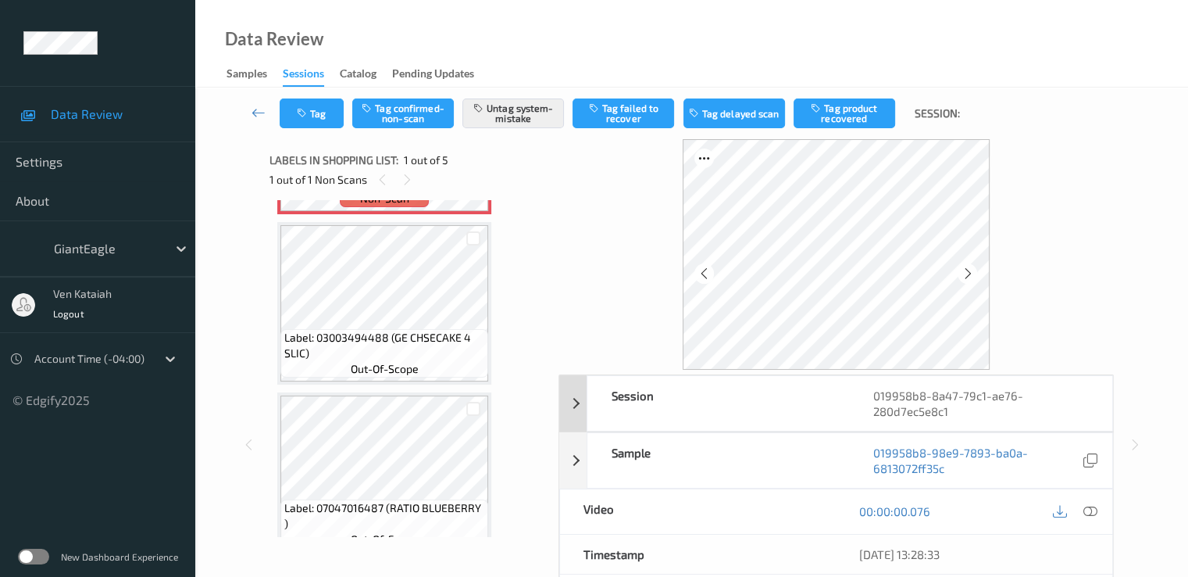
scroll to position [156, 0]
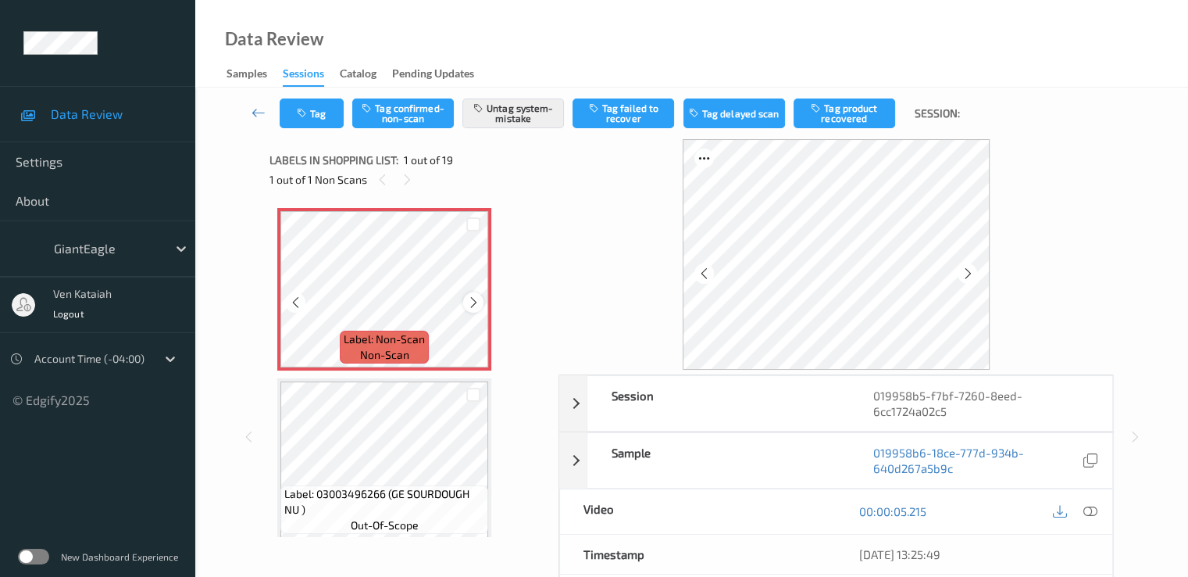
click at [477, 304] on icon at bounding box center [473, 302] width 13 height 14
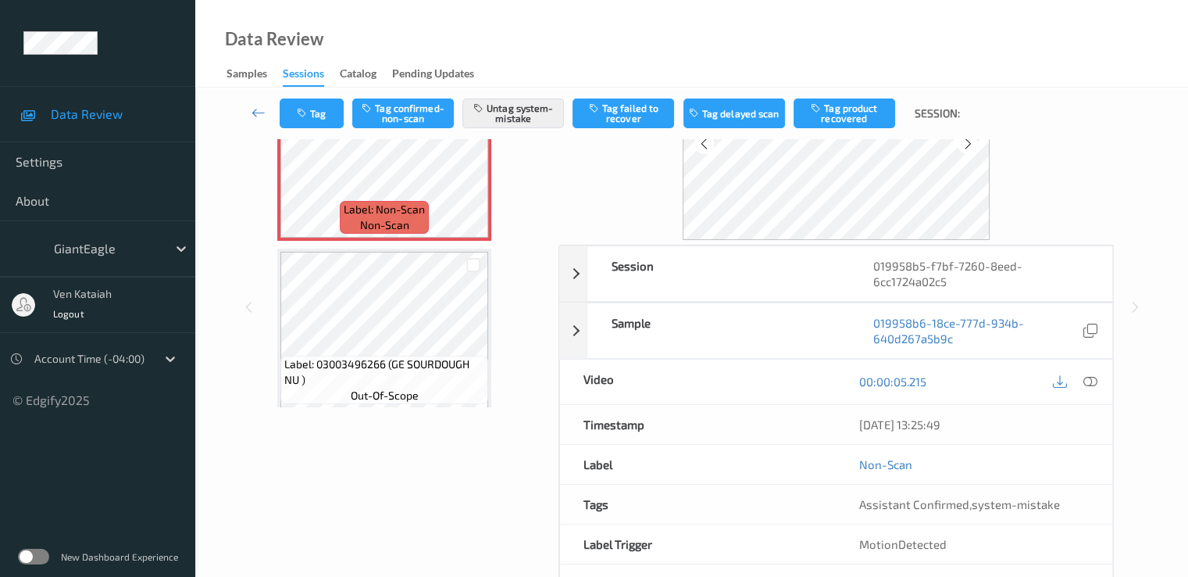
scroll to position [156, 0]
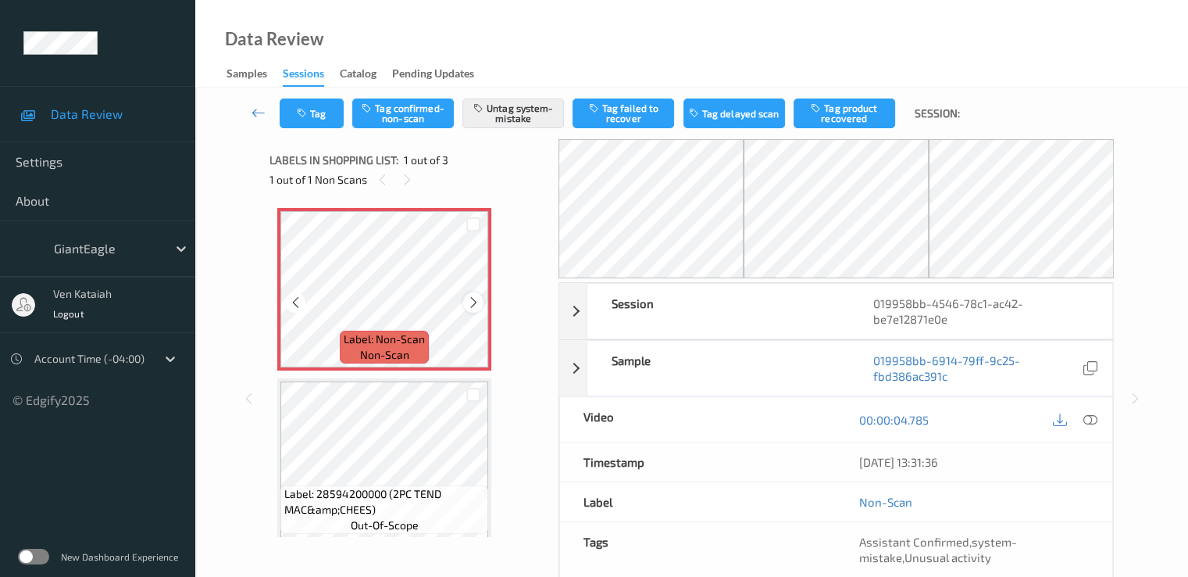
click at [472, 308] on icon at bounding box center [473, 302] width 13 height 14
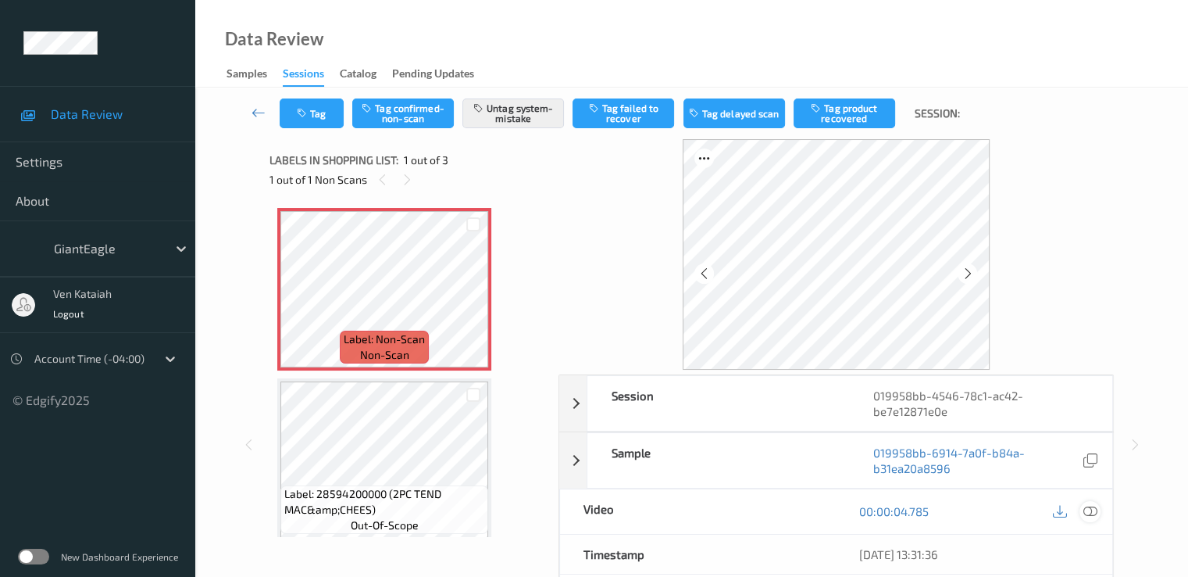
click at [1090, 504] on icon at bounding box center [1090, 511] width 14 height 14
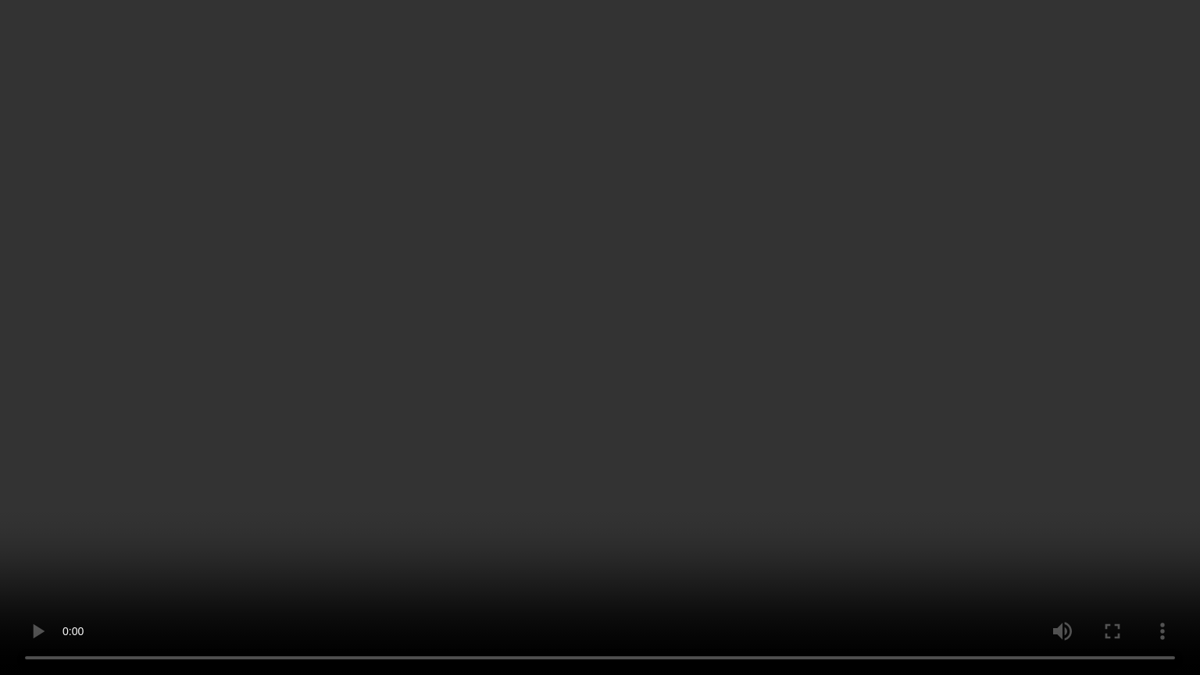
click at [841, 356] on video at bounding box center [600, 337] width 1200 height 675
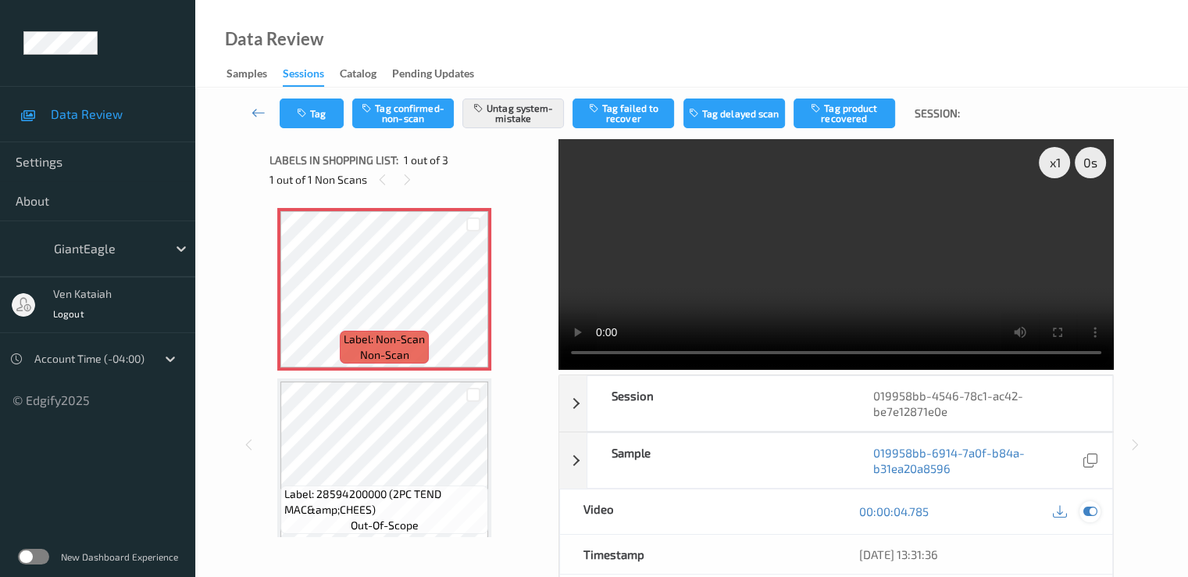
click at [1096, 509] on icon at bounding box center [1090, 511] width 14 height 14
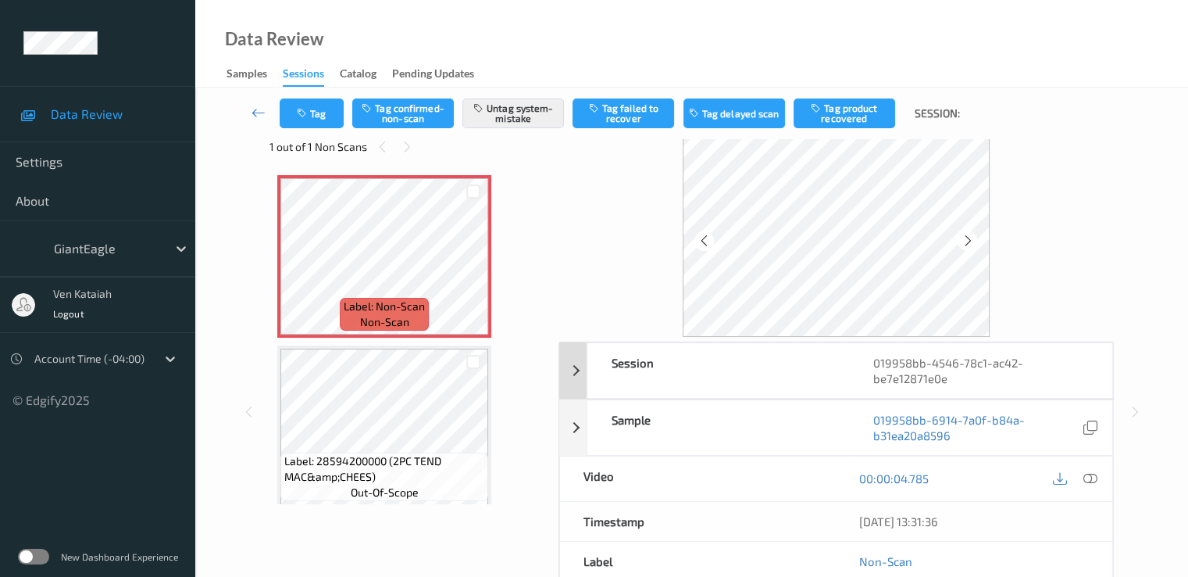
scroll to position [156, 0]
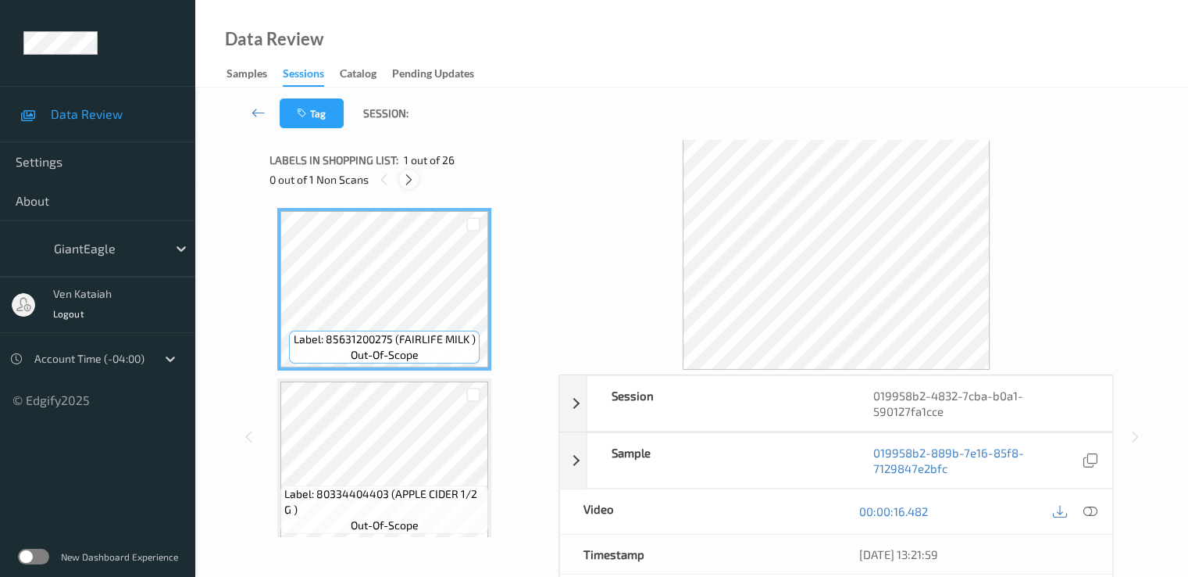
click at [407, 184] on icon at bounding box center [408, 180] width 13 height 14
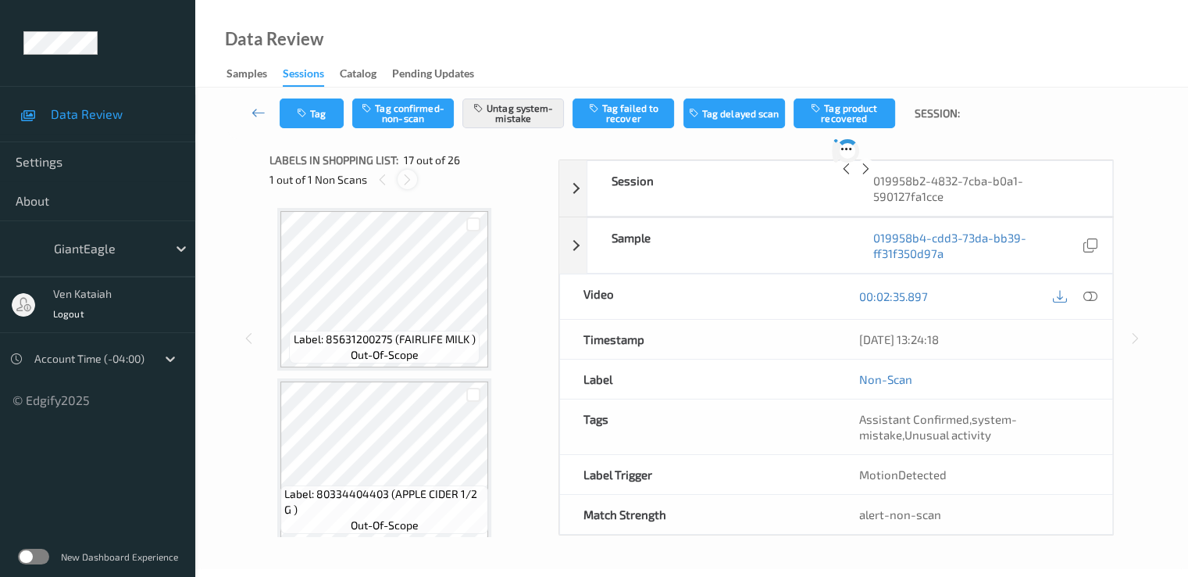
scroll to position [2563, 0]
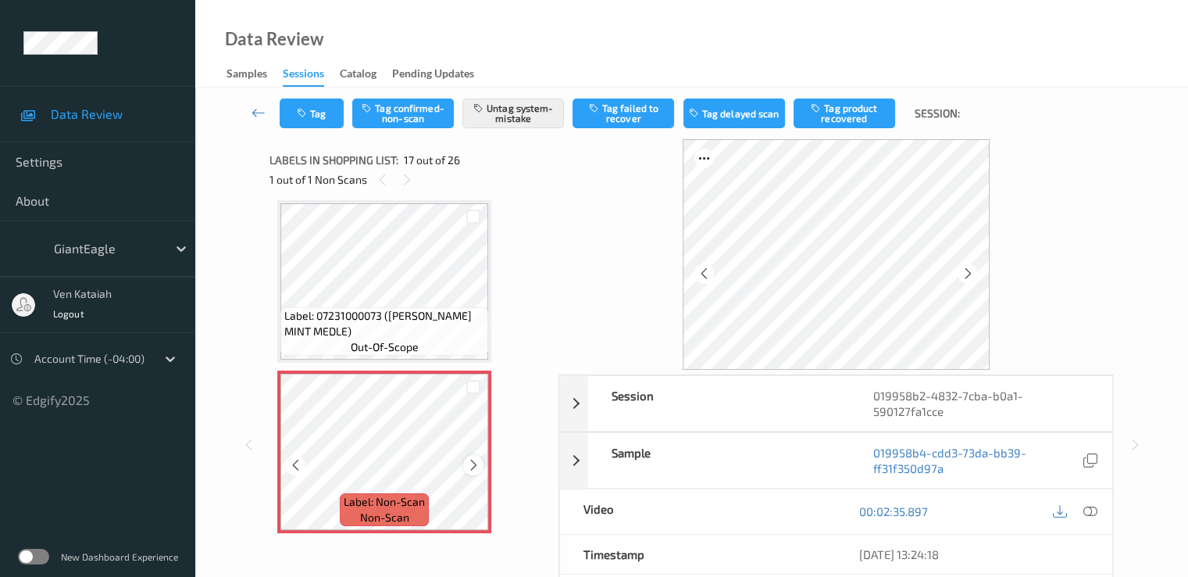
click at [479, 470] on icon at bounding box center [473, 465] width 13 height 14
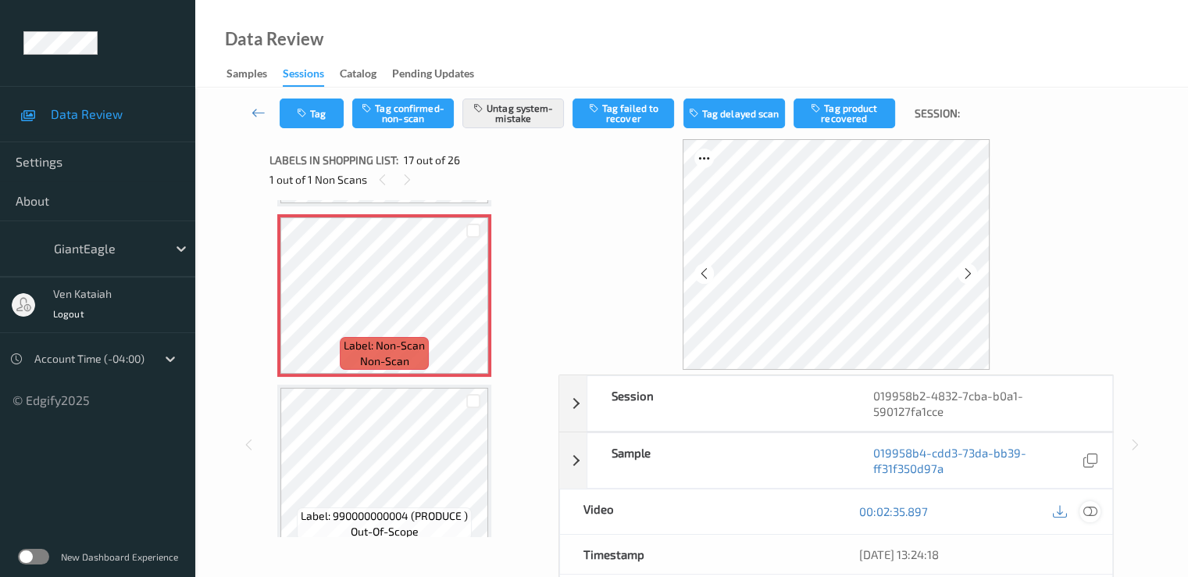
click at [1096, 510] on icon at bounding box center [1090, 511] width 14 height 14
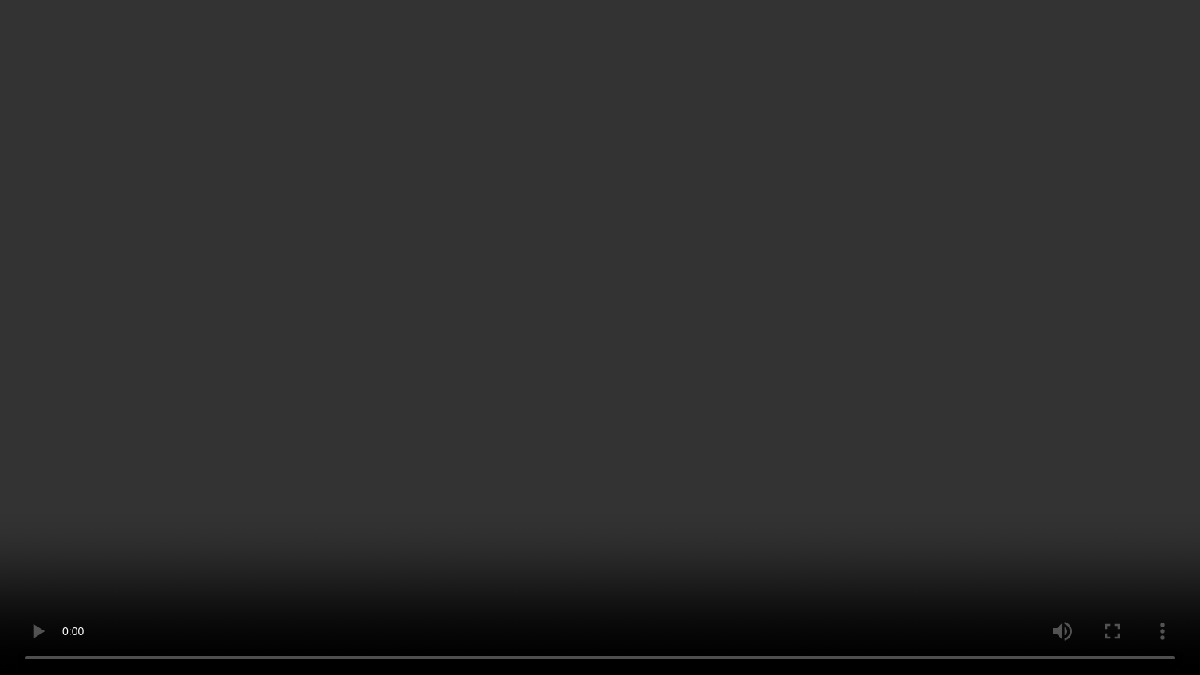
click at [785, 337] on video at bounding box center [600, 337] width 1200 height 675
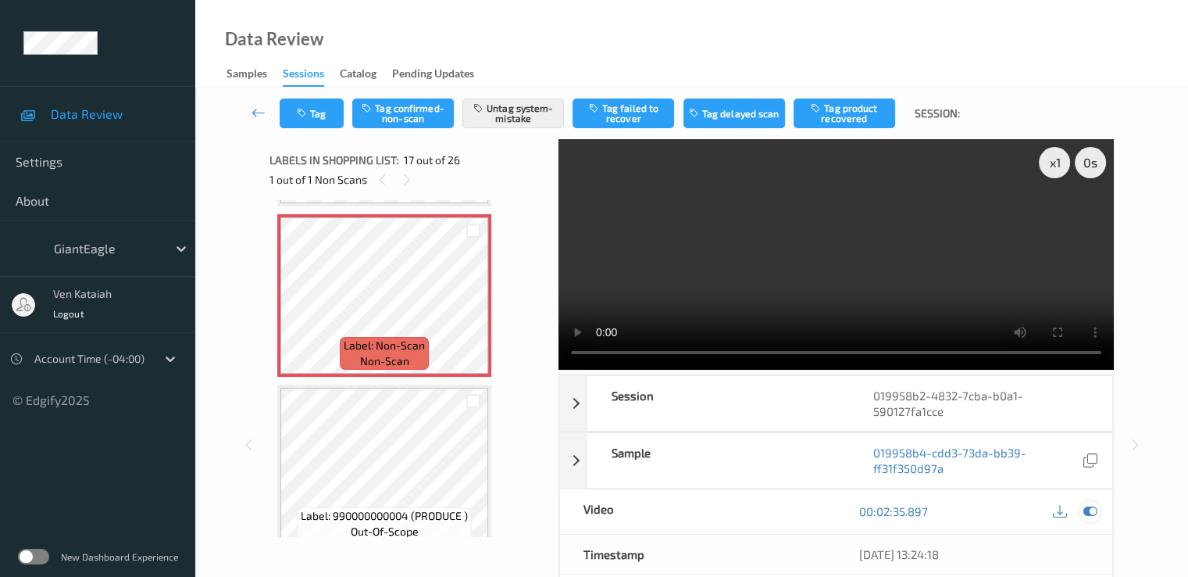
click at [1097, 510] on div at bounding box center [1090, 511] width 21 height 21
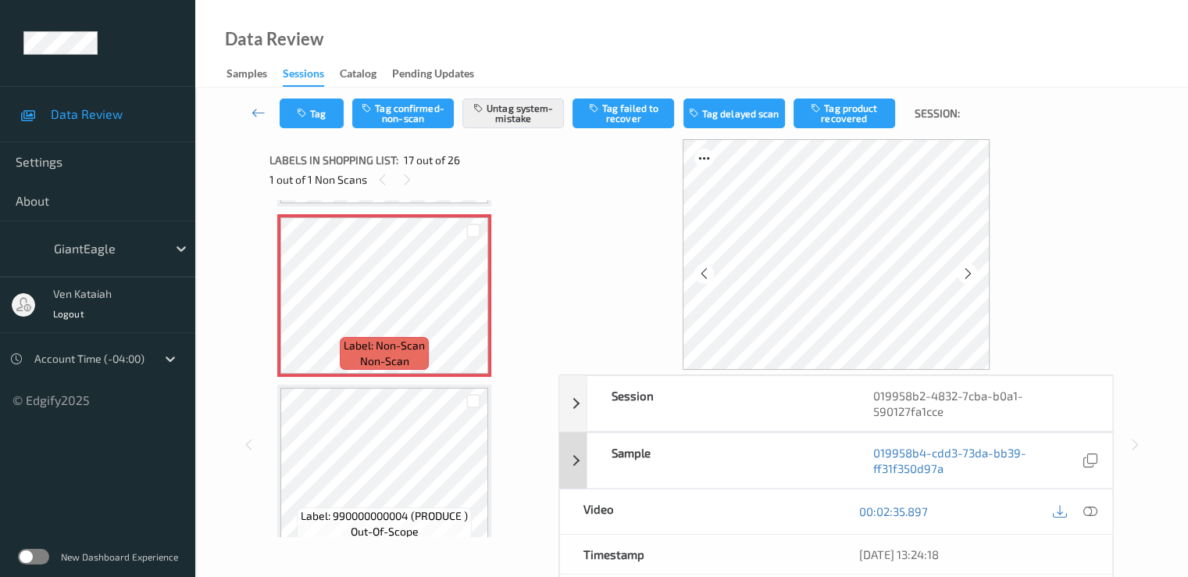
scroll to position [203, 0]
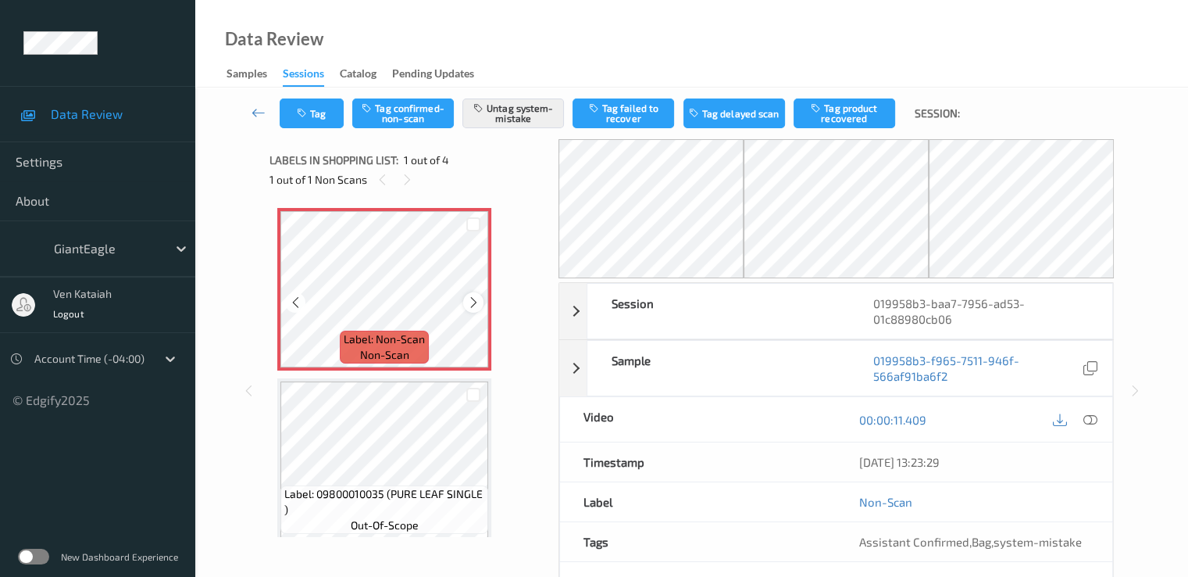
click at [473, 302] on icon at bounding box center [473, 302] width 13 height 14
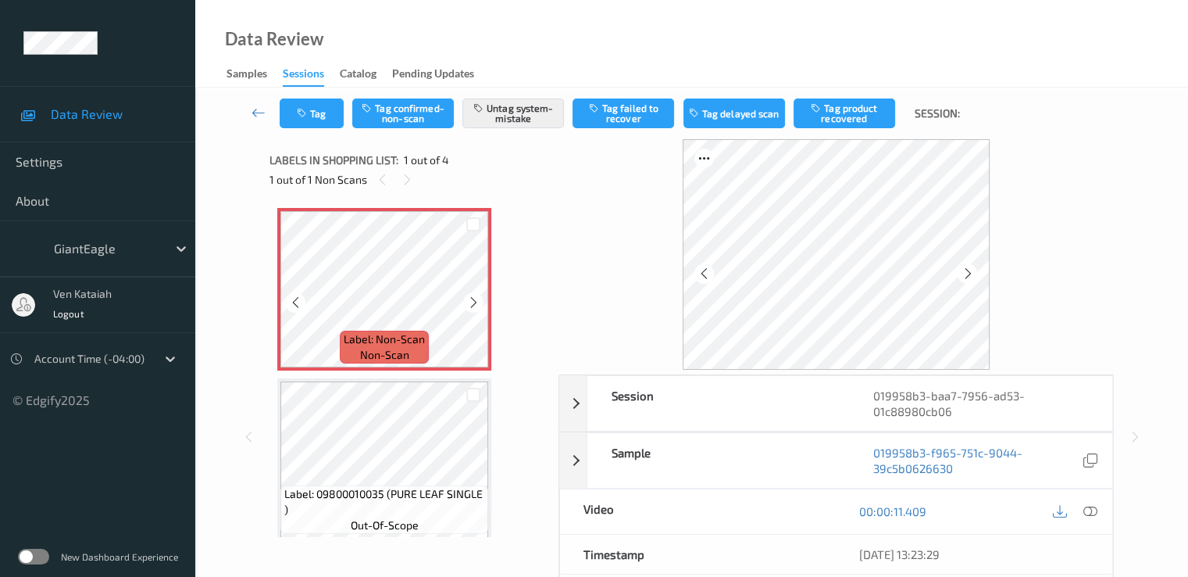
click at [473, 302] on icon at bounding box center [473, 302] width 13 height 14
click at [1092, 507] on icon at bounding box center [1090, 511] width 14 height 14
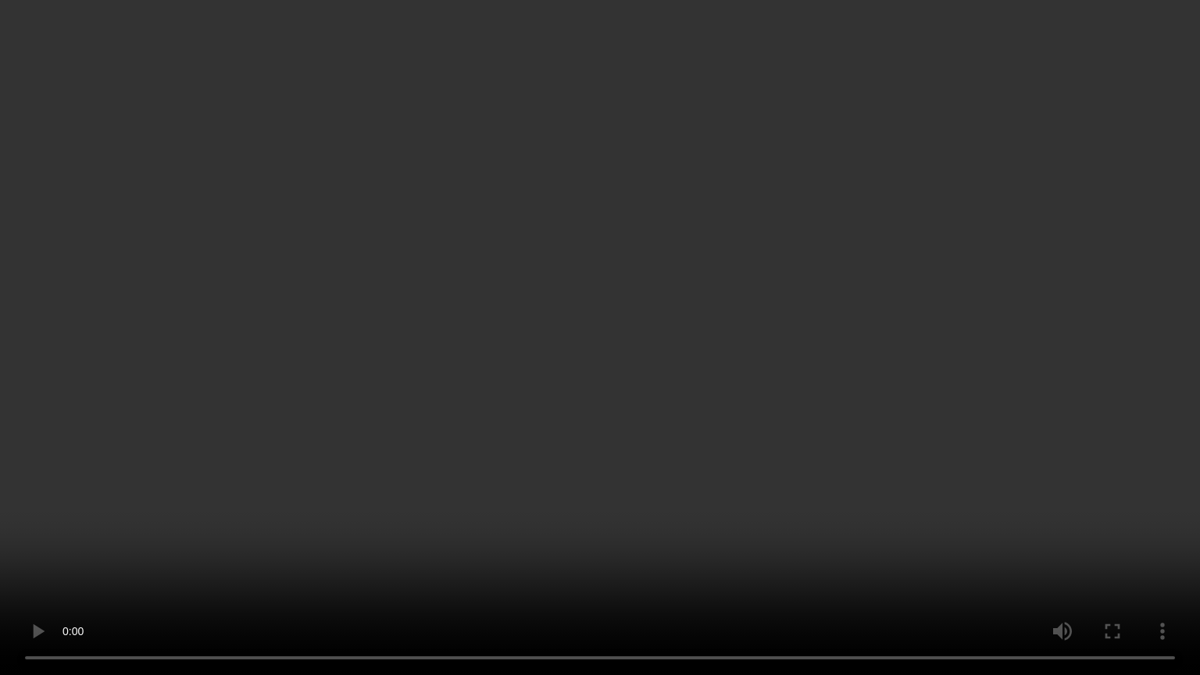
click at [817, 331] on video at bounding box center [600, 337] width 1200 height 675
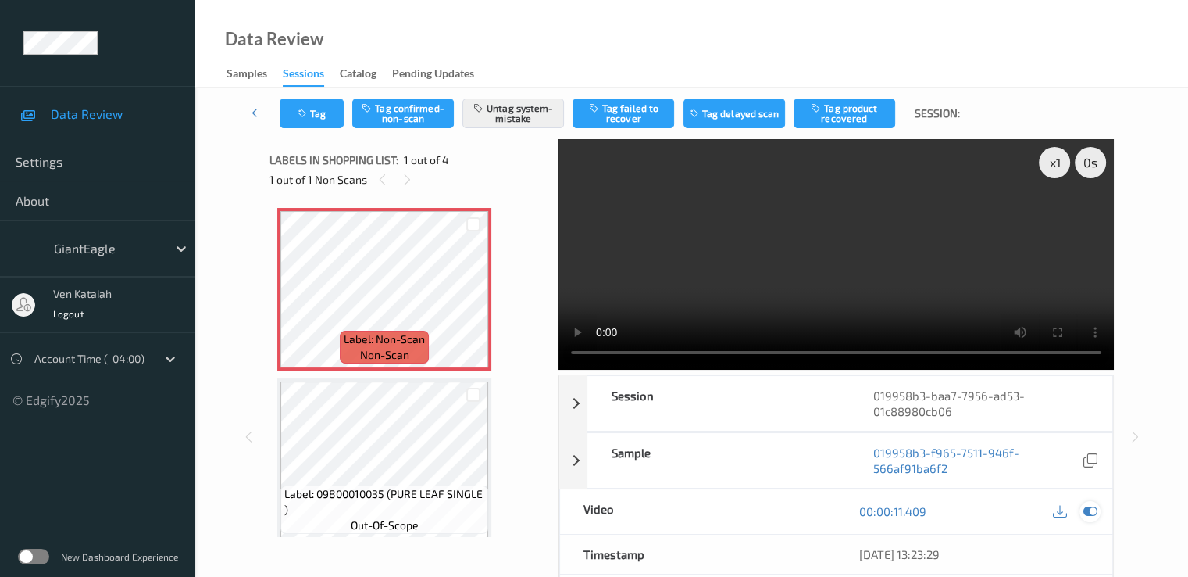
click at [1085, 505] on icon at bounding box center [1090, 511] width 14 height 14
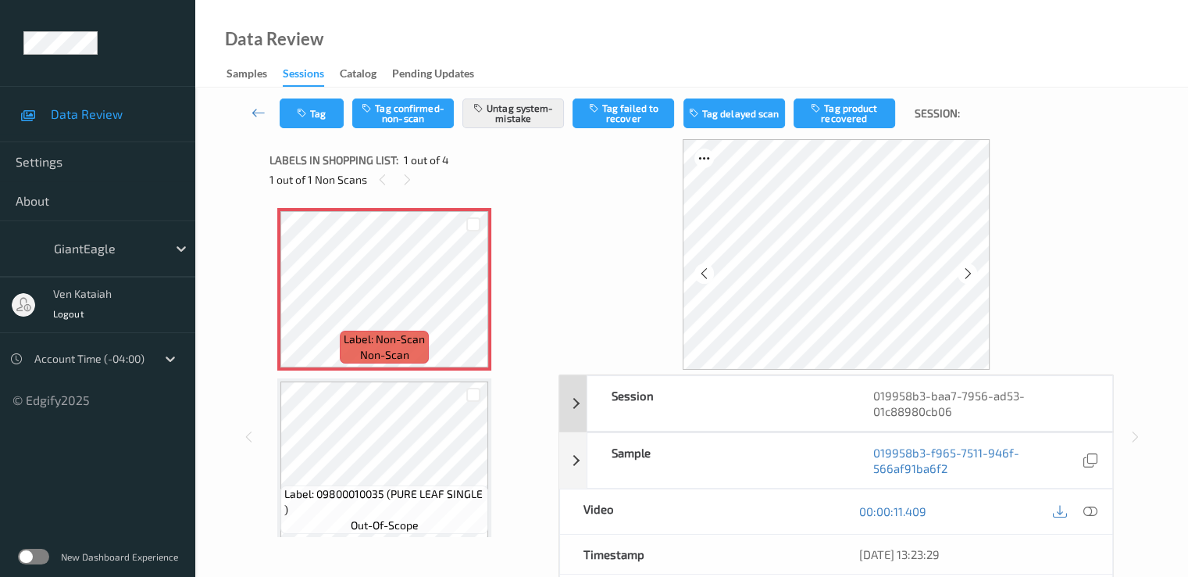
scroll to position [156, 0]
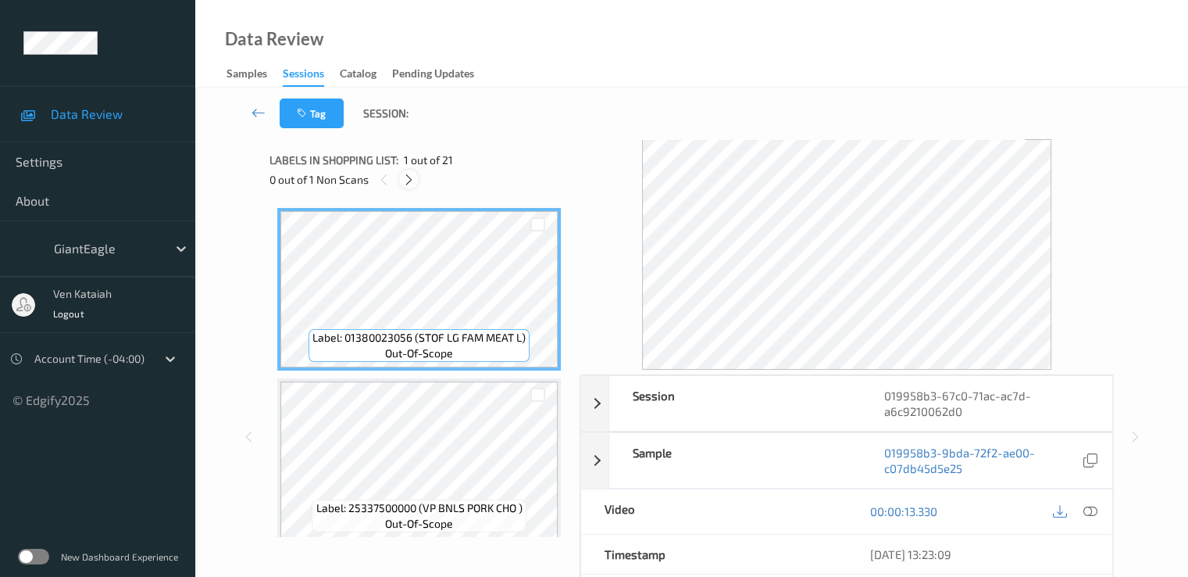
click at [417, 177] on div at bounding box center [409, 180] width 20 height 20
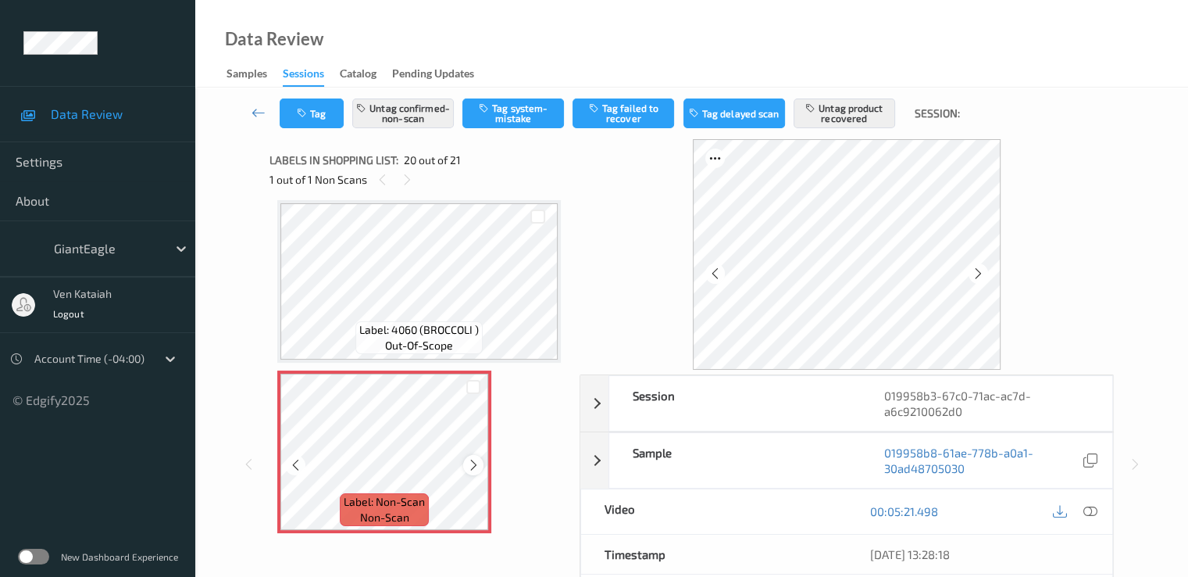
click at [471, 470] on icon at bounding box center [473, 465] width 13 height 14
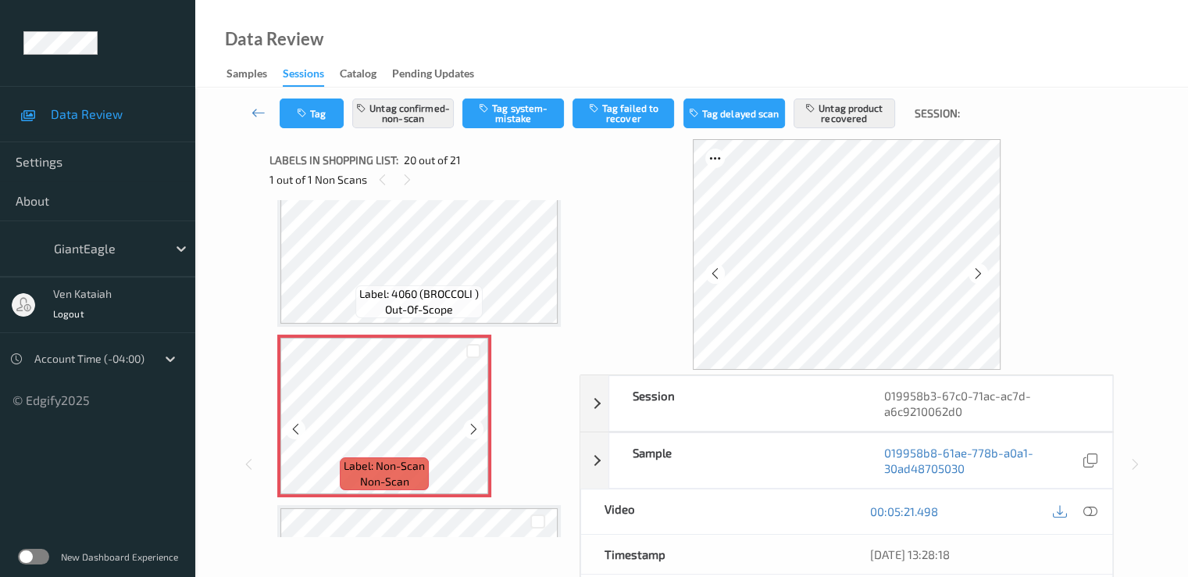
scroll to position [3092, 0]
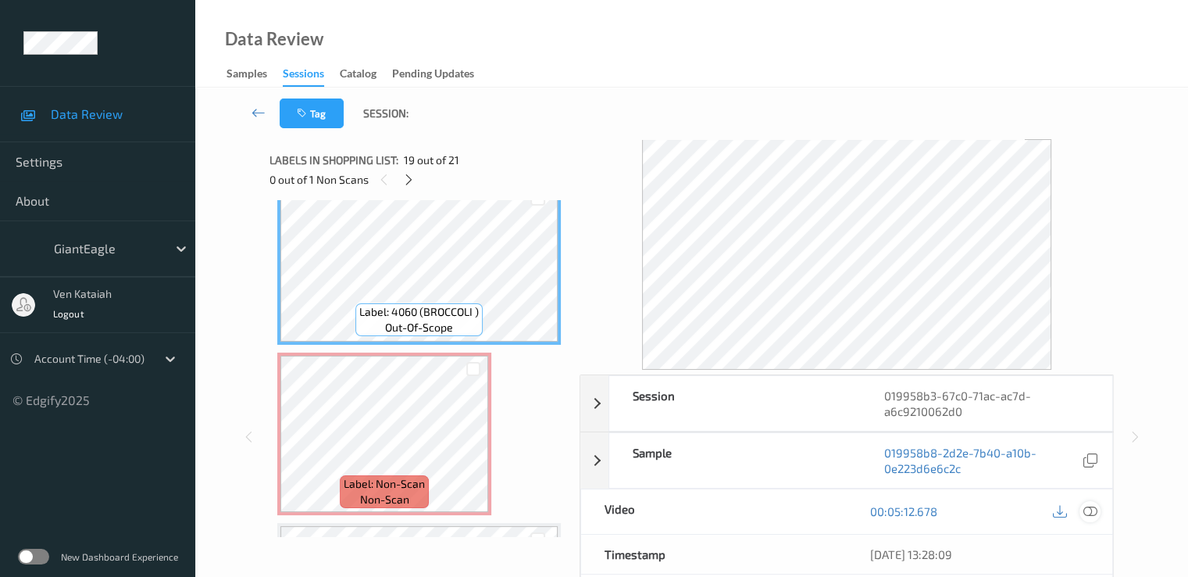
click at [1089, 509] on icon at bounding box center [1090, 511] width 14 height 14
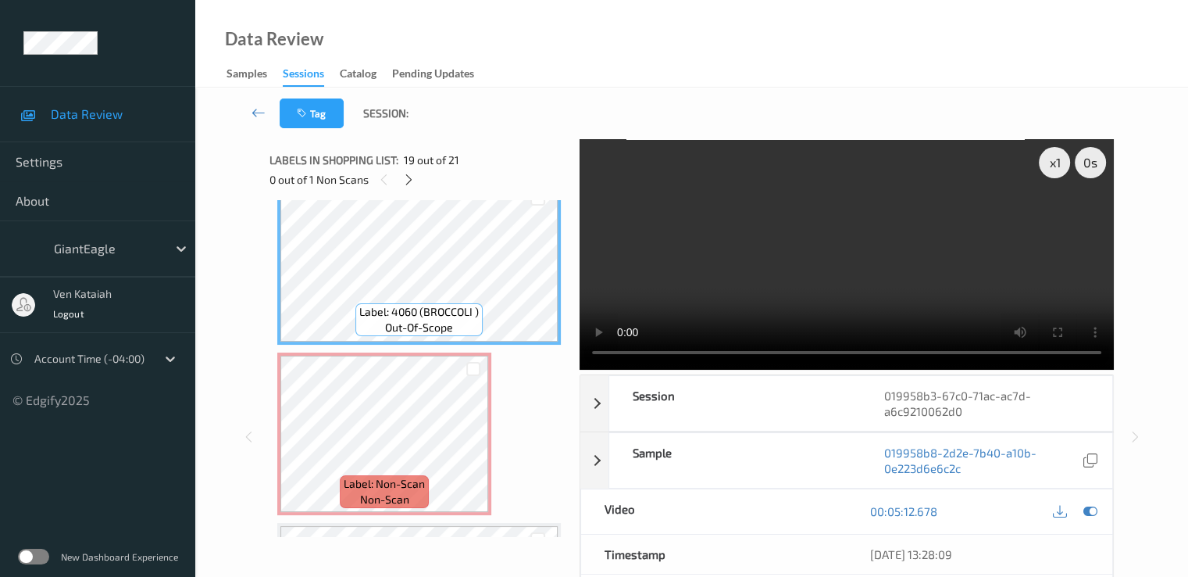
click at [1029, 277] on video at bounding box center [847, 254] width 534 height 231
click at [1000, 306] on video at bounding box center [847, 254] width 534 height 231
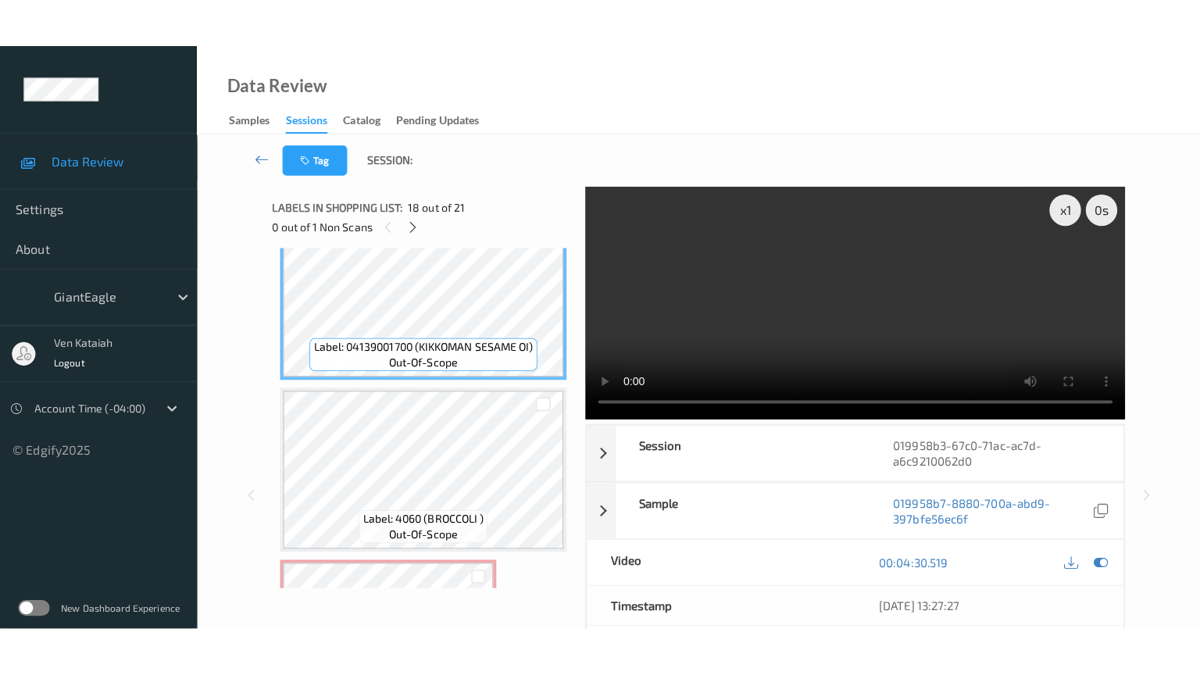
scroll to position [3248, 0]
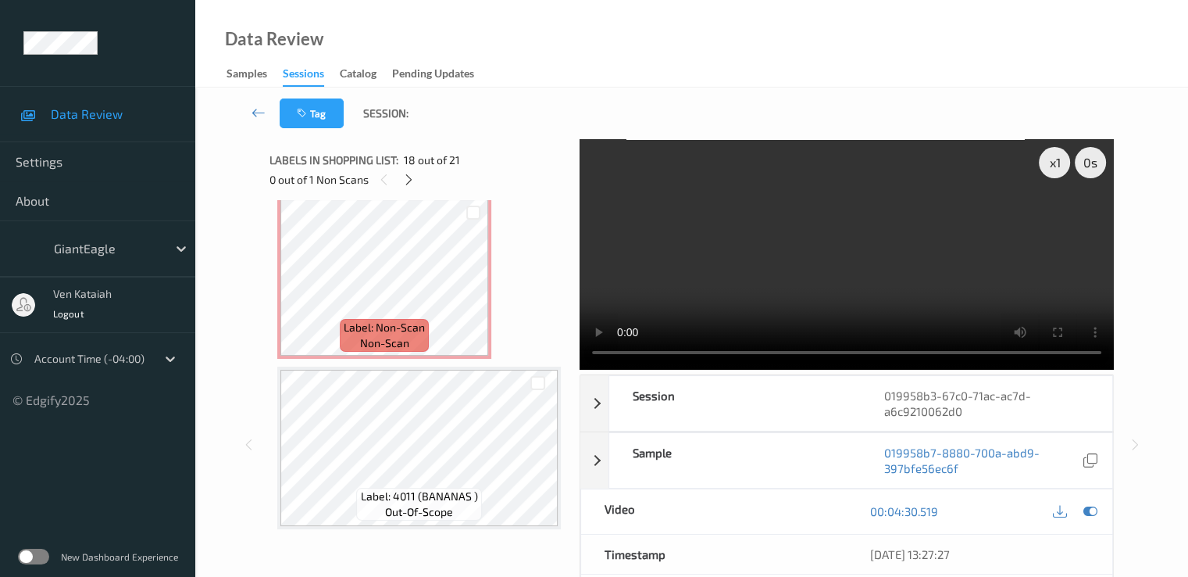
click at [1049, 284] on video at bounding box center [847, 254] width 534 height 231
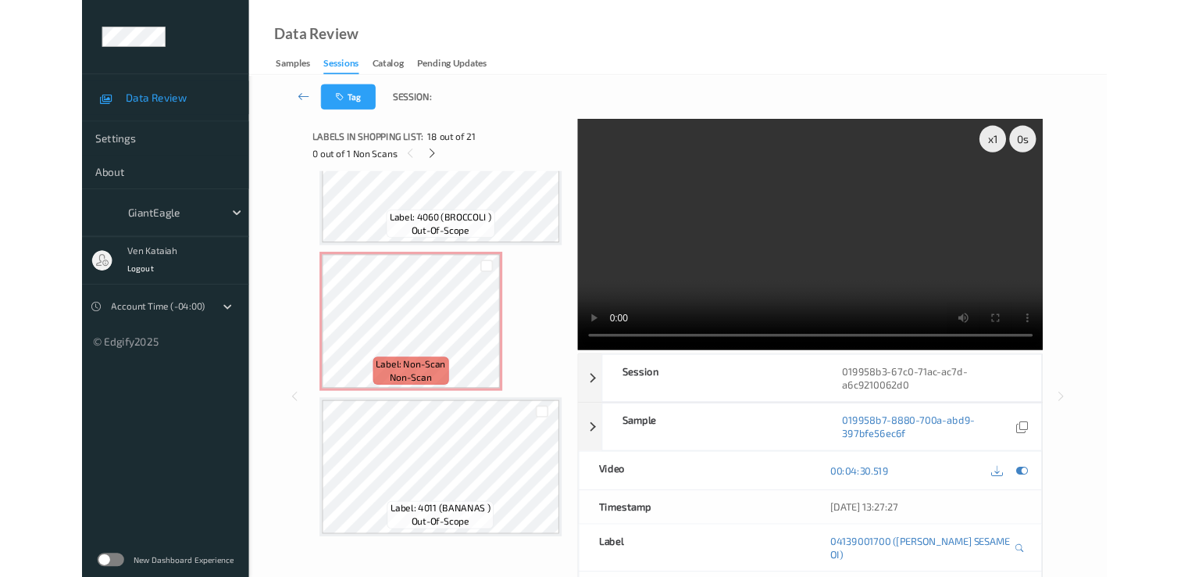
scroll to position [3150, 0]
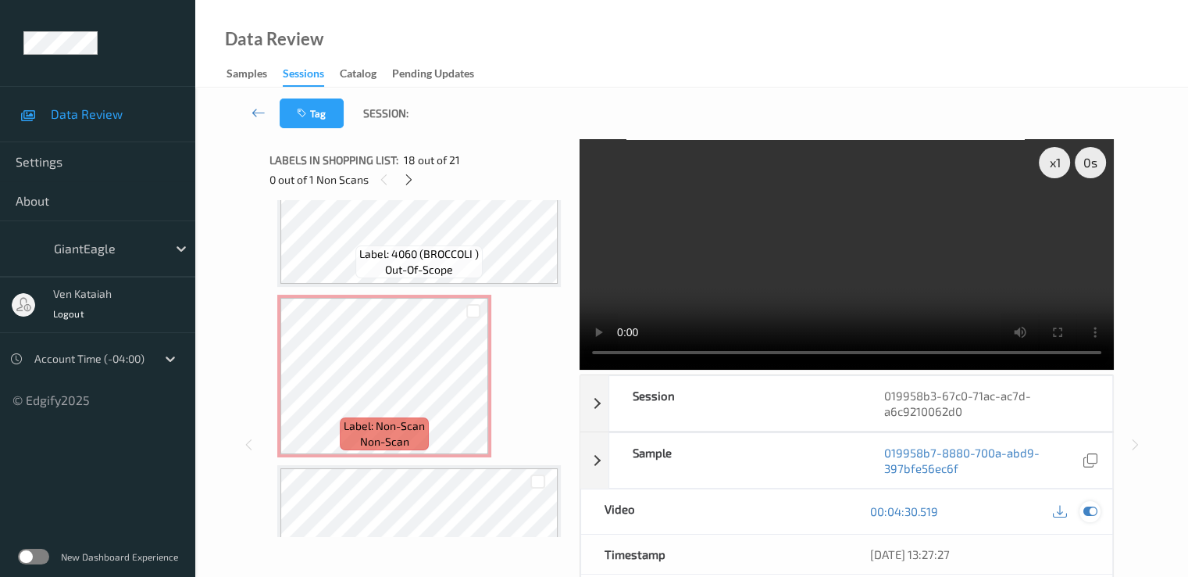
click at [1092, 509] on icon at bounding box center [1090, 511] width 14 height 14
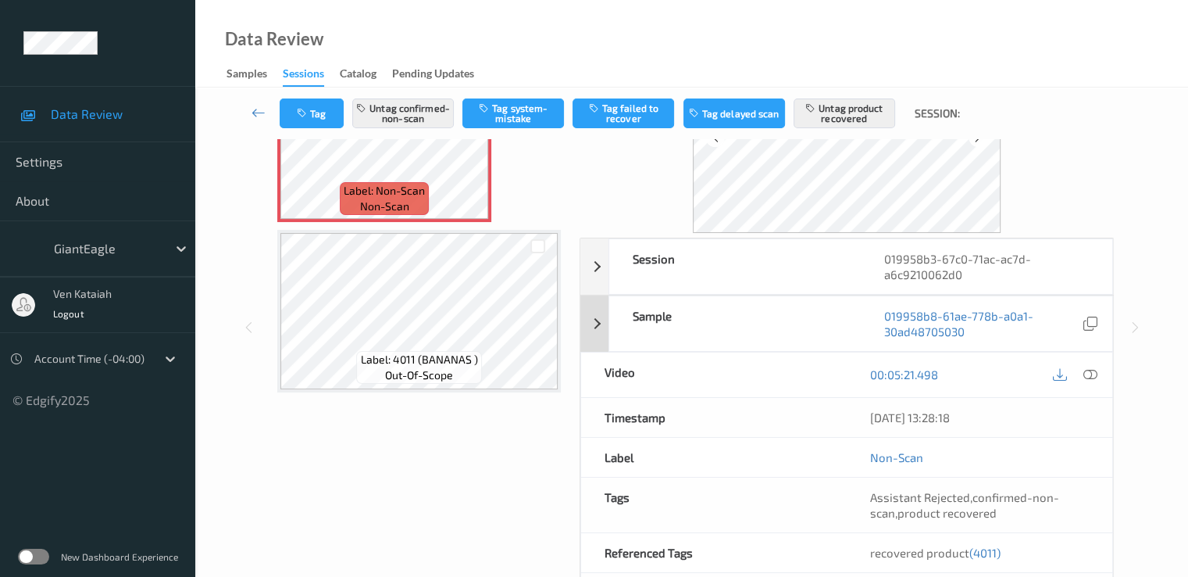
scroll to position [156, 0]
